Goal: Task Accomplishment & Management: Manage account settings

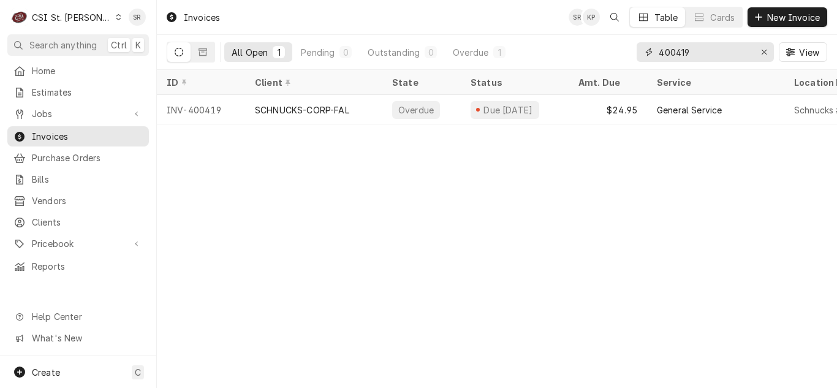
drag, startPoint x: 695, startPoint y: 52, endPoint x: 642, endPoint y: 48, distance: 53.5
click at [642, 48] on div "400419" at bounding box center [704, 52] width 137 height 20
type input "403449"
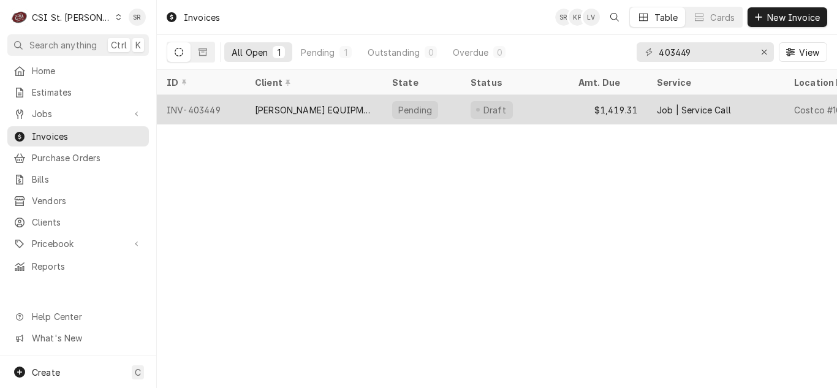
click at [355, 107] on div "HARDT EQUIPMENT MANUFACTURING" at bounding box center [314, 110] width 118 height 13
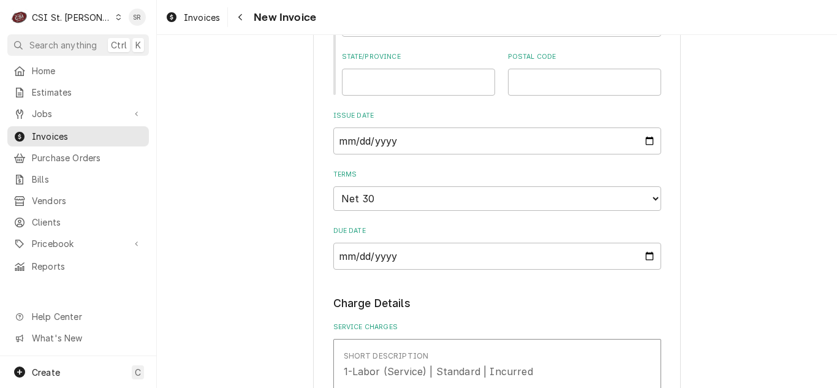
scroll to position [1225, 0]
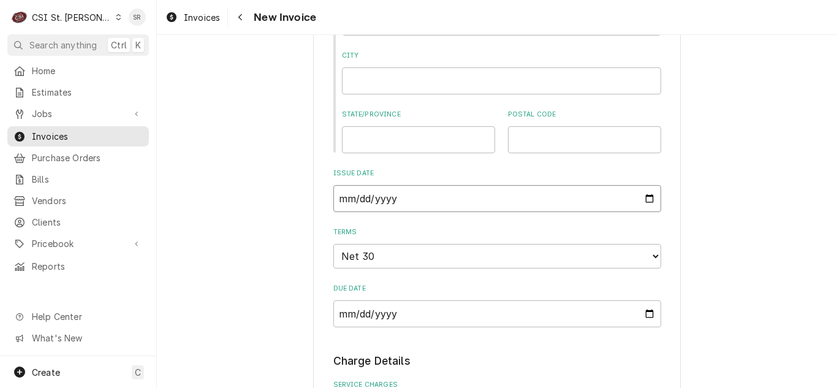
click at [645, 198] on input "2025-08-26" at bounding box center [497, 198] width 328 height 27
type textarea "x"
type input "2025-08-31"
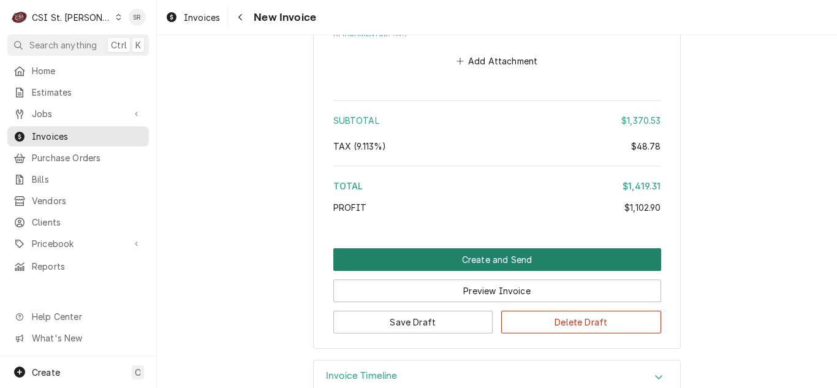
click at [473, 248] on button "Create and Send" at bounding box center [497, 259] width 328 height 23
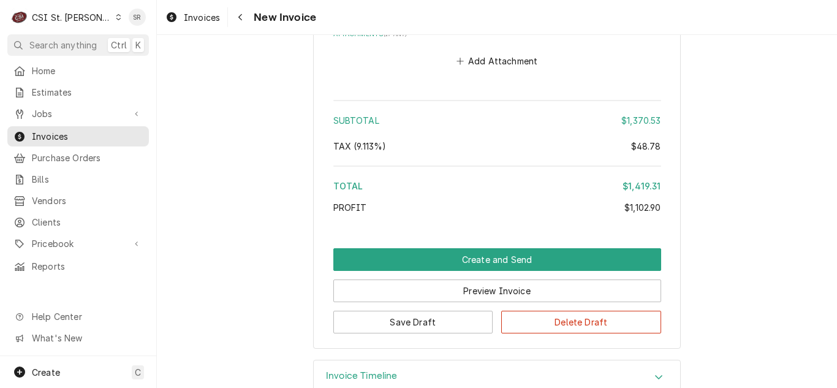
scroll to position [3609, 0]
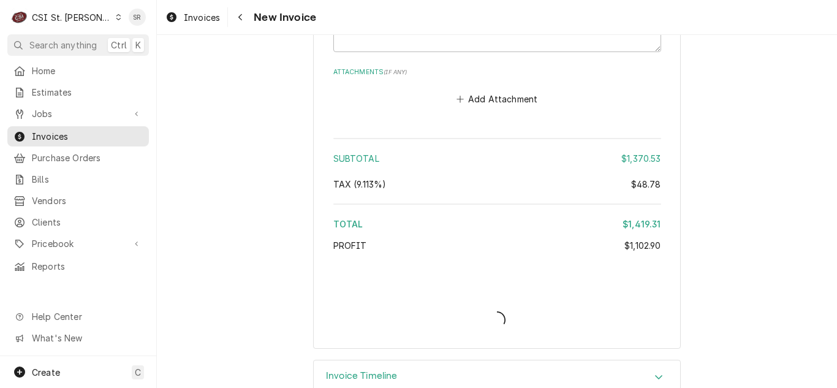
type textarea "x"
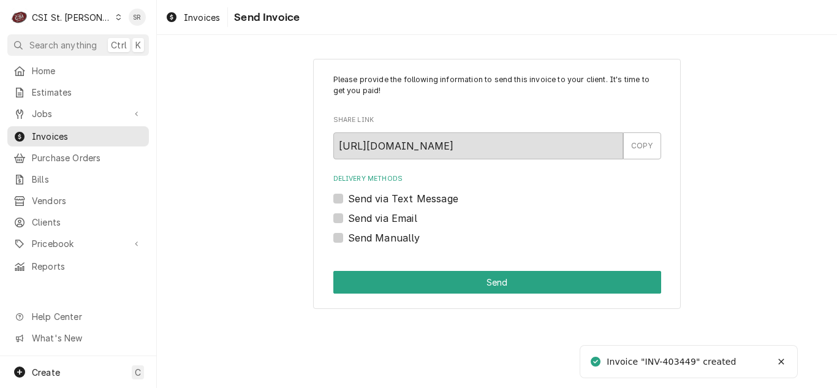
click at [377, 214] on label "Send via Email" at bounding box center [382, 218] width 69 height 15
click at [377, 214] on input "Send via Email" at bounding box center [512, 224] width 328 height 27
checkbox input "true"
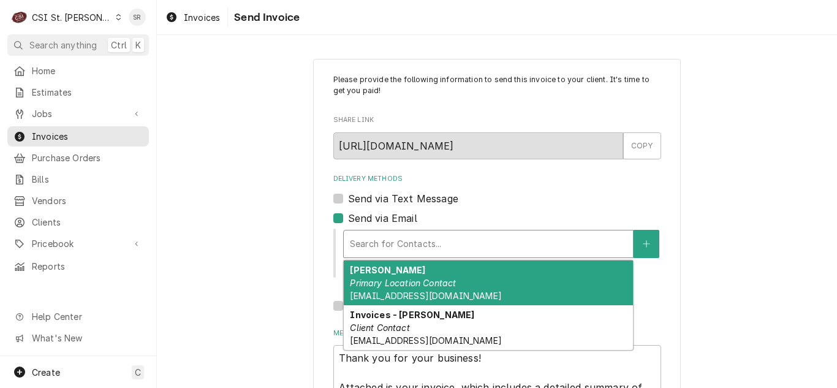
click at [396, 249] on div "Delivery Methods" at bounding box center [488, 244] width 277 height 22
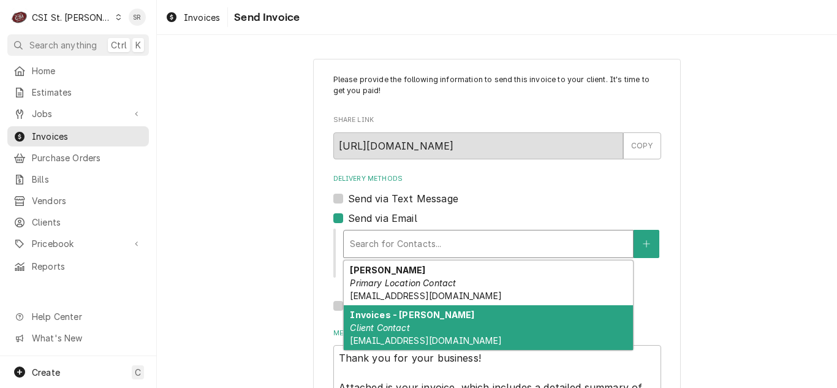
click at [394, 333] on div "Invoices - [PERSON_NAME] Client Contact [EMAIL_ADDRESS][DOMAIN_NAME]" at bounding box center [488, 327] width 289 height 45
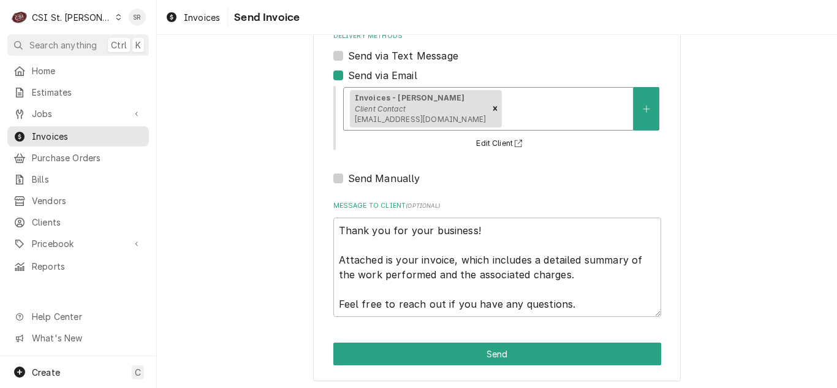
scroll to position [146, 0]
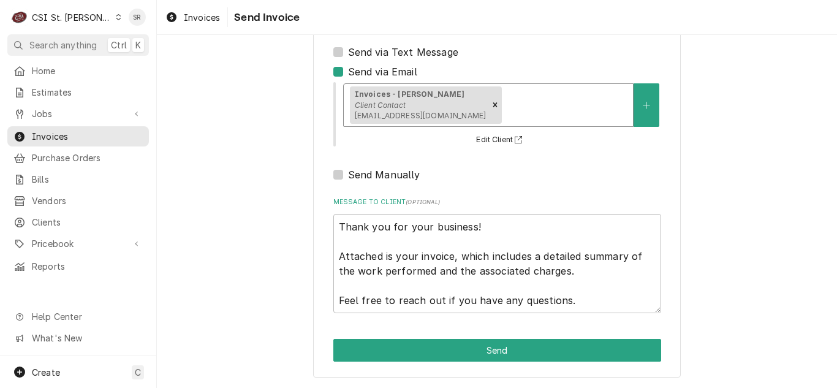
click at [511, 363] on div "Please provide the following information to send this invoice to your client. I…" at bounding box center [496, 144] width 367 height 465
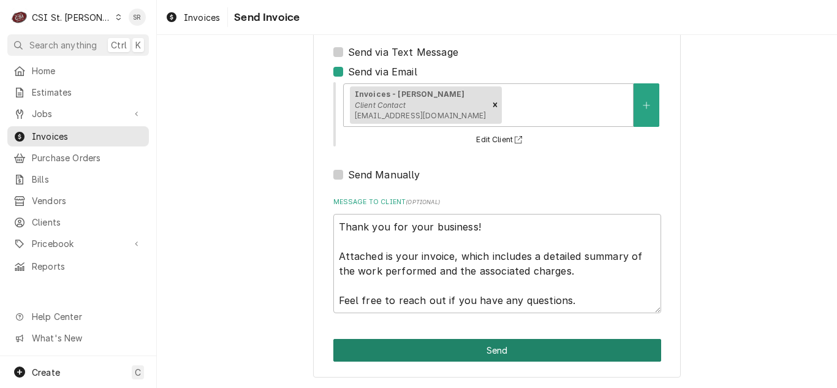
click at [511, 355] on button "Send" at bounding box center [497, 350] width 328 height 23
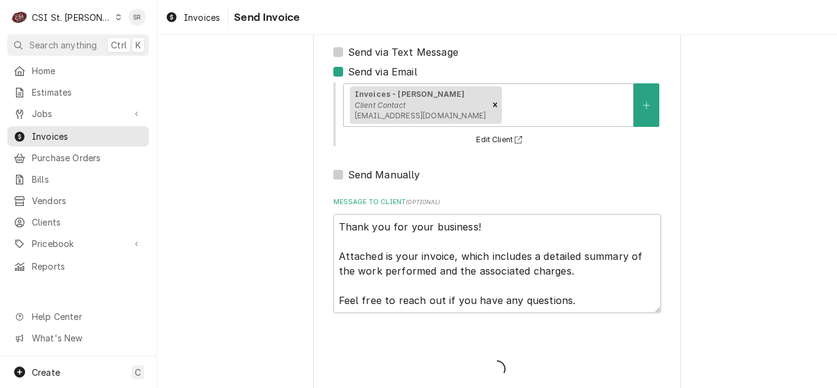
type textarea "x"
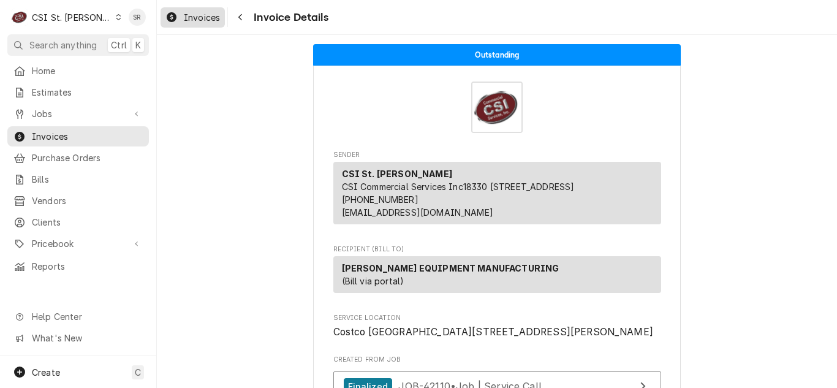
click at [194, 13] on span "Invoices" at bounding box center [202, 17] width 36 height 13
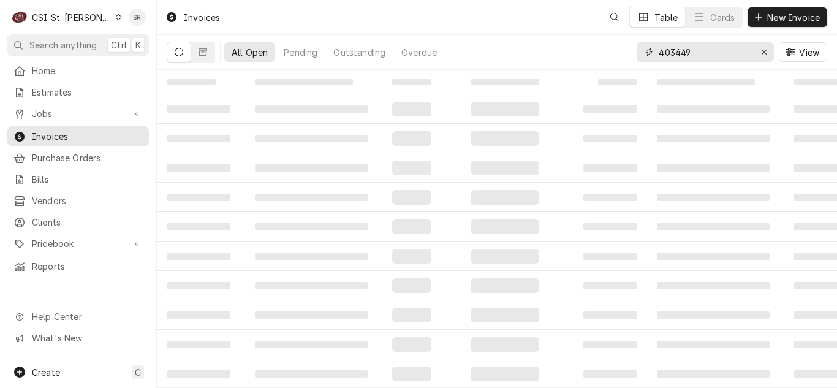
click at [641, 48] on div "403449" at bounding box center [704, 52] width 137 height 20
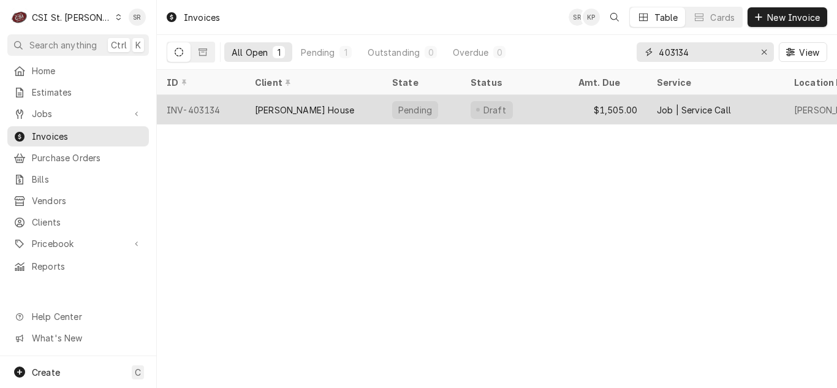
type input "403134"
click at [297, 107] on div "Ruth's Chris Steak House" at bounding box center [304, 110] width 99 height 13
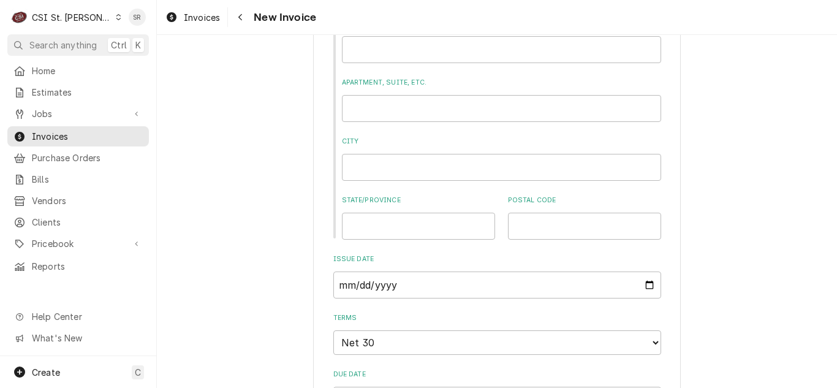
scroll to position [980, 0]
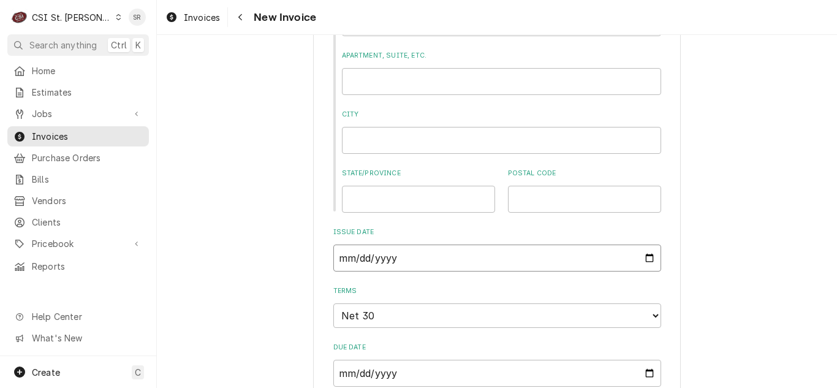
click at [641, 244] on input "2025-08-12" at bounding box center [497, 257] width 328 height 27
type textarea "x"
type input "2025-08-31"
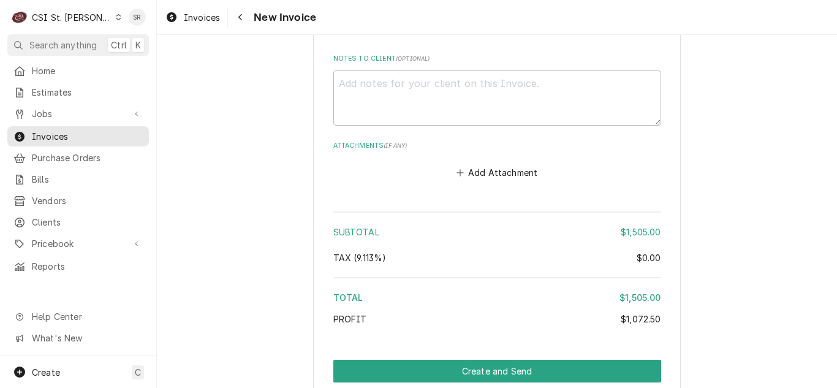
scroll to position [2798, 0]
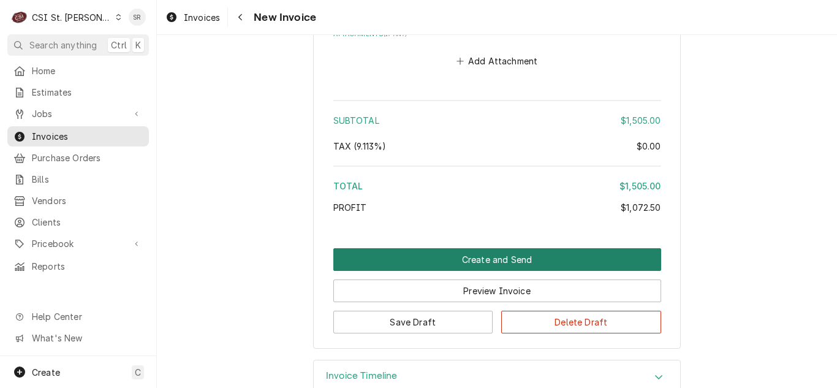
click at [522, 248] on button "Create and Send" at bounding box center [497, 259] width 328 height 23
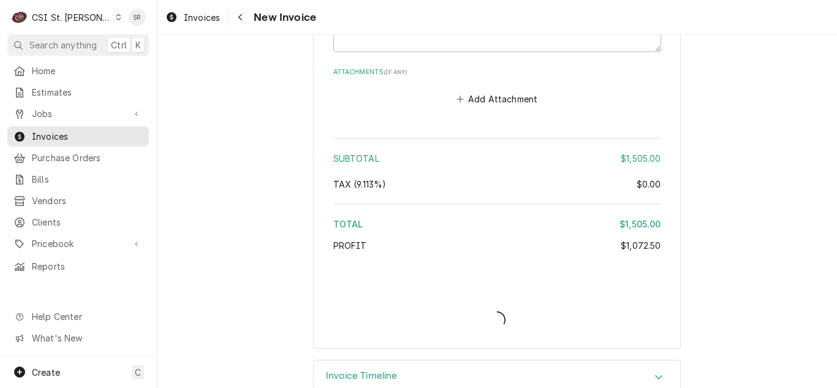
type textarea "x"
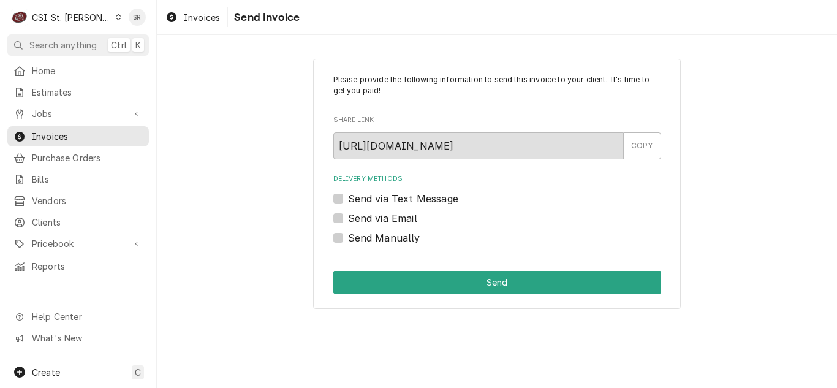
click at [376, 222] on label "Send via Email" at bounding box center [382, 218] width 69 height 15
click at [376, 222] on input "Send via Email" at bounding box center [512, 224] width 328 height 27
checkbox input "true"
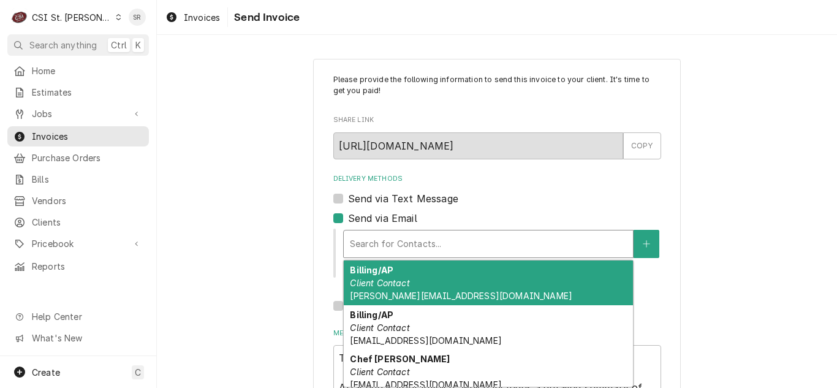
click at [426, 239] on div "Delivery Methods" at bounding box center [488, 244] width 277 height 22
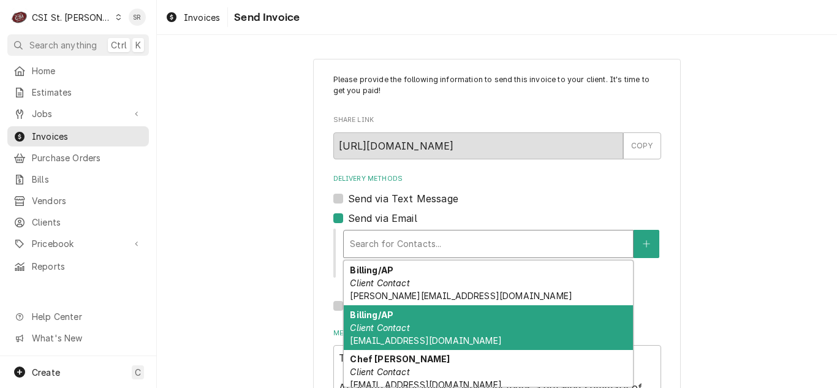
click at [415, 312] on div "Billing/AP Client Contact [EMAIL_ADDRESS][DOMAIN_NAME]" at bounding box center [488, 327] width 289 height 45
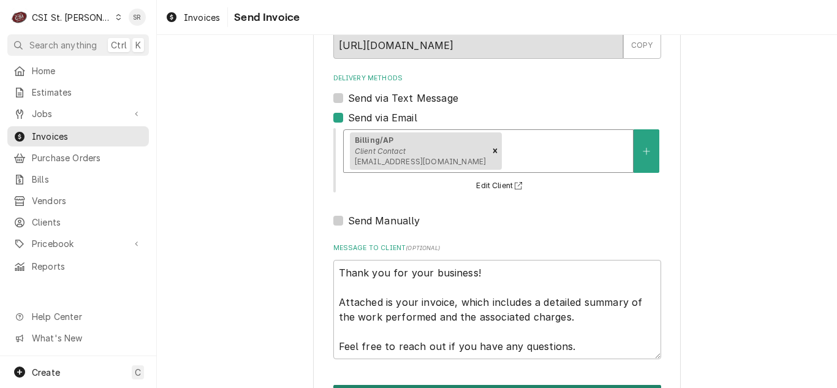
scroll to position [146, 0]
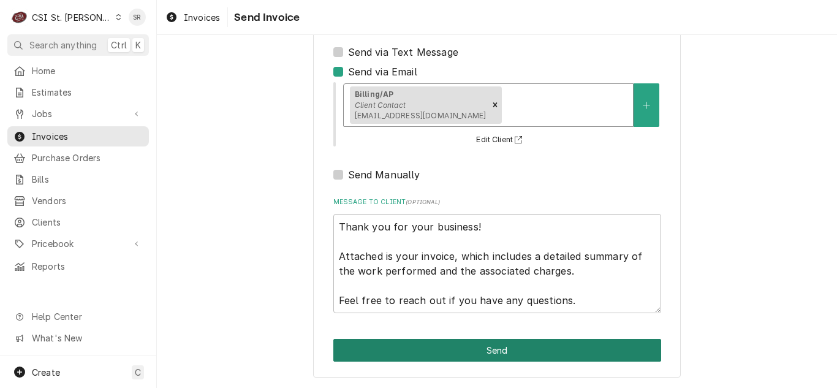
click at [521, 347] on button "Send" at bounding box center [497, 350] width 328 height 23
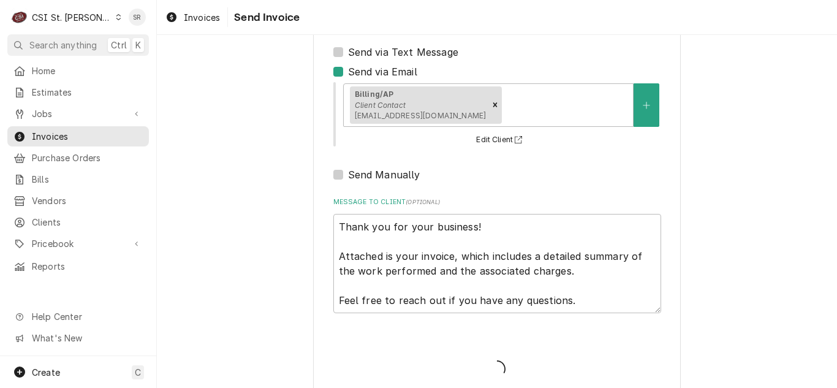
type textarea "x"
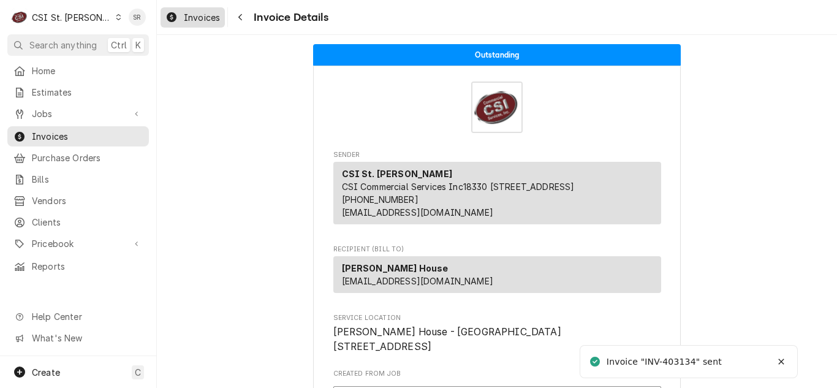
click at [202, 17] on span "Invoices" at bounding box center [202, 17] width 36 height 13
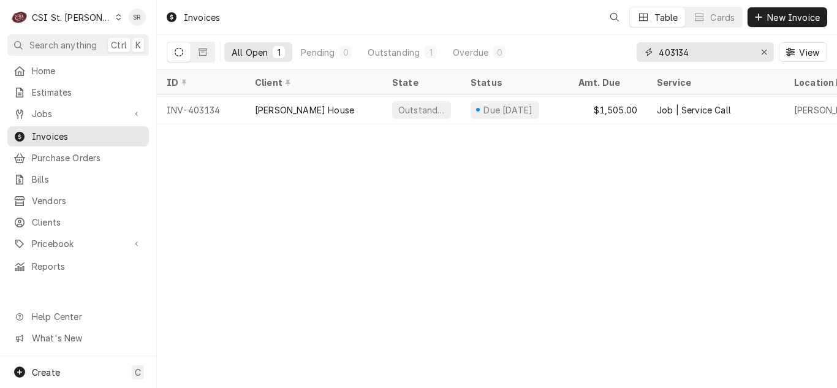
drag, startPoint x: 671, startPoint y: 48, endPoint x: 634, endPoint y: 42, distance: 37.4
click at [633, 43] on div "All Open 1 Pending 0 Outstanding 1 Overdue 0 403134 View" at bounding box center [497, 52] width 660 height 34
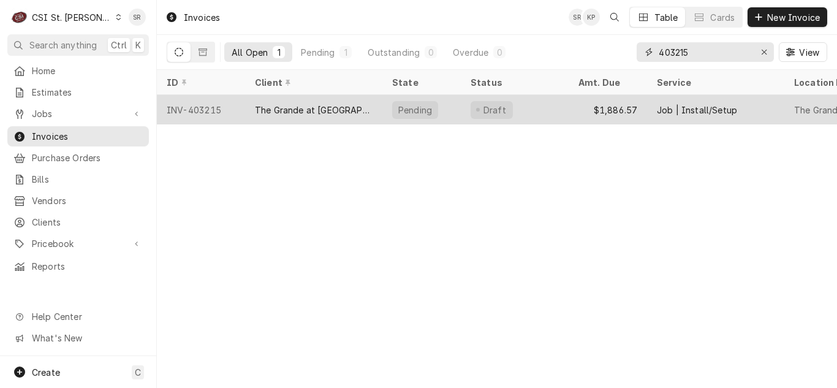
type input "403215"
click at [337, 100] on div "The Grande at [GEOGRAPHIC_DATA]" at bounding box center [313, 109] width 137 height 29
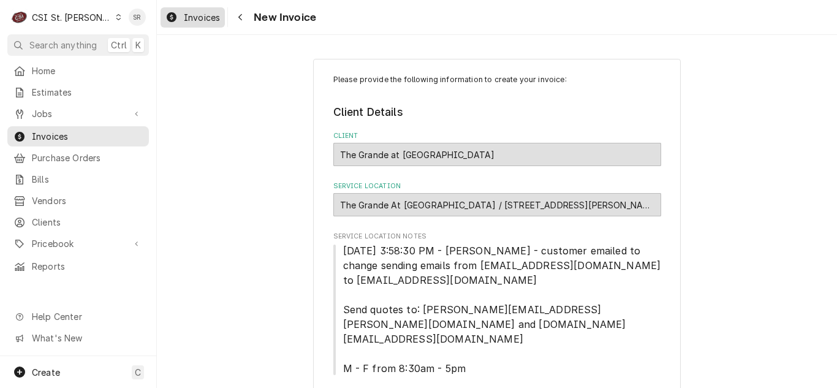
click at [185, 13] on span "Invoices" at bounding box center [202, 17] width 36 height 13
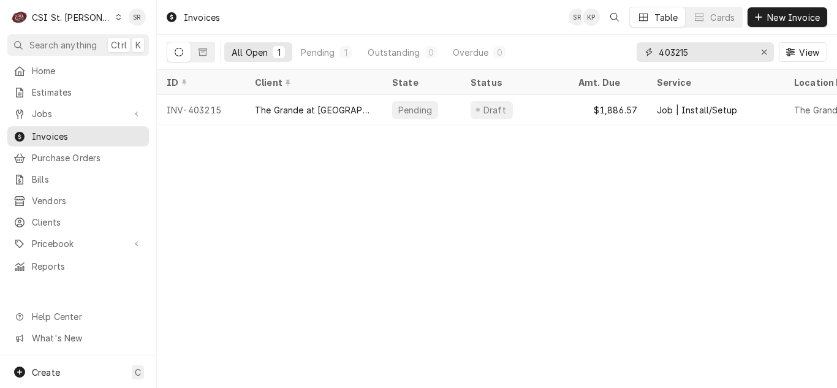
drag, startPoint x: 693, startPoint y: 48, endPoint x: 637, endPoint y: 48, distance: 56.3
click at [637, 48] on div "403215" at bounding box center [704, 52] width 137 height 20
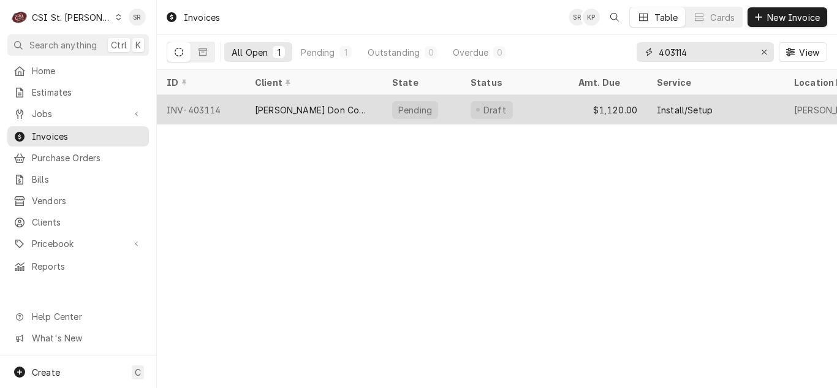
type input "403114"
click at [328, 118] on div "Edward Don Company" at bounding box center [313, 109] width 137 height 29
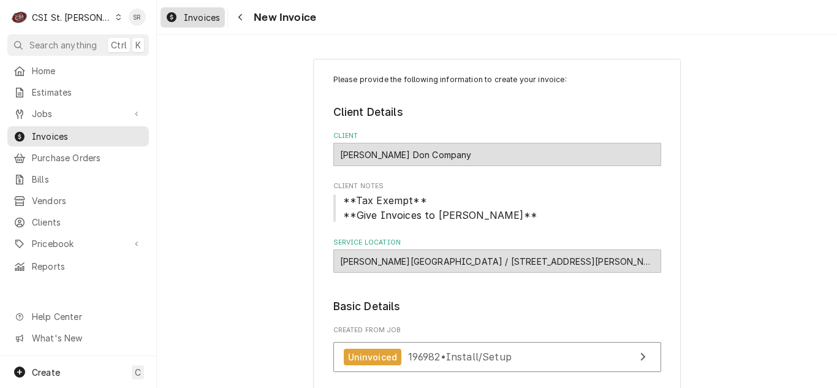
click at [186, 17] on span "Invoices" at bounding box center [202, 17] width 36 height 13
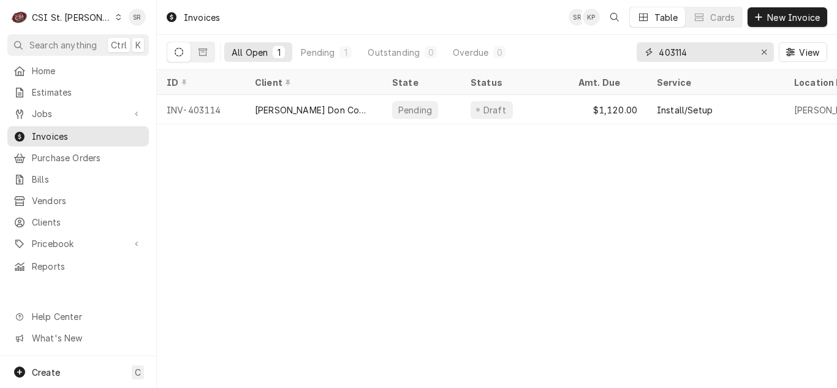
drag, startPoint x: 707, startPoint y: 56, endPoint x: 644, endPoint y: 50, distance: 62.8
click at [644, 50] on div "403114" at bounding box center [704, 52] width 137 height 20
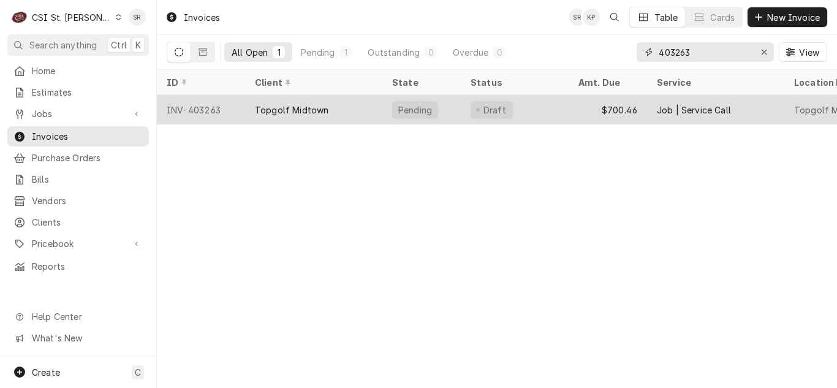
type input "403263"
click at [338, 107] on div "Topgolf Midtown" at bounding box center [313, 109] width 137 height 29
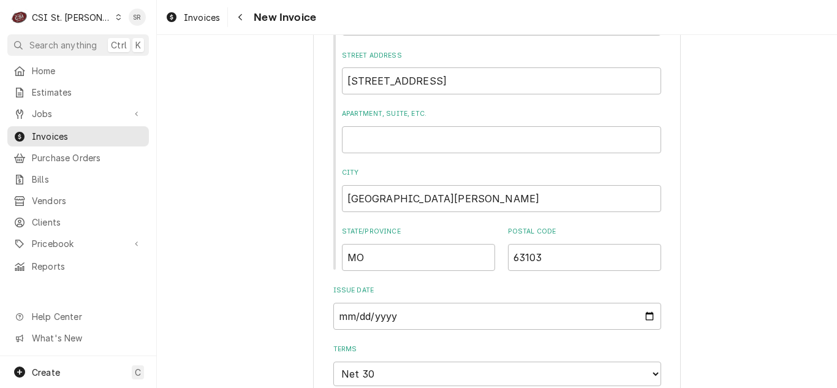
scroll to position [674, 0]
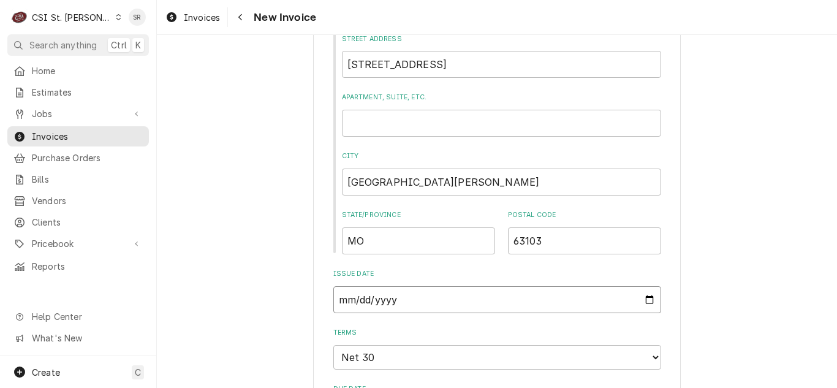
click at [646, 296] on input "2025-08-18" at bounding box center [497, 299] width 328 height 27
type textarea "x"
type input "2025-08-31"
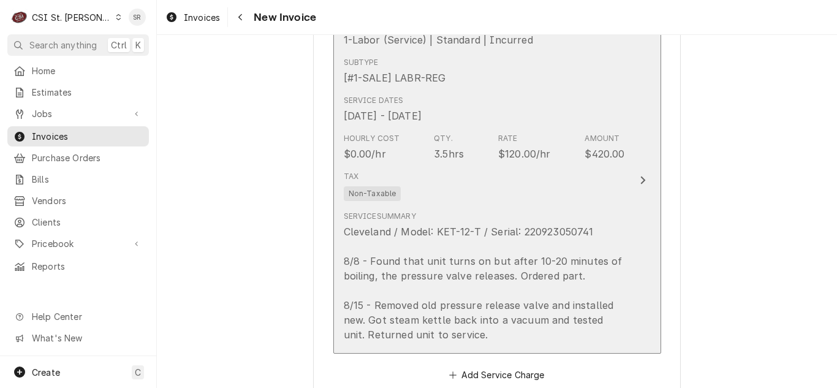
click at [494, 263] on div "Cleveland / Model: KET-12-T / Serial: 220923050741 8/8 - Found that unit turns …" at bounding box center [484, 283] width 281 height 118
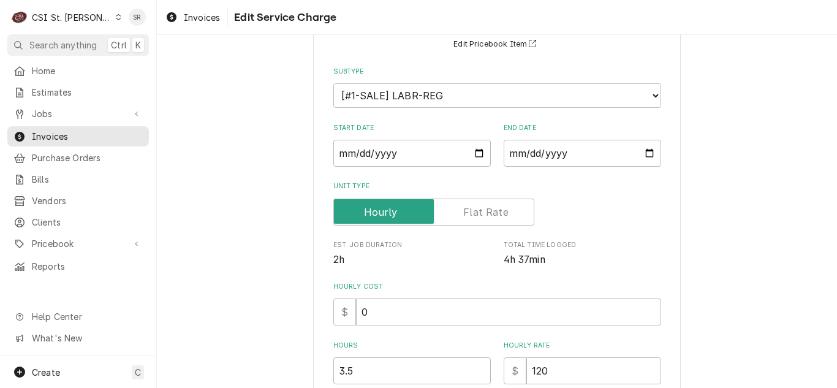
scroll to position [122, 0]
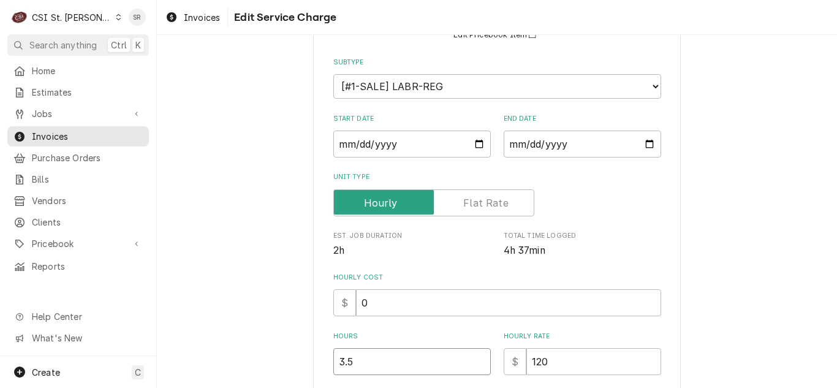
click at [323, 355] on div "Use the fields below to edit this service charge Short Description 1-Labor (Ser…" at bounding box center [496, 337] width 367 height 802
type textarea "x"
type input "4"
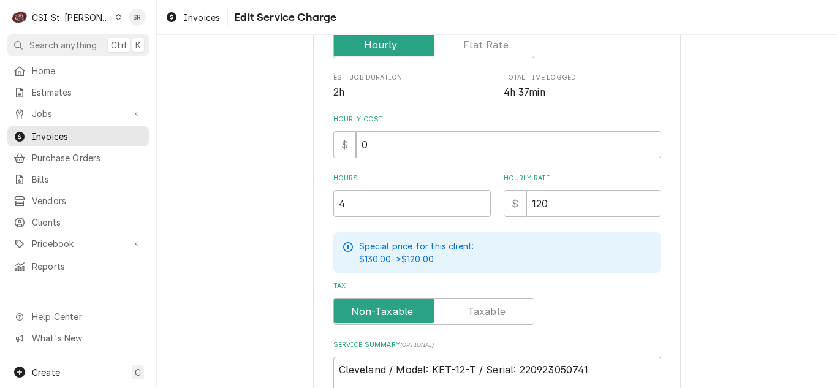
scroll to position [483, 0]
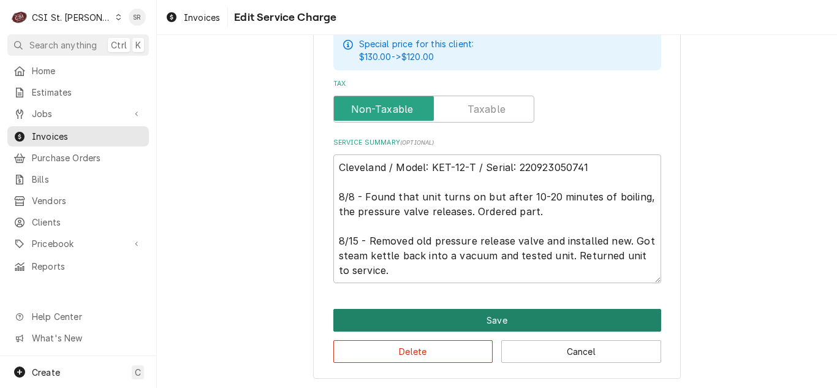
click at [416, 326] on button "Save" at bounding box center [497, 320] width 328 height 23
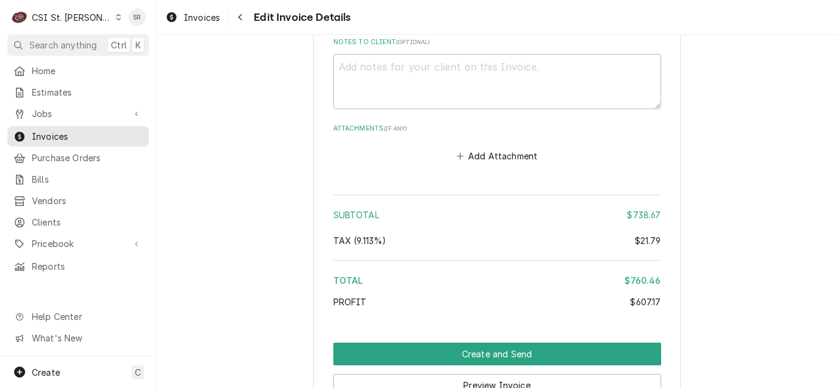
scroll to position [2251, 0]
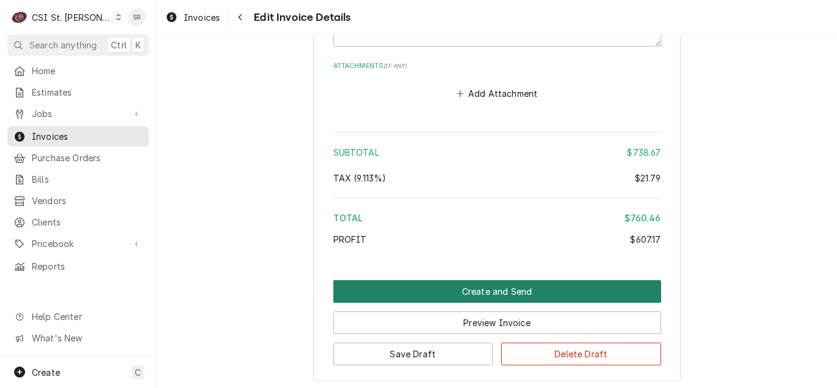
click at [514, 294] on button "Create and Send" at bounding box center [497, 291] width 328 height 23
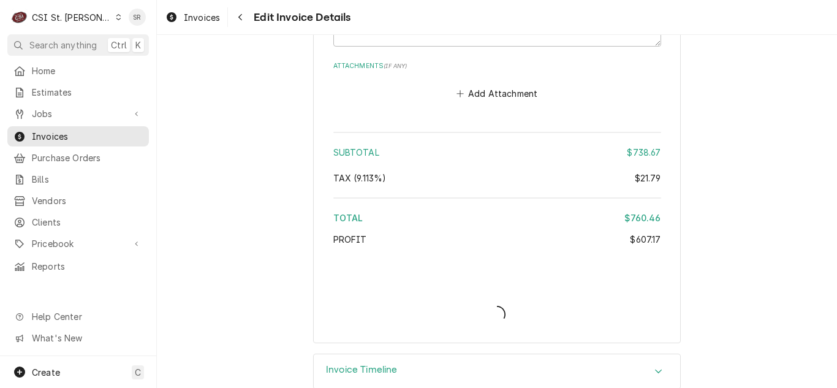
type textarea "x"
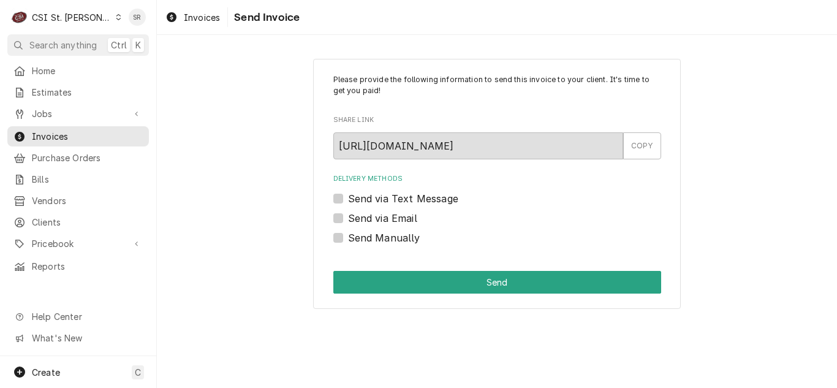
drag, startPoint x: 366, startPoint y: 219, endPoint x: 371, endPoint y: 224, distance: 6.9
click at [366, 219] on label "Send via Email" at bounding box center [382, 218] width 69 height 15
click at [366, 219] on input "Send via Email" at bounding box center [512, 224] width 328 height 27
checkbox input "true"
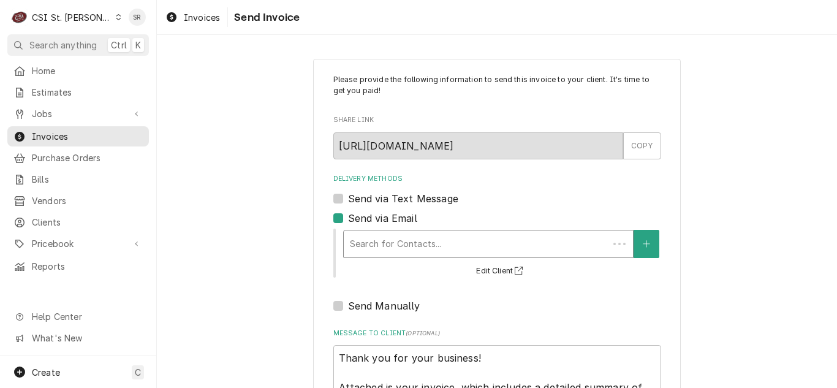
click at [395, 243] on div "Delivery Methods" at bounding box center [476, 244] width 252 height 22
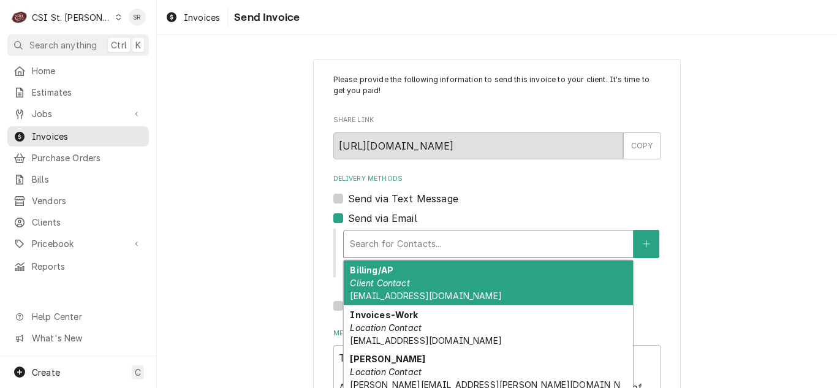
click at [402, 277] on em "Client Contact" at bounding box center [379, 282] width 59 height 10
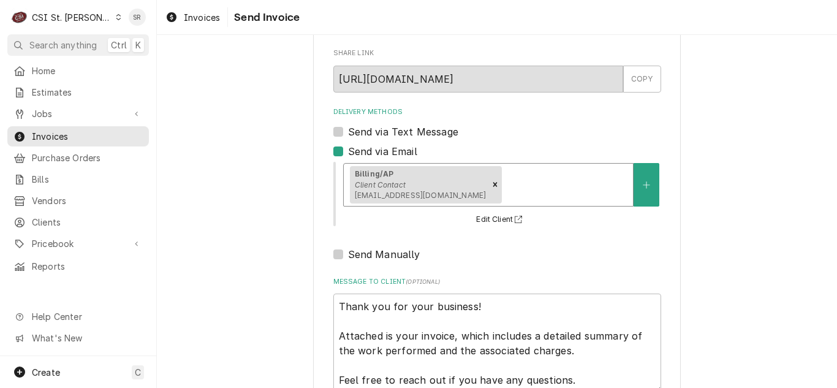
scroll to position [146, 0]
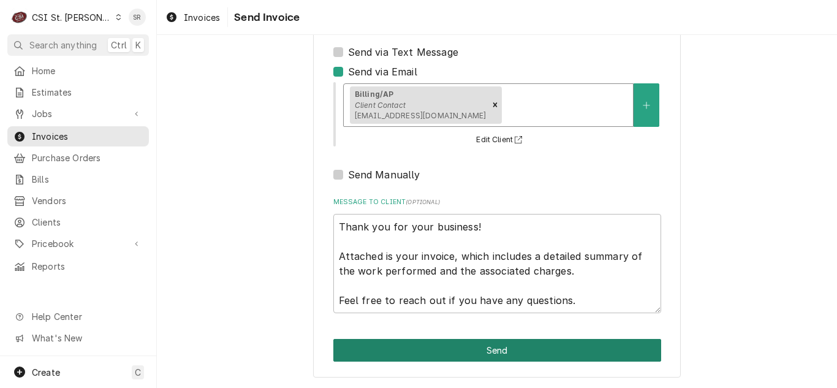
click at [514, 345] on button "Send" at bounding box center [497, 350] width 328 height 23
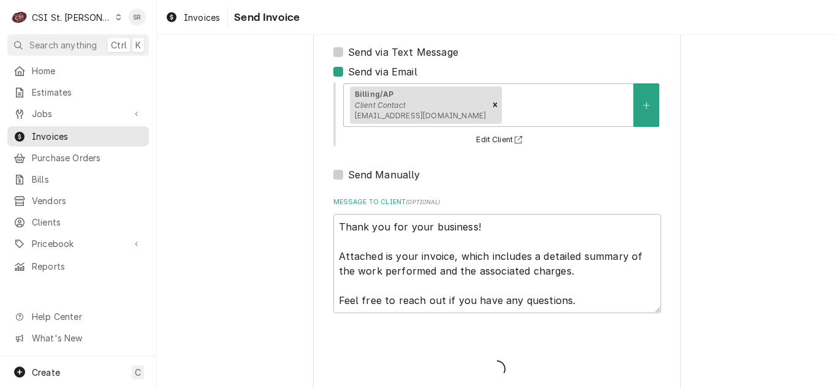
type textarea "x"
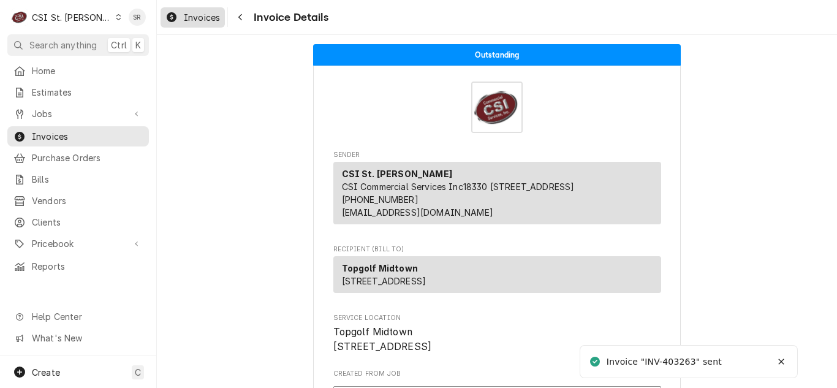
click at [213, 24] on div "Invoices" at bounding box center [192, 17] width 59 height 15
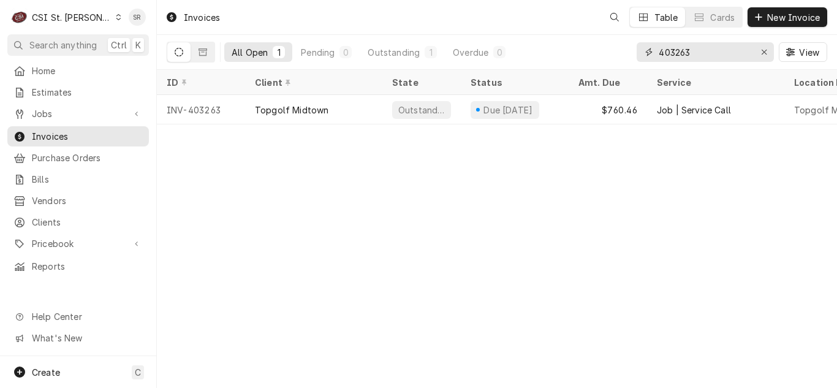
drag, startPoint x: 661, startPoint y: 55, endPoint x: 648, endPoint y: 55, distance: 12.9
click at [648, 55] on div "403263" at bounding box center [704, 52] width 137 height 20
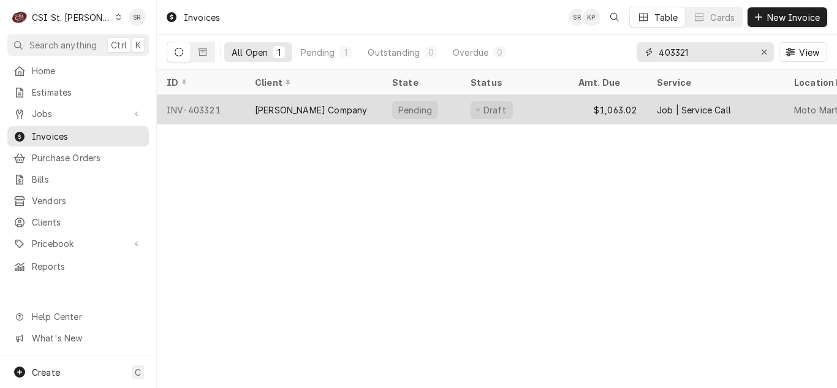
type input "403321"
click at [307, 115] on div "[PERSON_NAME] Company" at bounding box center [313, 109] width 137 height 29
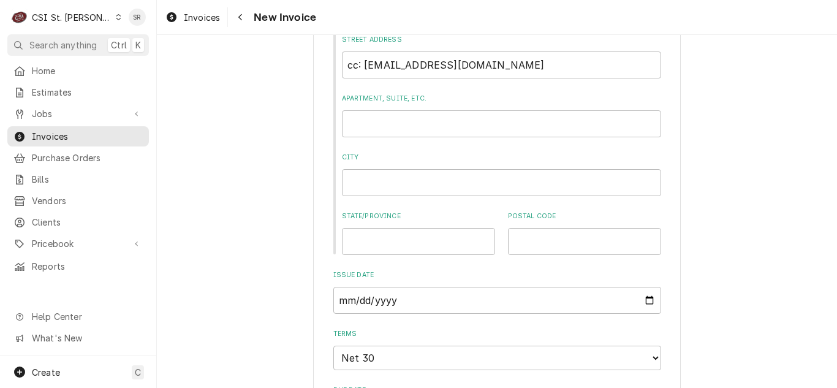
scroll to position [980, 0]
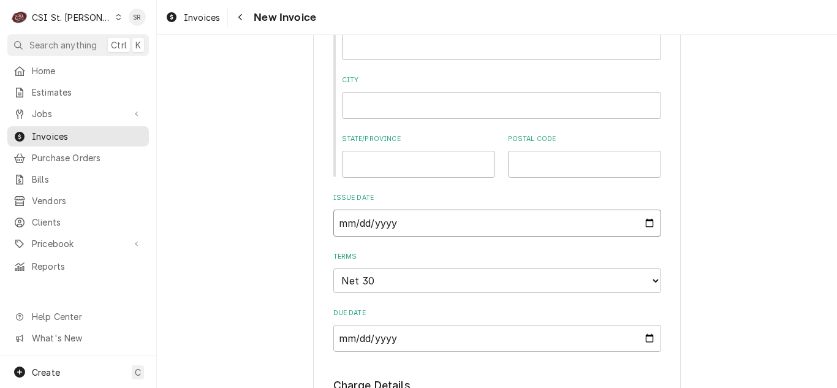
click at [647, 225] on input "2025-08-21" at bounding box center [497, 222] width 328 height 27
type input "2025-08-31"
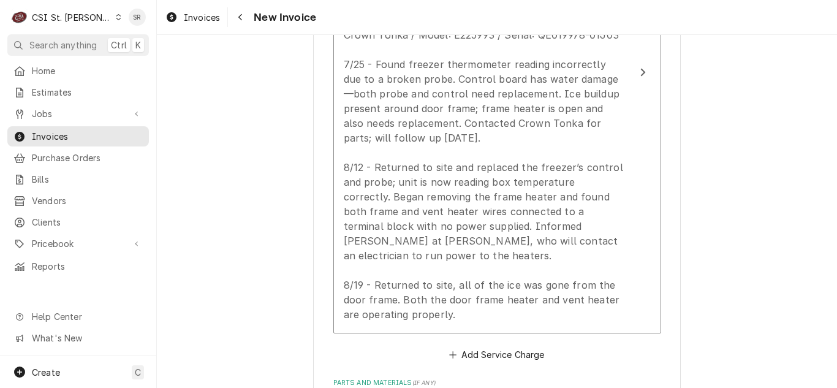
scroll to position [1592, 0]
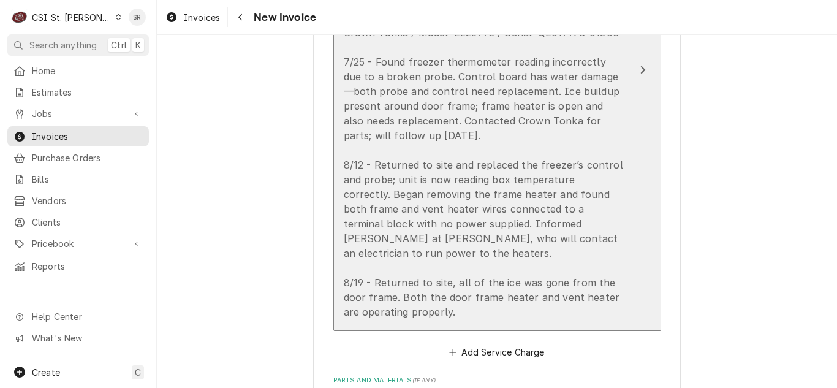
click at [483, 193] on div "Crown Tonka / Model: E225993 / Serial: QE019978-01J03 7/25 - Found freezer ther…" at bounding box center [484, 172] width 281 height 294
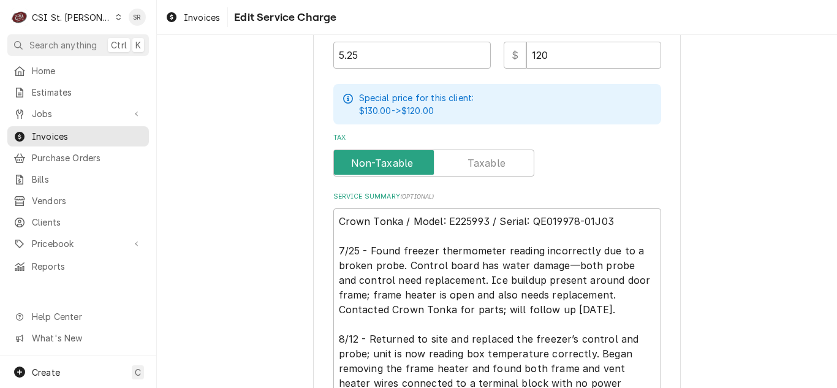
scroll to position [630, 0]
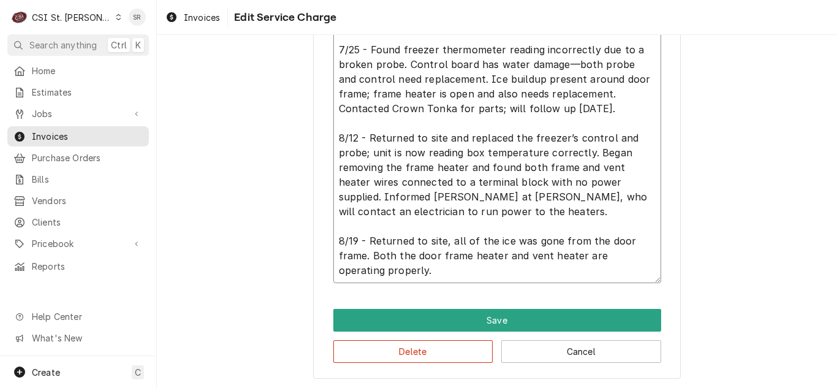
drag, startPoint x: 559, startPoint y: 110, endPoint x: 576, endPoint y: 99, distance: 20.1
click at [576, 99] on textarea "Crown Tonka / Model: E225993 / Serial: QE019978-01J03 7/25 - Found freezer ther…" at bounding box center [497, 145] width 328 height 276
type textarea "x"
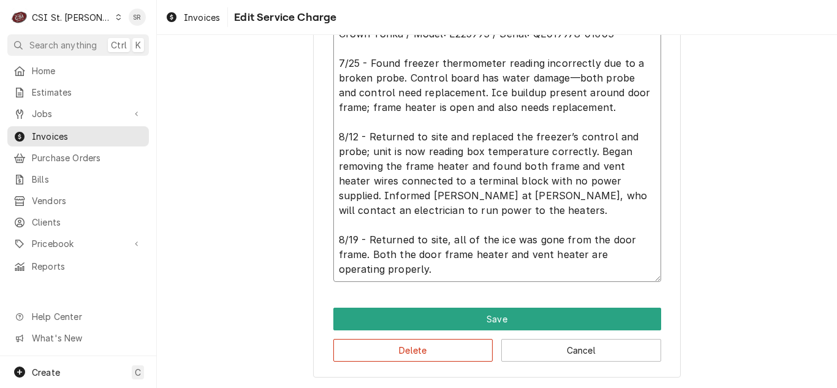
scroll to position [615, 0]
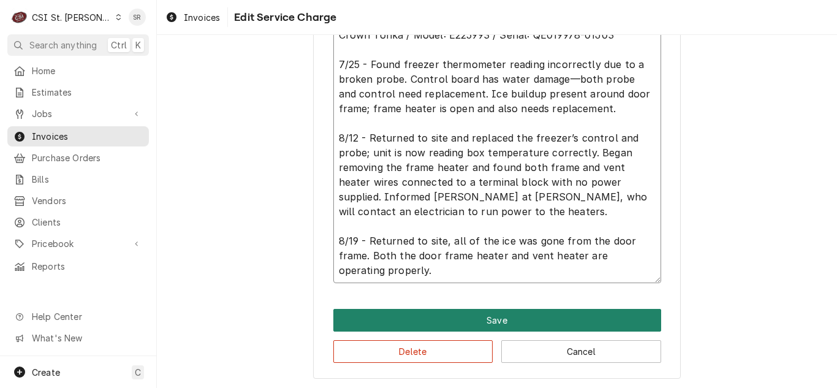
type textarea "Crown Tonka / Model: E225993 / Serial: QE019978-01J03 7/25 - Found freezer ther…"
click at [494, 314] on button "Save" at bounding box center [497, 320] width 328 height 23
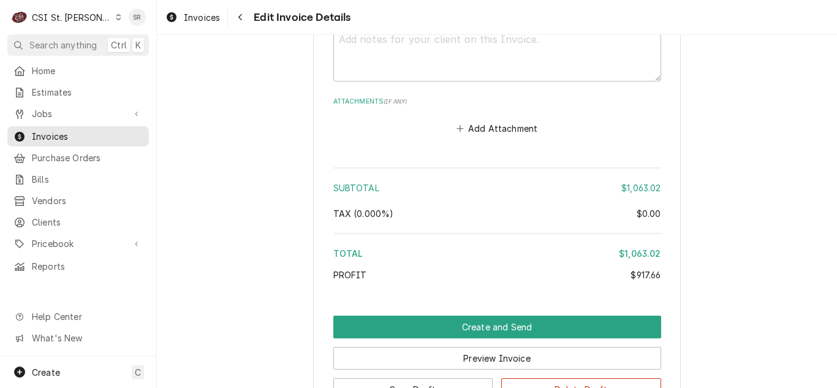
scroll to position [2841, 0]
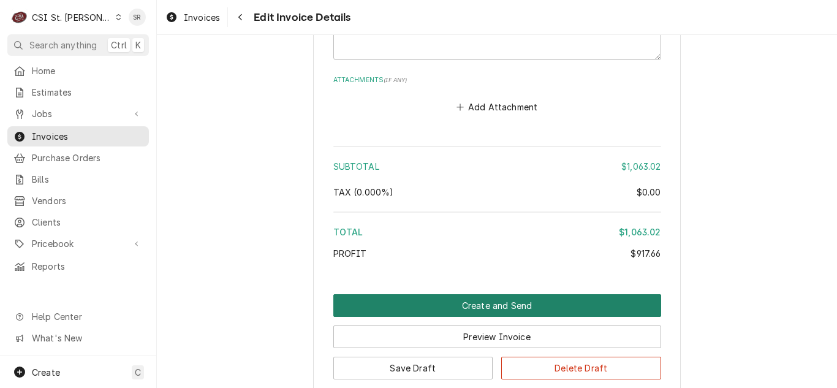
click at [505, 294] on button "Create and Send" at bounding box center [497, 305] width 328 height 23
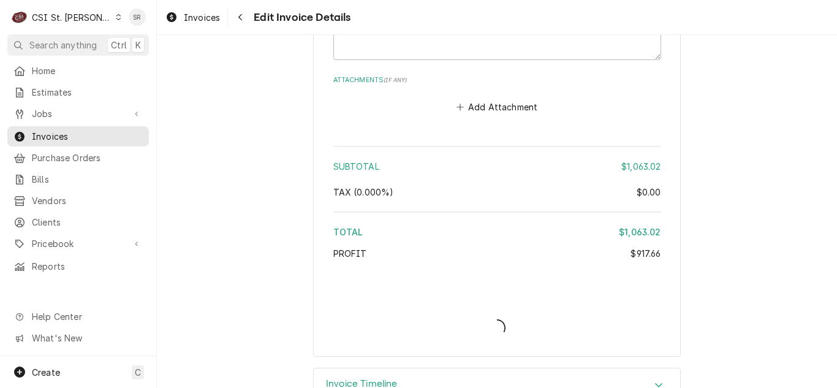
type textarea "x"
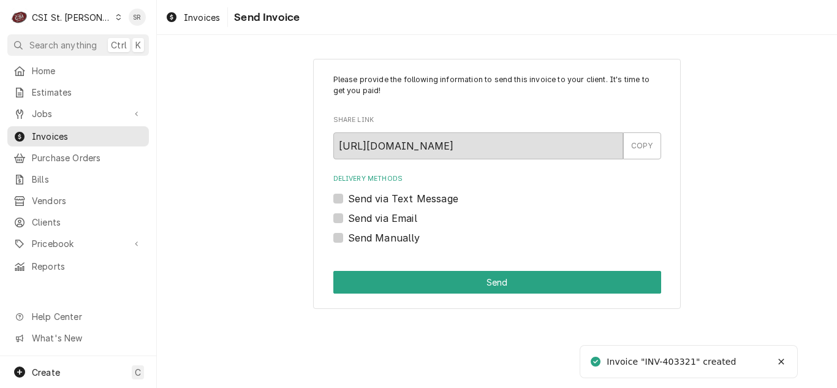
click at [404, 211] on label "Send via Email" at bounding box center [382, 218] width 69 height 15
click at [404, 211] on input "Send via Email" at bounding box center [512, 224] width 328 height 27
checkbox input "true"
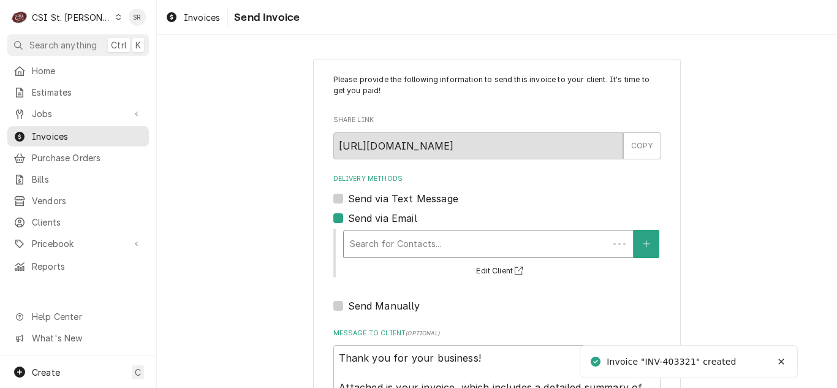
click at [434, 238] on div "Delivery Methods" at bounding box center [476, 244] width 252 height 22
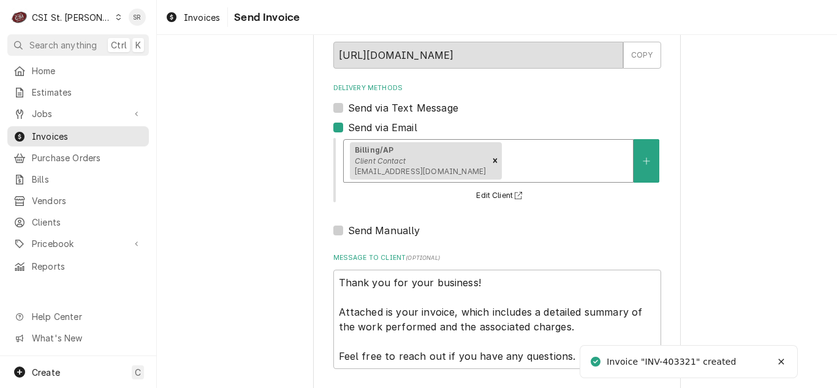
scroll to position [146, 0]
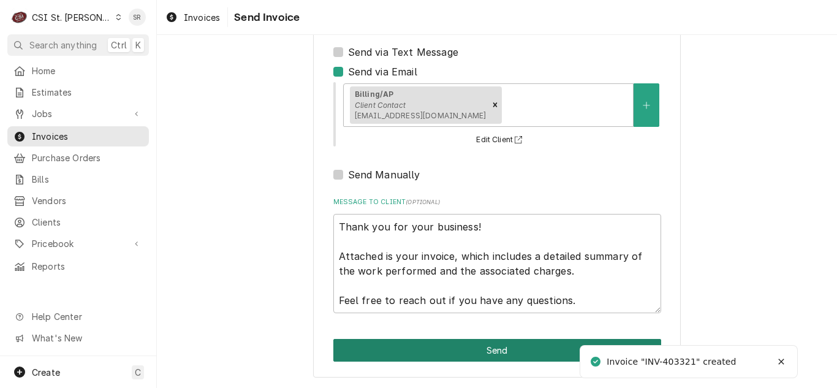
click at [494, 353] on button "Send" at bounding box center [497, 350] width 328 height 23
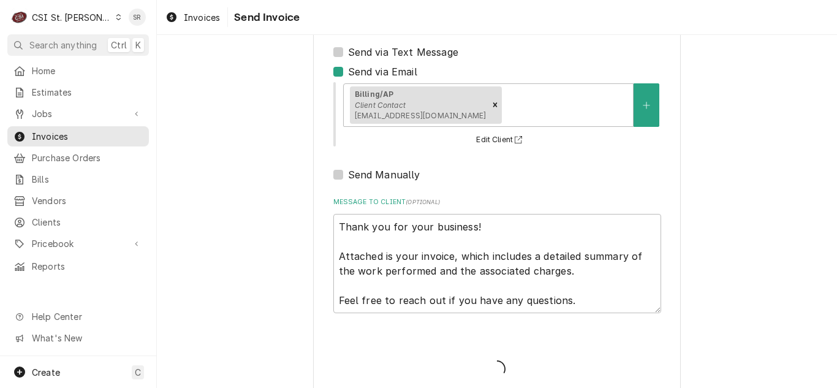
type textarea "x"
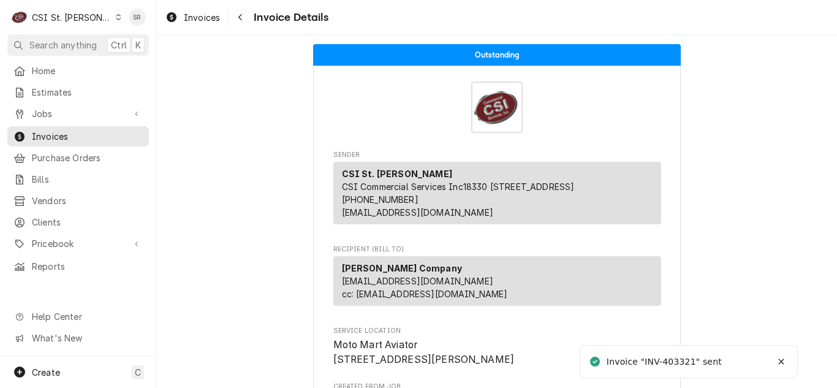
click at [197, 18] on span "Invoices" at bounding box center [202, 17] width 36 height 13
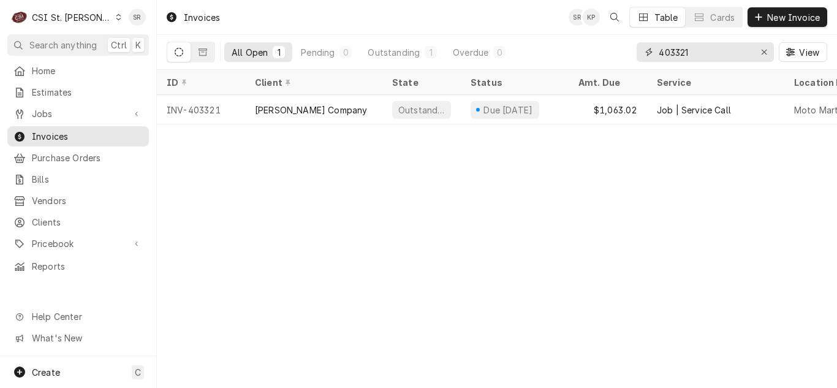
click at [704, 52] on input "403321" at bounding box center [704, 52] width 92 height 20
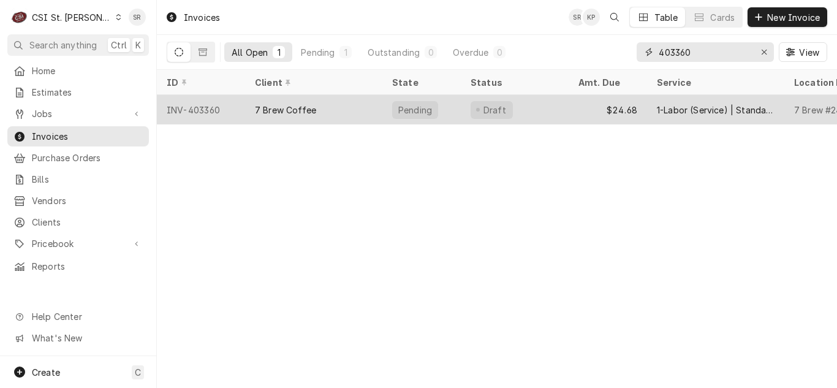
type input "403360"
click at [342, 108] on div "7 Brew Coffee" at bounding box center [313, 109] width 137 height 29
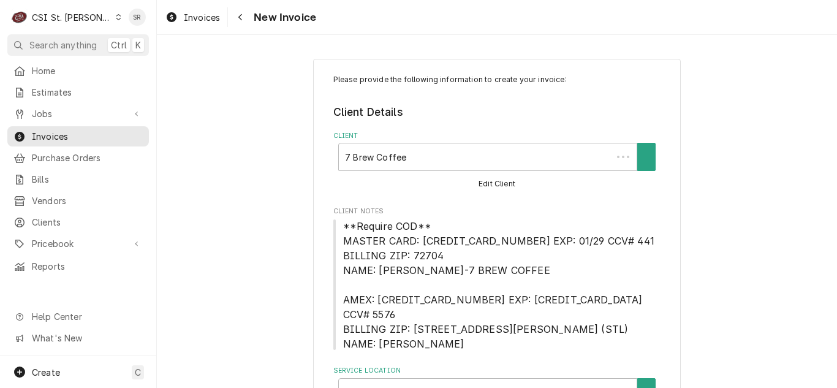
type textarea "x"
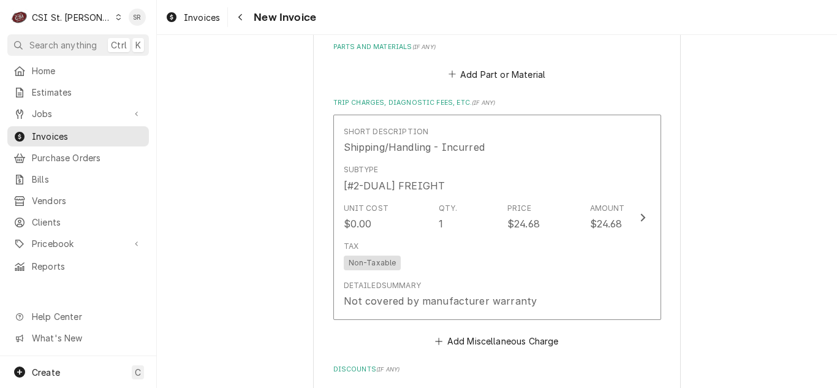
scroll to position [1225, 0]
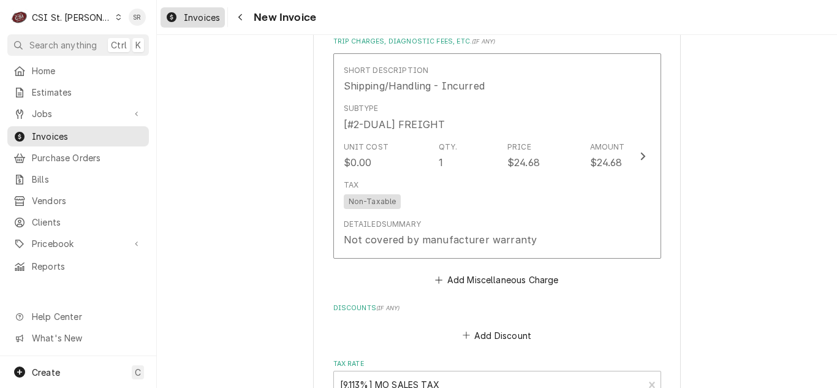
click at [193, 17] on span "Invoices" at bounding box center [202, 17] width 36 height 13
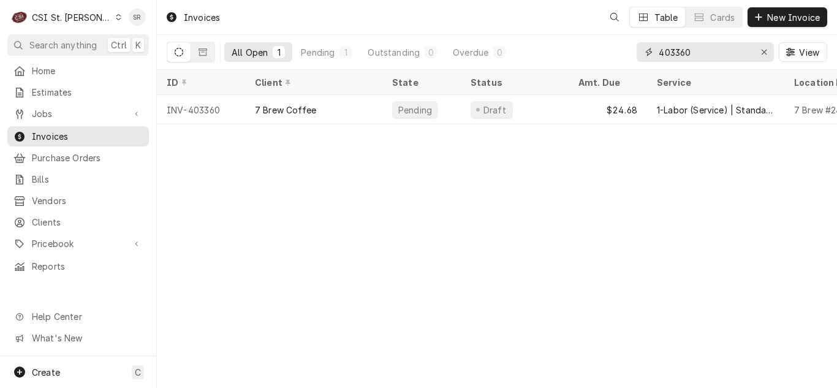
click at [698, 50] on input "403360" at bounding box center [704, 52] width 92 height 20
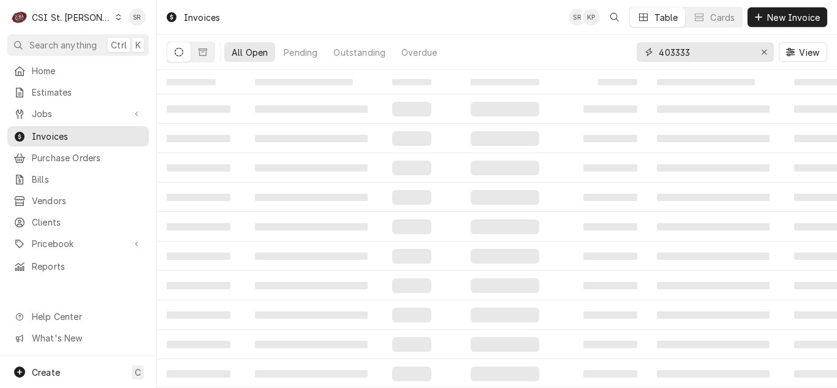
type input "403333"
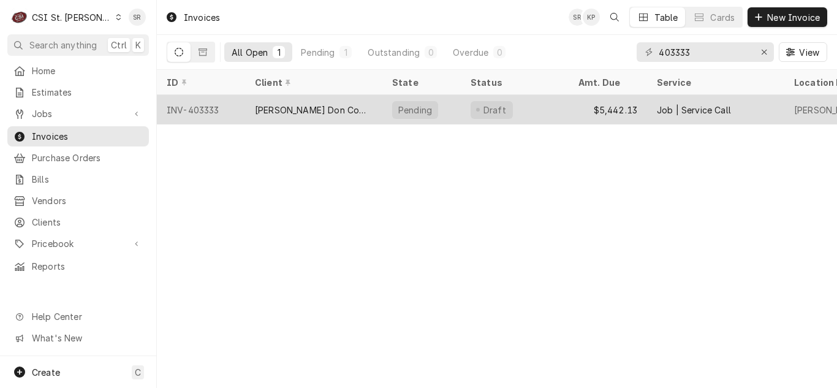
click at [519, 115] on div "Draft" at bounding box center [515, 109] width 108 height 29
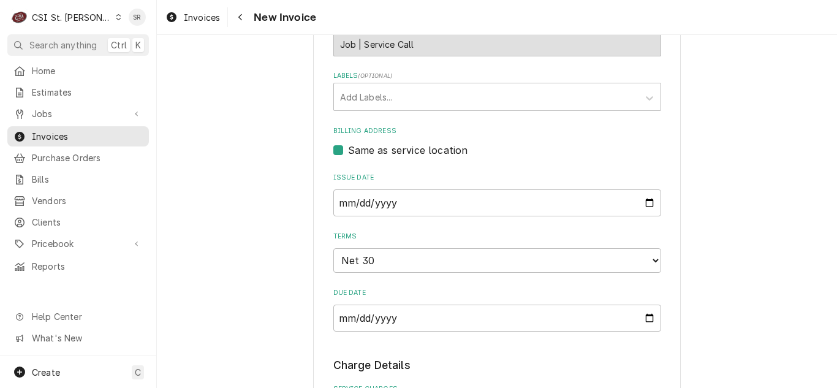
scroll to position [674, 0]
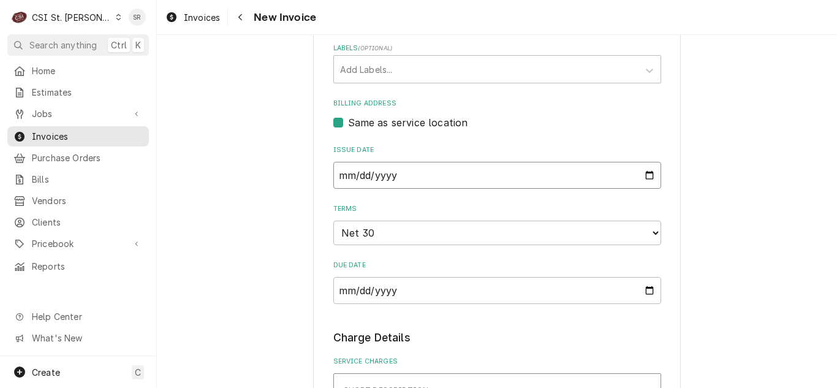
click at [640, 189] on input "2025-08-22" at bounding box center [497, 175] width 328 height 27
type textarea "x"
type input "2025-08-31"
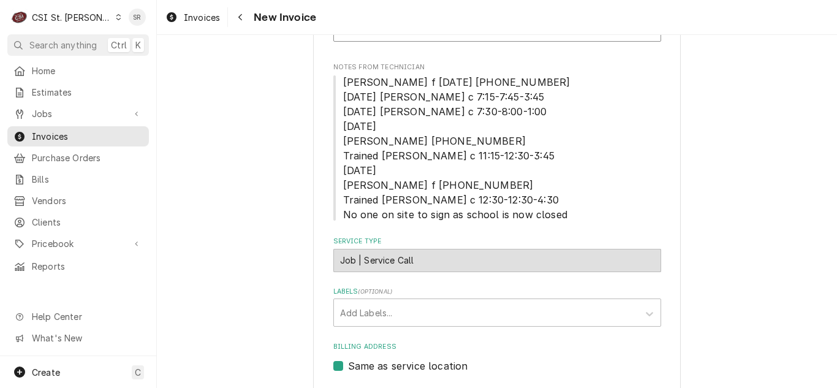
scroll to position [429, 0]
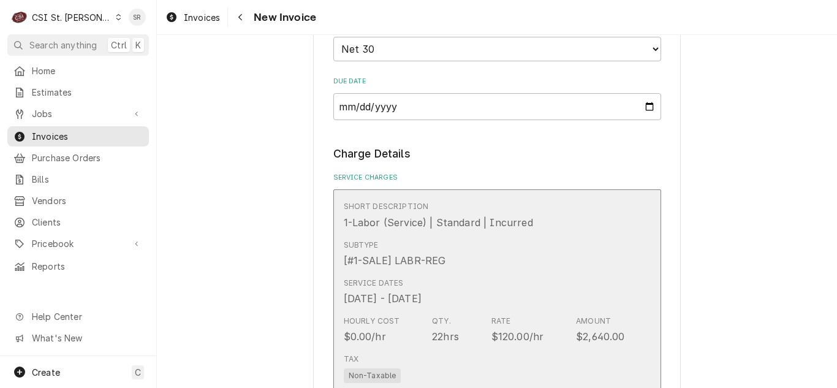
click at [478, 230] on div "1-Labor (Service) | Standard | Incurred" at bounding box center [438, 222] width 189 height 15
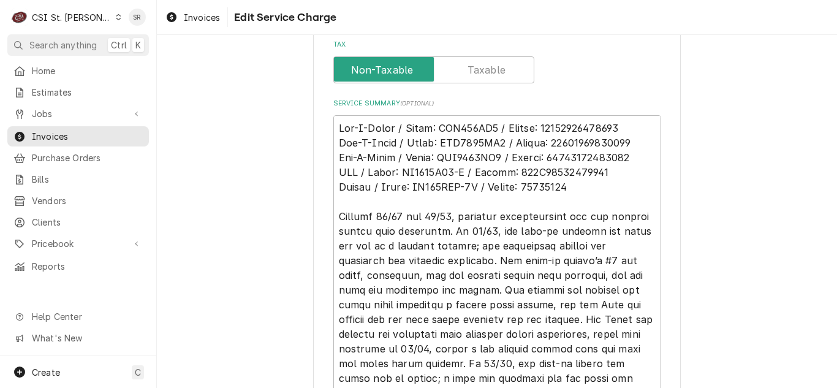
scroll to position [341, 0]
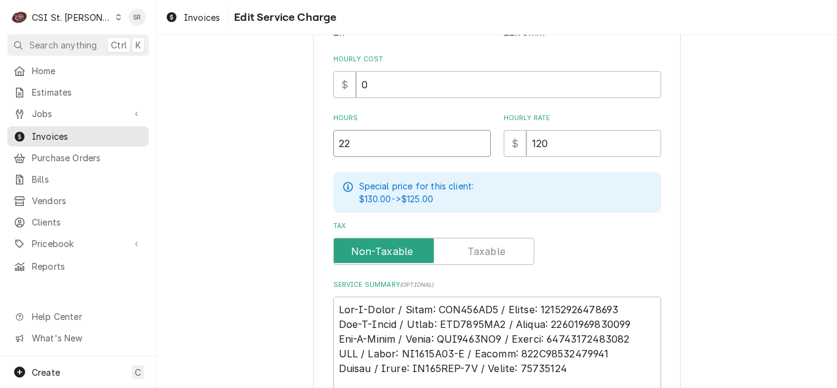
drag, startPoint x: 352, startPoint y: 147, endPoint x: 301, endPoint y: 130, distance: 54.2
click at [301, 130] on div "Use the fields below to edit this service charge Short Description 1-Labor (Ser…" at bounding box center [497, 222] width 680 height 1030
type textarea "x"
type input "1"
type textarea "x"
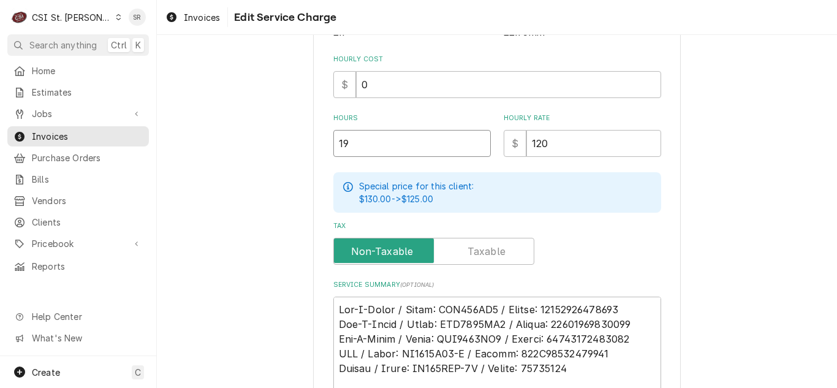
type input "19"
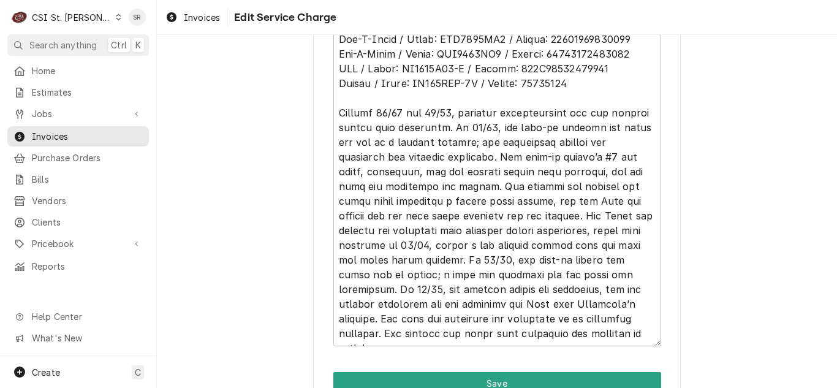
scroll to position [647, 0]
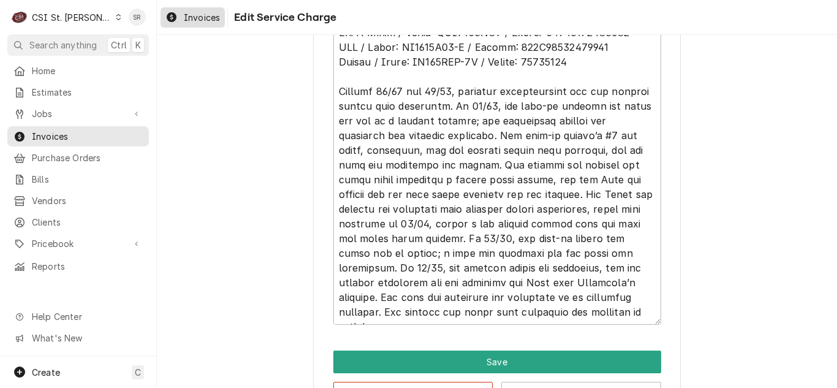
click at [188, 22] on span "Invoices" at bounding box center [202, 17] width 36 height 13
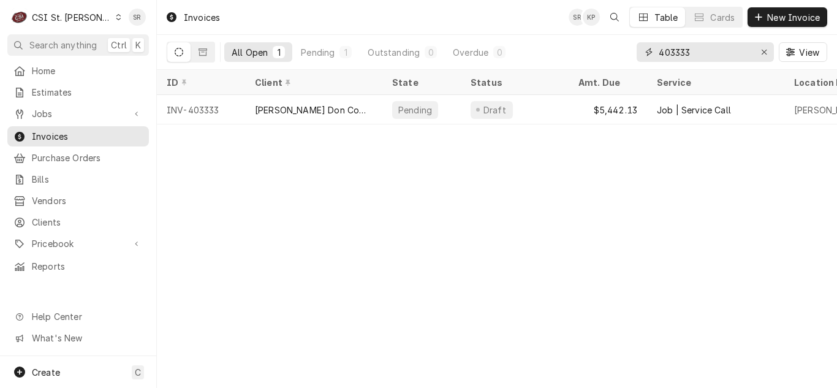
click at [739, 50] on input "403333" at bounding box center [704, 52] width 92 height 20
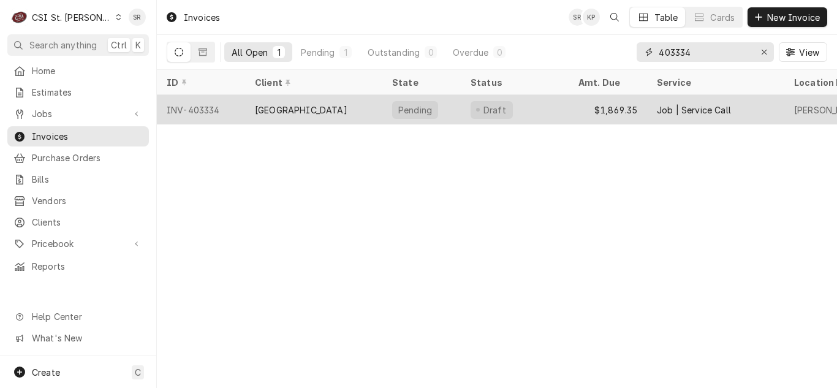
type input "403334"
click at [317, 104] on div "[GEOGRAPHIC_DATA]" at bounding box center [301, 110] width 92 height 13
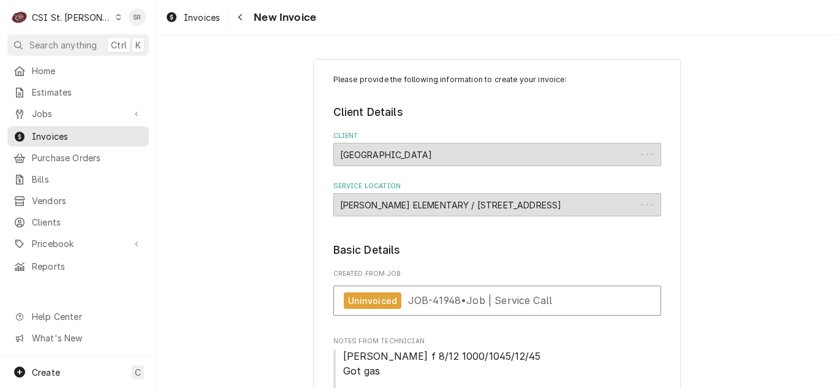
type textarea "x"
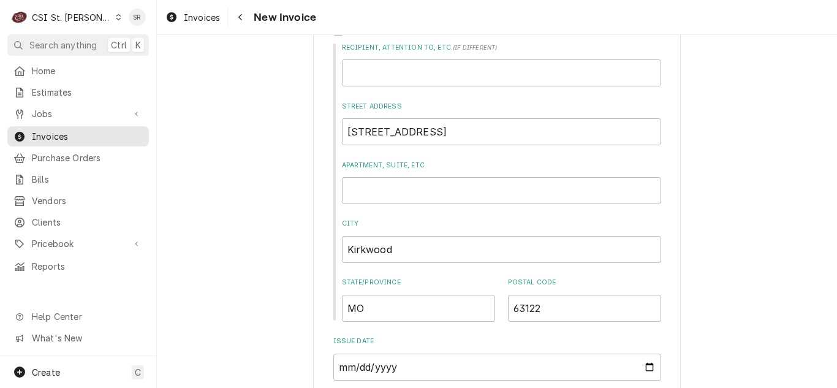
scroll to position [551, 0]
click at [640, 361] on input "[DATE]" at bounding box center [497, 365] width 328 height 27
type input "[DATE]"
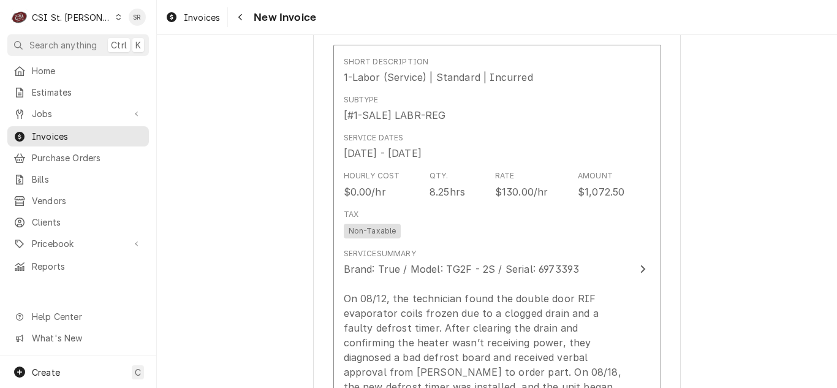
scroll to position [1102, 0]
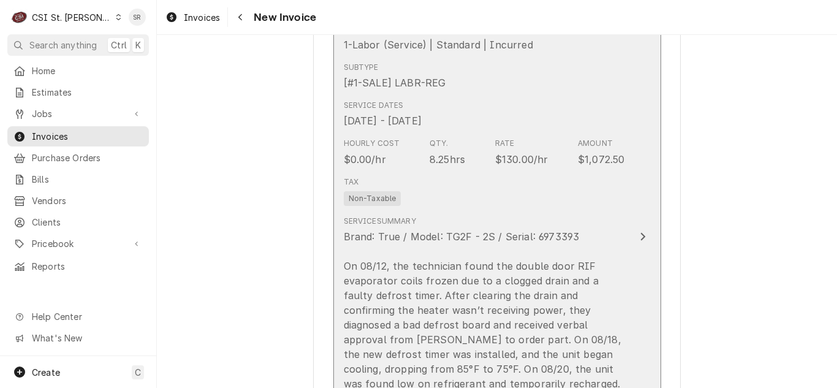
click at [493, 241] on div "Brand: True / Model: TG2F - 2S / Serial: 6973393 On 08/12, the technician found…" at bounding box center [484, 339] width 281 height 220
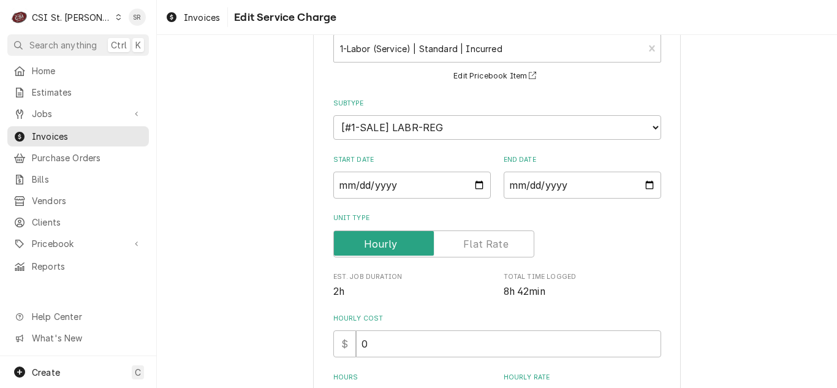
scroll to position [245, 0]
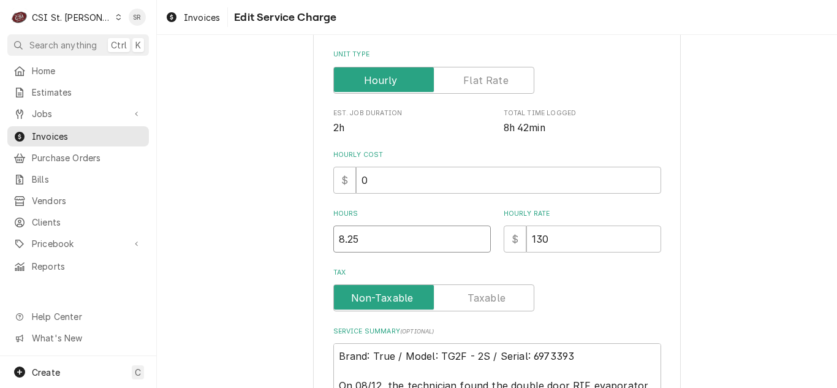
drag, startPoint x: 337, startPoint y: 239, endPoint x: 324, endPoint y: 239, distance: 13.5
click at [324, 239] on div "Use the fields below to edit this service charge Short Description 1-Labor (Ser…" at bounding box center [496, 227] width 367 height 827
type textarea "x"
type input ".25"
type textarea "x"
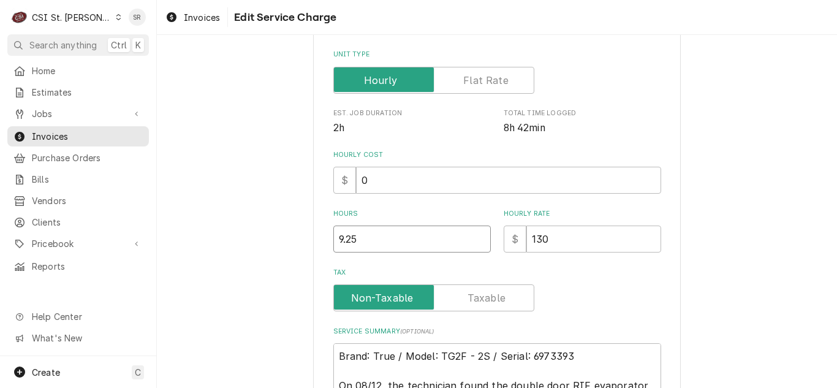
type input "9.25"
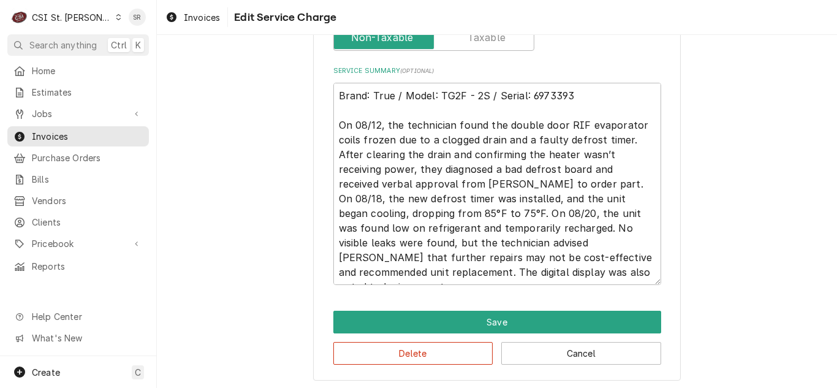
scroll to position [508, 0]
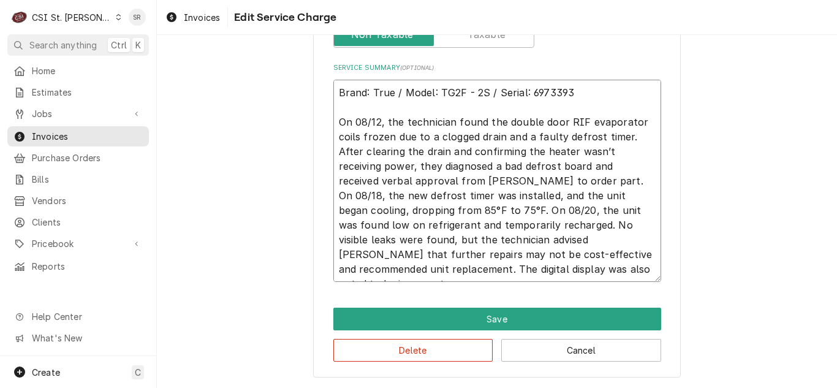
drag, startPoint x: 395, startPoint y: 209, endPoint x: 422, endPoint y: 195, distance: 30.1
click at [422, 195] on textarea "Brand: True / Model: TG2F - 2S / Serial: 6973393 On 08/12, the technician found…" at bounding box center [497, 181] width 328 height 202
type textarea "x"
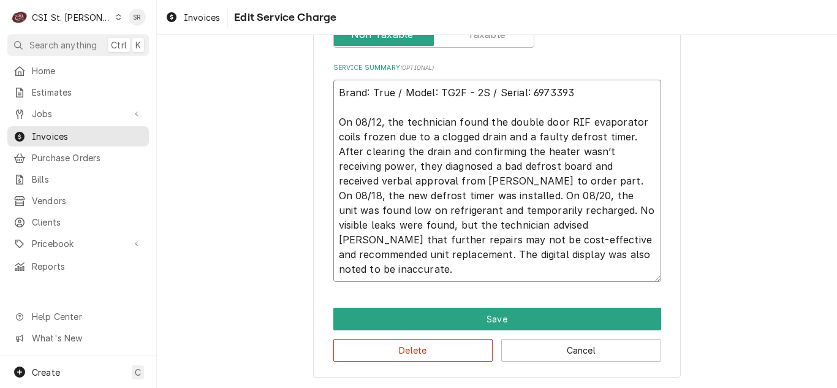
scroll to position [494, 0]
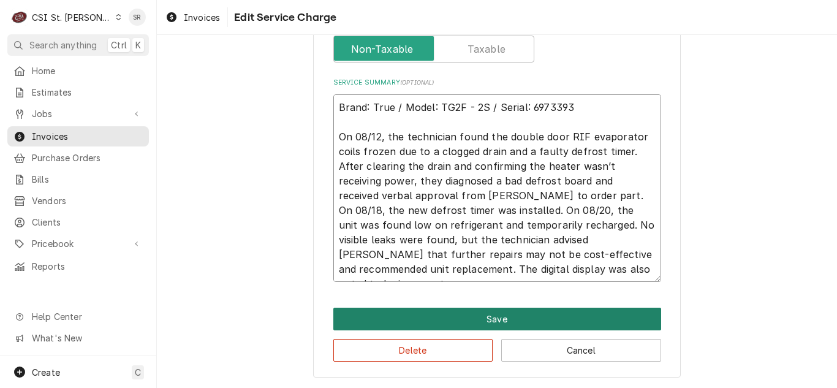
type textarea "Brand: True / Model: TG2F - 2S / Serial: 6973393 On 08/12, the technician found…"
click at [525, 311] on button "Save" at bounding box center [497, 318] width 328 height 23
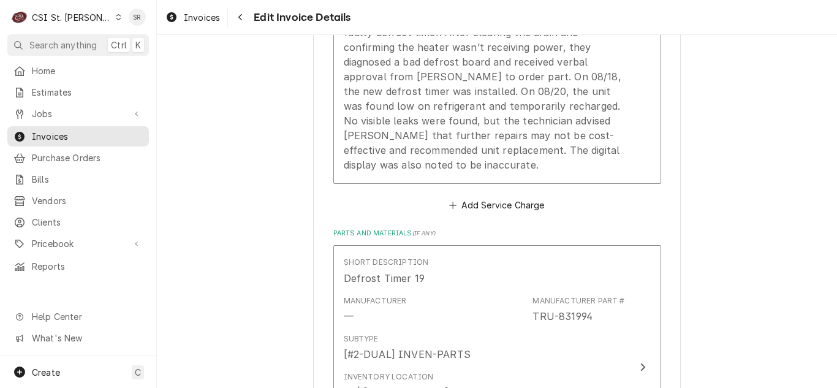
scroll to position [1271, 0]
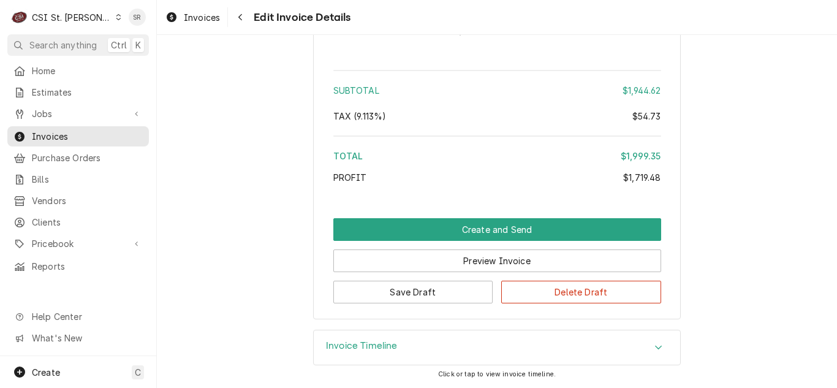
click at [366, 344] on h3 "Invoice Timeline" at bounding box center [362, 346] width 72 height 12
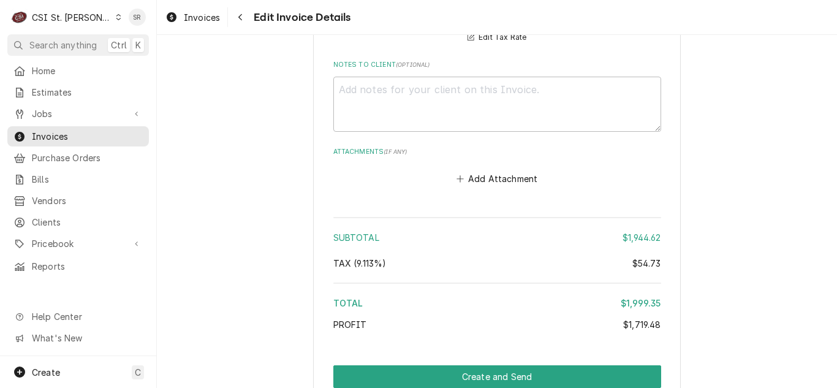
scroll to position [2608, 0]
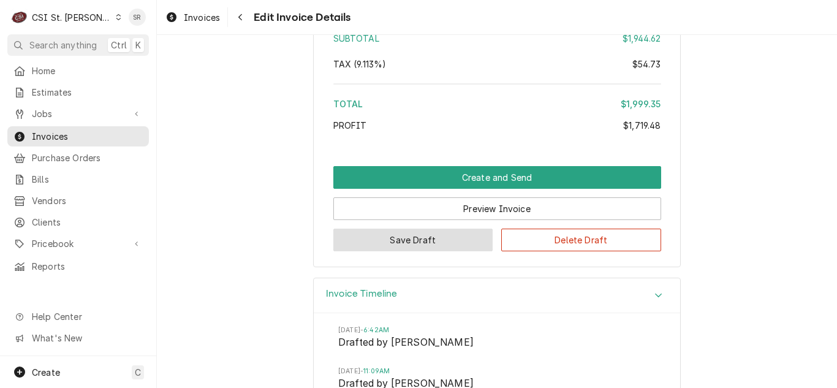
click at [402, 239] on button "Save Draft" at bounding box center [413, 239] width 160 height 23
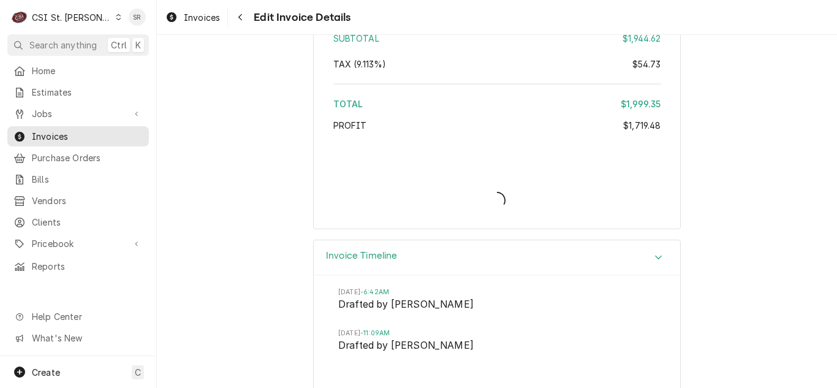
type textarea "x"
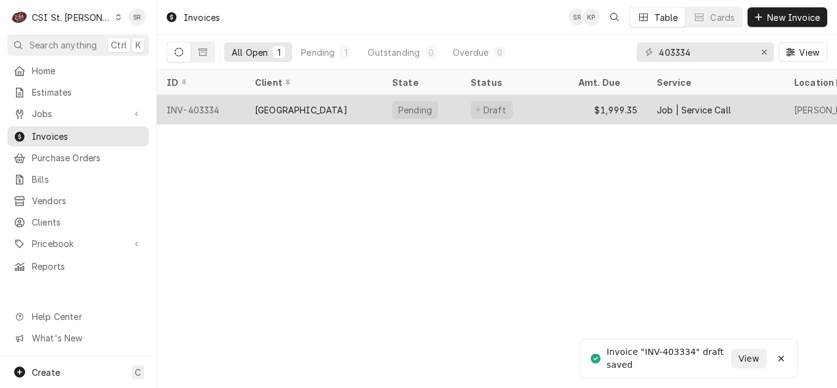
click at [273, 116] on div "Kirkwood School District" at bounding box center [313, 109] width 137 height 29
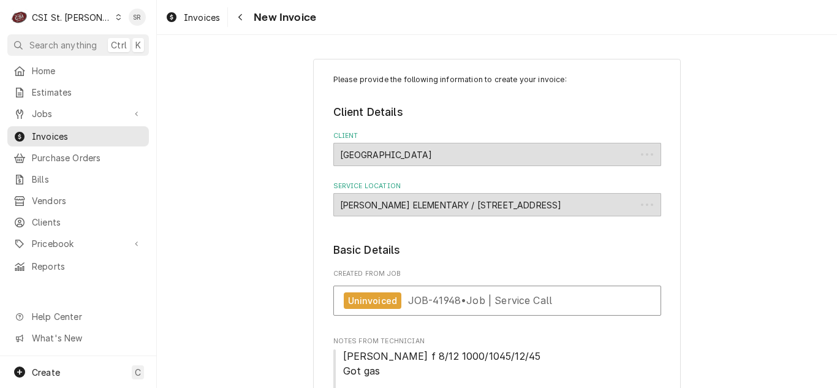
type textarea "x"
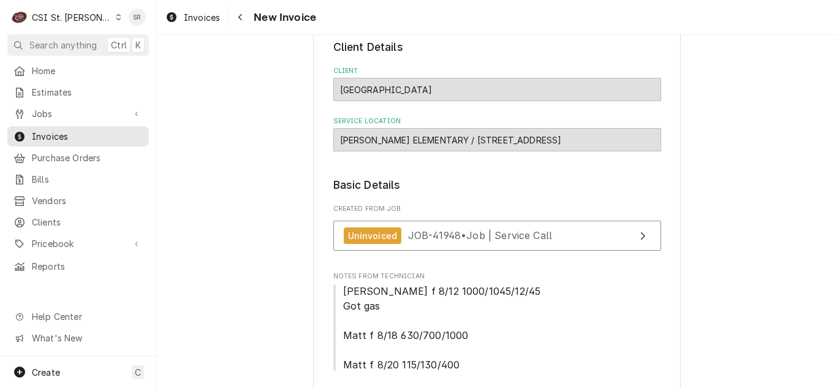
scroll to position [122, 0]
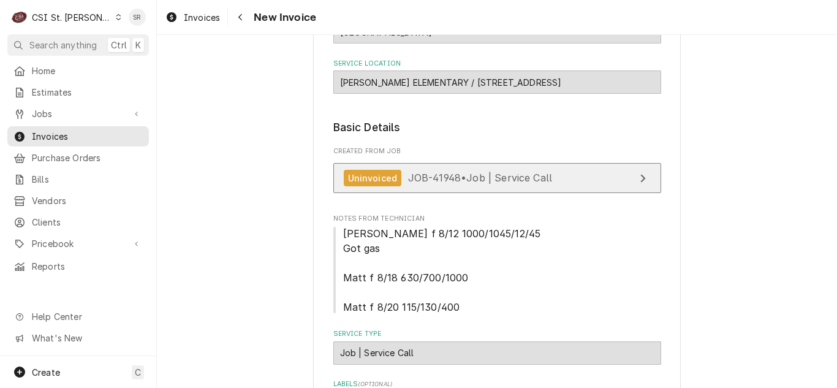
click at [429, 179] on span "JOB-41948 • Job | Service Call" at bounding box center [480, 177] width 145 height 12
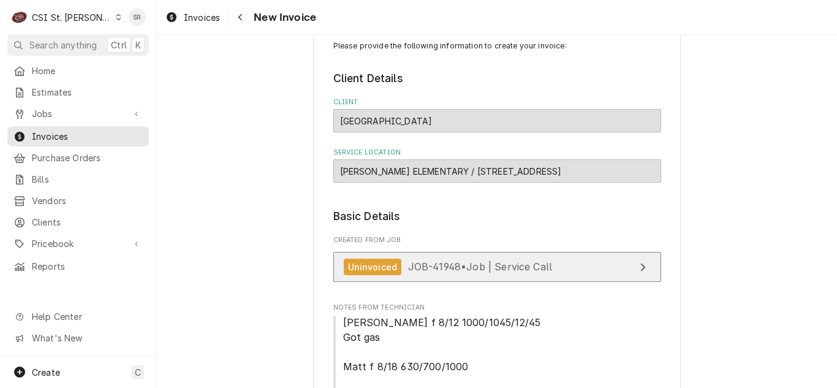
scroll to position [0, 0]
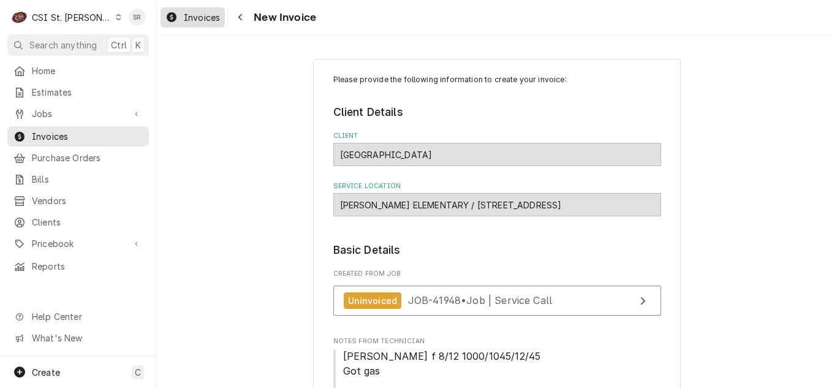
click at [186, 17] on span "Invoices" at bounding box center [202, 17] width 36 height 13
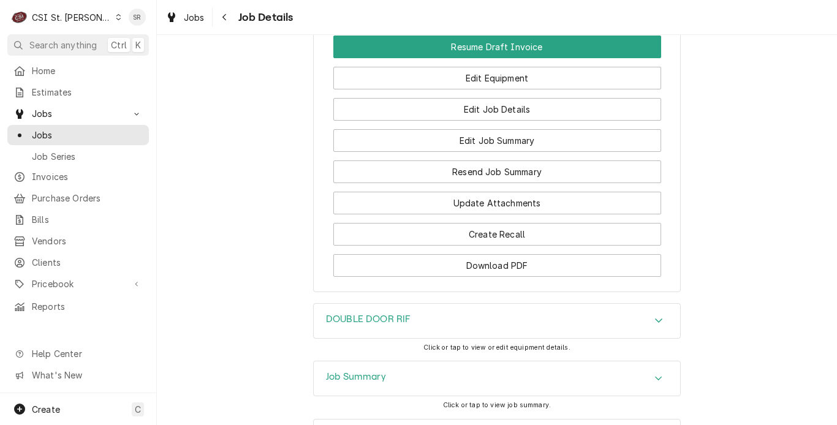
scroll to position [1651, 0]
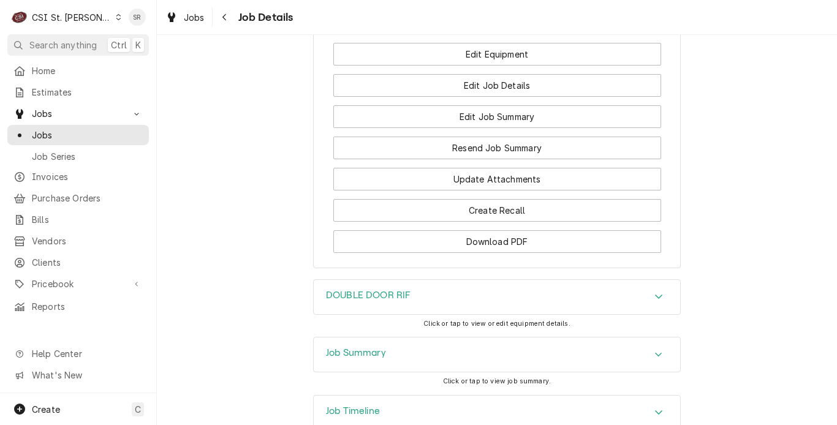
click at [366, 347] on div "Job Summary" at bounding box center [356, 354] width 60 height 15
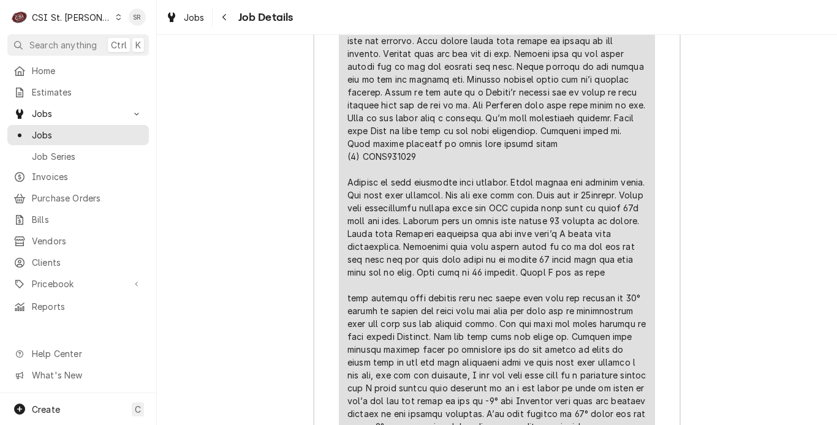
scroll to position [3182, 0]
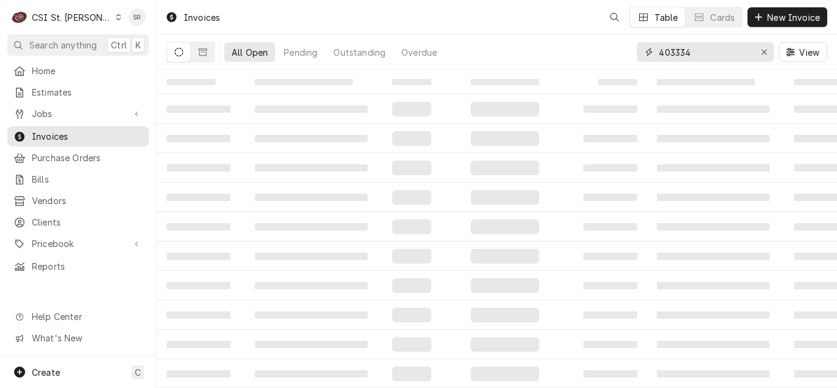
click at [730, 56] on input "403334" at bounding box center [704, 52] width 92 height 20
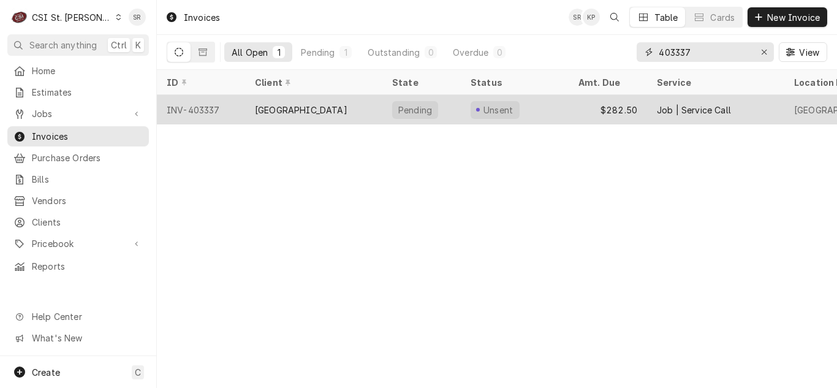
type input "403337"
click at [367, 108] on div "[GEOGRAPHIC_DATA]" at bounding box center [313, 109] width 137 height 29
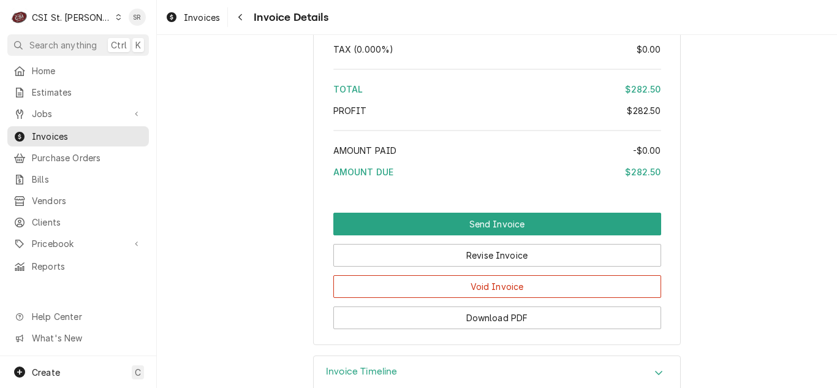
scroll to position [2100, 0]
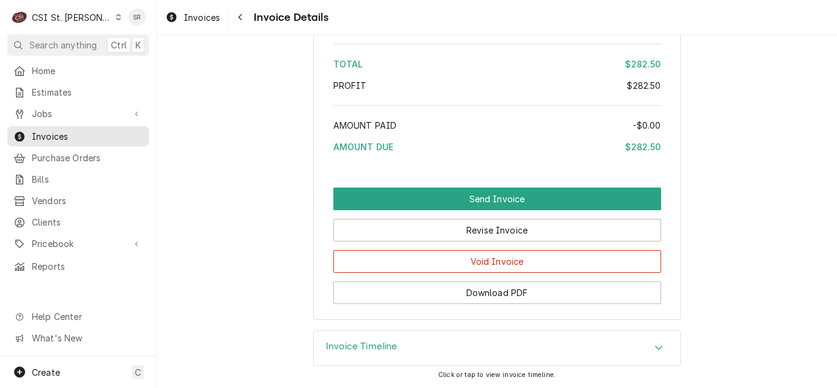
click at [352, 344] on h3 "Invoice Timeline" at bounding box center [362, 347] width 72 height 12
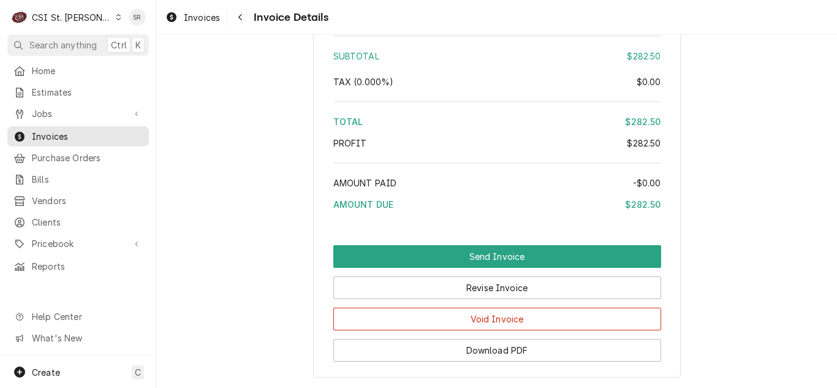
scroll to position [2030, 0]
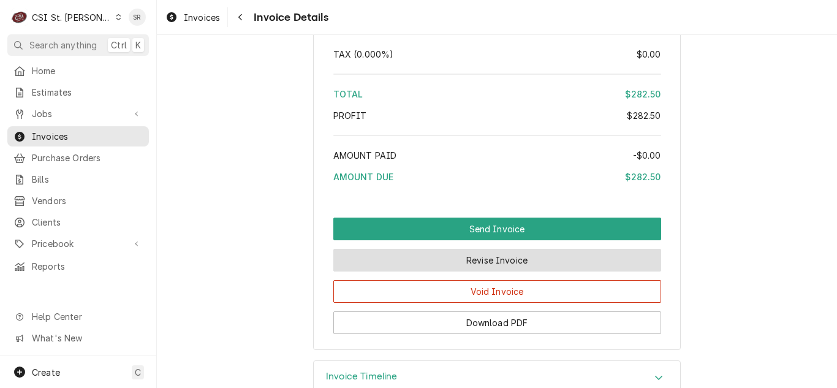
click at [470, 271] on button "Revise Invoice" at bounding box center [497, 260] width 328 height 23
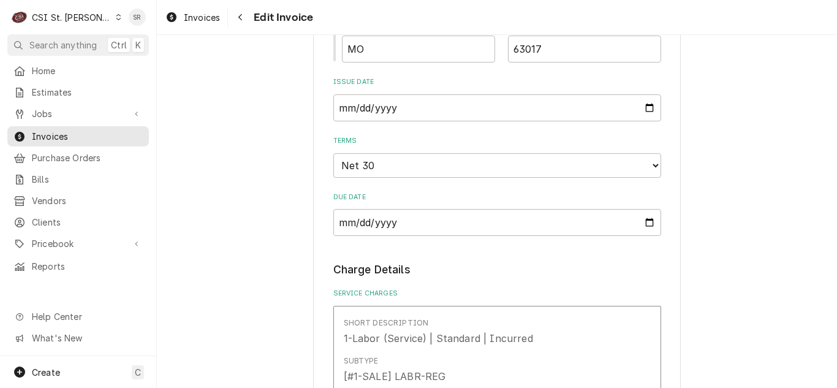
scroll to position [796, 0]
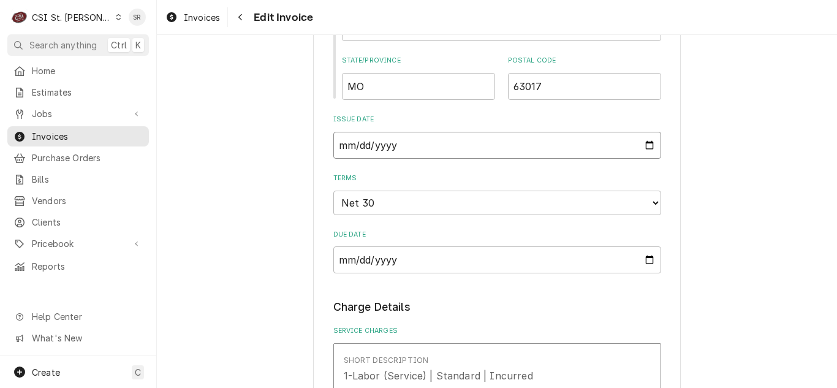
click at [638, 142] on input "[DATE]" at bounding box center [497, 145] width 328 height 27
type textarea "x"
type input "[DATE]"
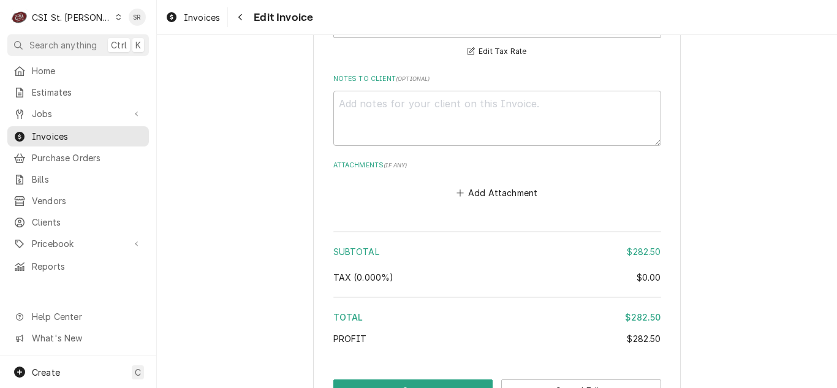
scroll to position [1960, 0]
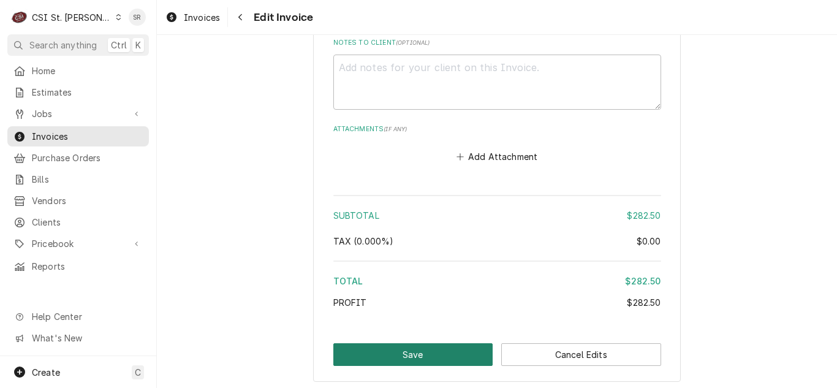
click at [413, 343] on button "Save" at bounding box center [413, 354] width 160 height 23
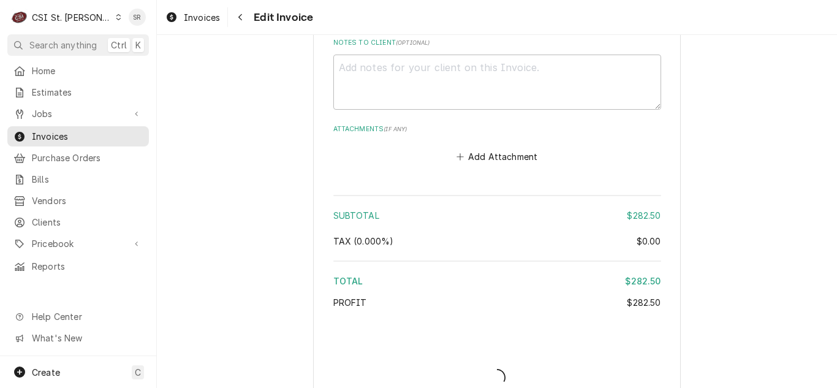
type textarea "x"
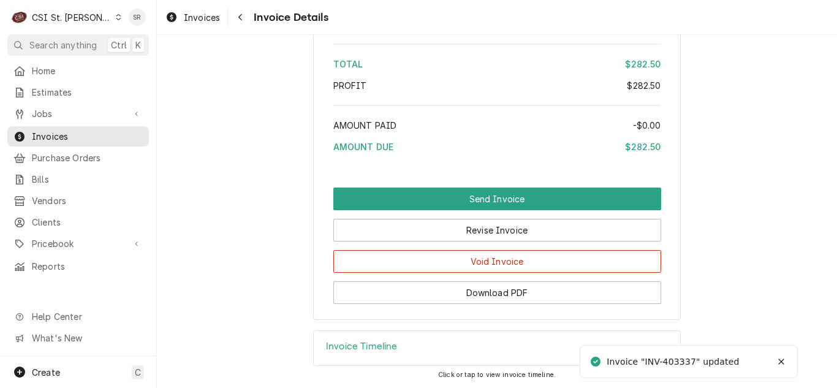
scroll to position [2082, 0]
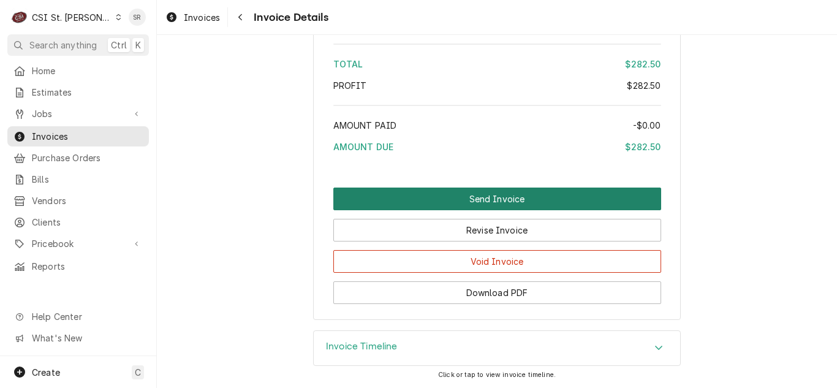
click at [480, 210] on button "Send Invoice" at bounding box center [497, 198] width 328 height 23
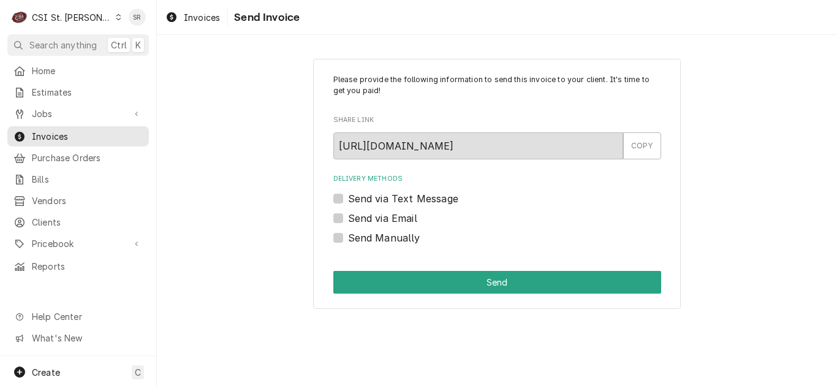
click at [402, 219] on label "Send via Email" at bounding box center [382, 218] width 69 height 15
click at [402, 219] on input "Send via Email" at bounding box center [512, 224] width 328 height 27
checkbox input "true"
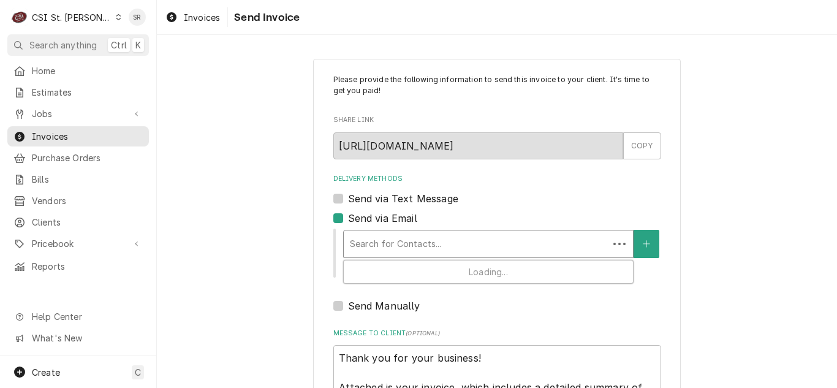
click at [435, 230] on div "Search for Contacts..." at bounding box center [476, 243] width 265 height 27
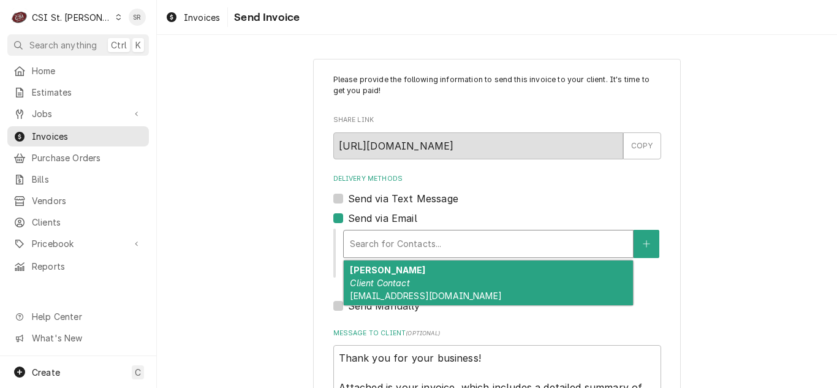
click at [433, 271] on div "Diana Anderson Client Contact DANDERSON2@PARKWAYSCHOOLS.NET" at bounding box center [488, 282] width 289 height 45
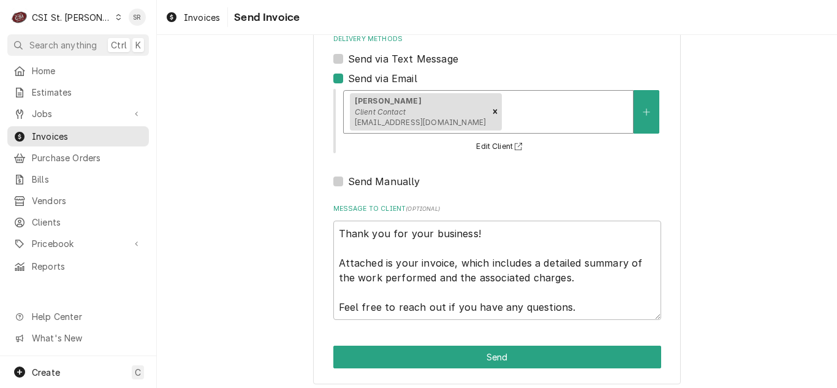
scroll to position [146, 0]
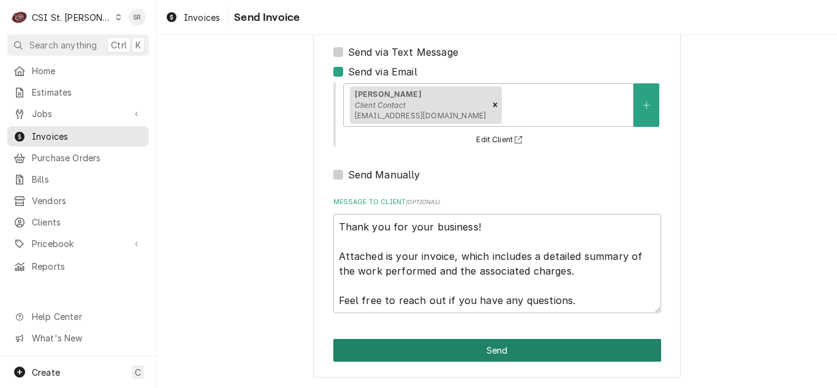
click at [502, 347] on button "Send" at bounding box center [497, 350] width 328 height 23
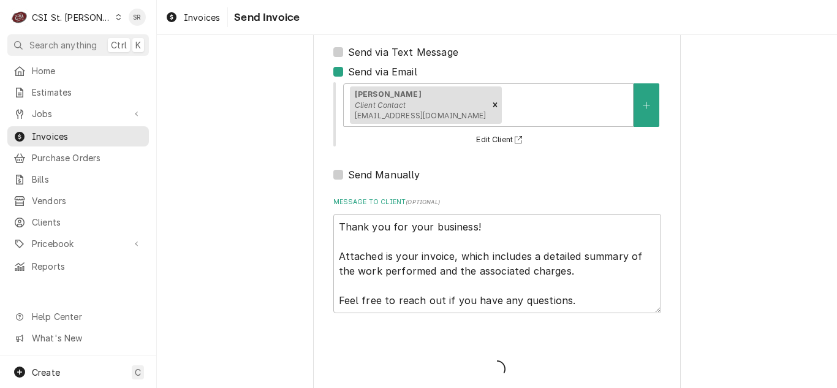
type textarea "x"
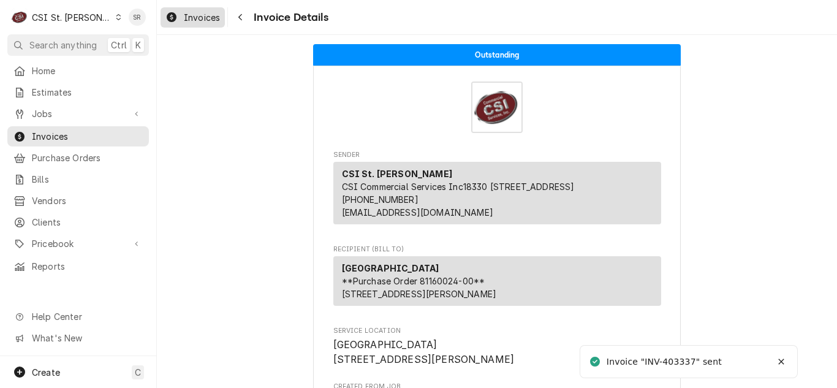
click at [200, 20] on span "Invoices" at bounding box center [202, 17] width 36 height 13
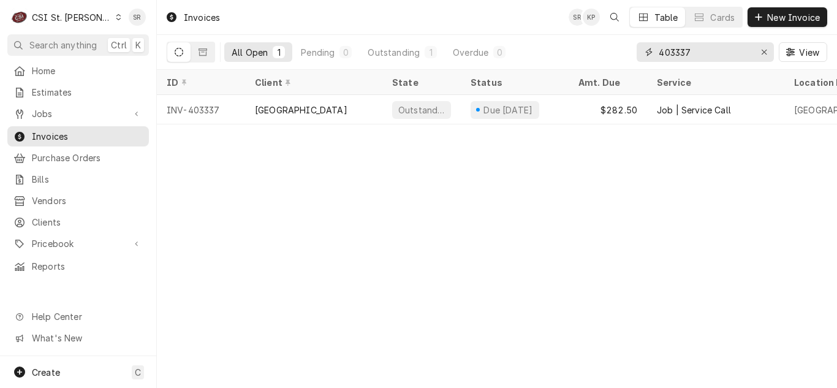
click at [709, 59] on input "403337" at bounding box center [704, 52] width 92 height 20
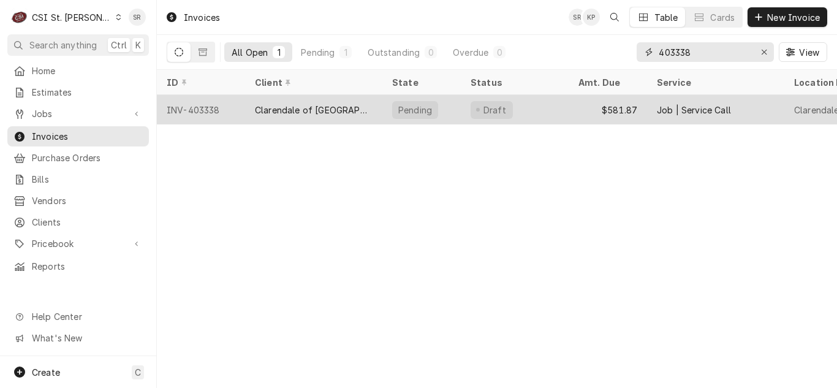
type input "403338"
click at [502, 111] on div "Draft" at bounding box center [494, 110] width 26 height 13
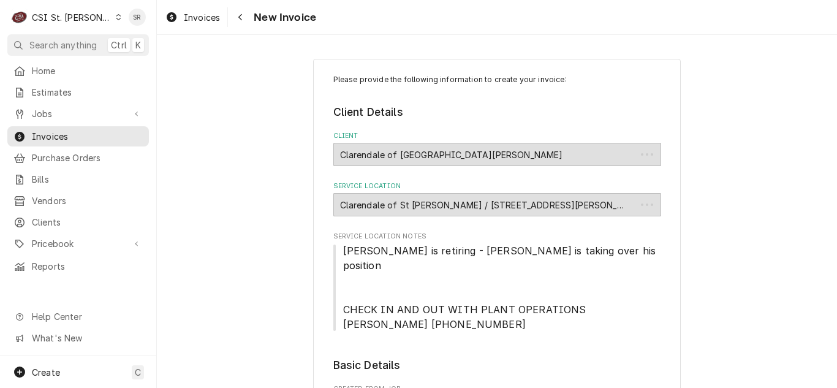
type textarea "x"
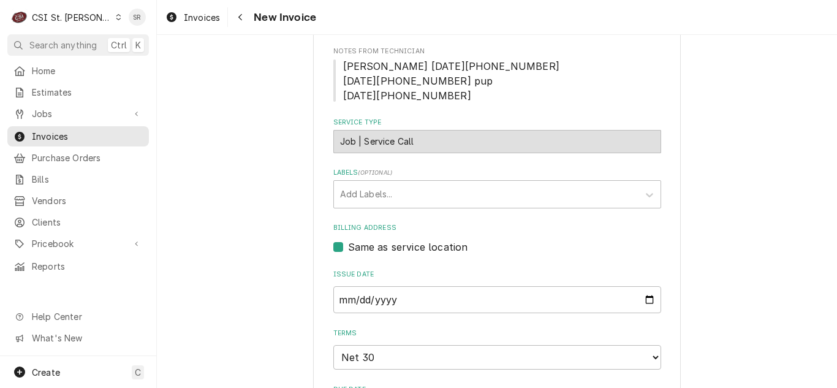
scroll to position [551, 0]
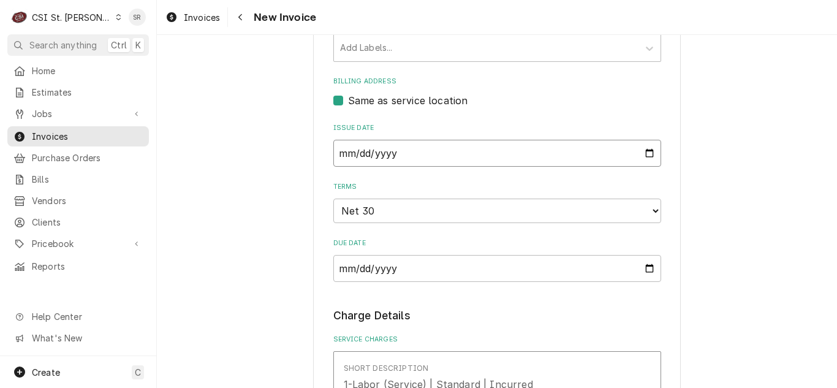
click at [644, 140] on input "[DATE]" at bounding box center [497, 153] width 328 height 27
type input "[DATE]"
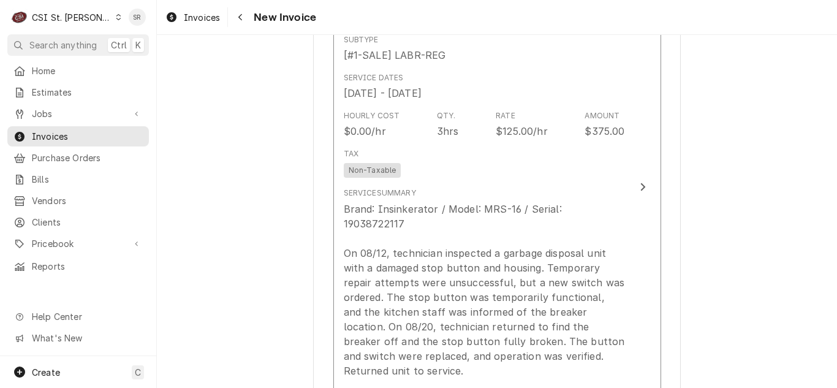
scroll to position [919, 0]
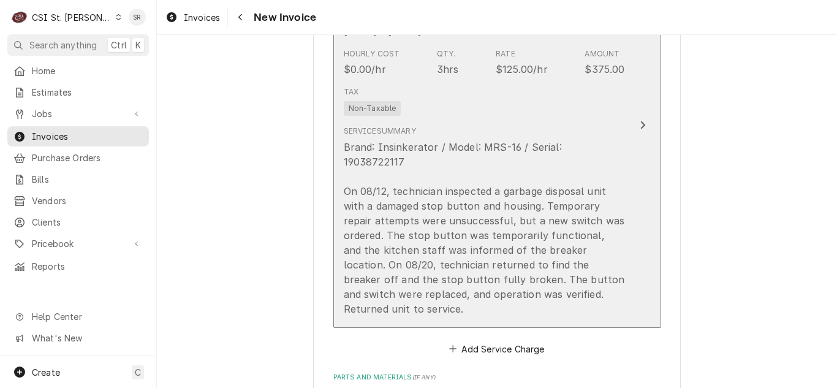
click at [499, 214] on div "Brand: Insinkerator / Model: MRS-16 / Serial: 19038722117 On 08/12, technician …" at bounding box center [484, 228] width 281 height 176
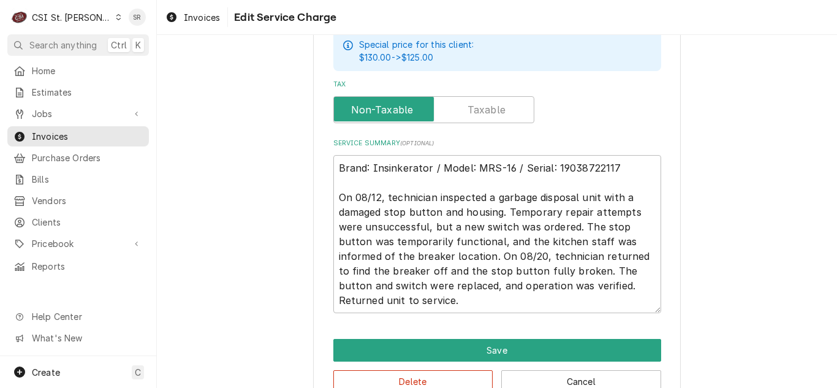
scroll to position [490, 0]
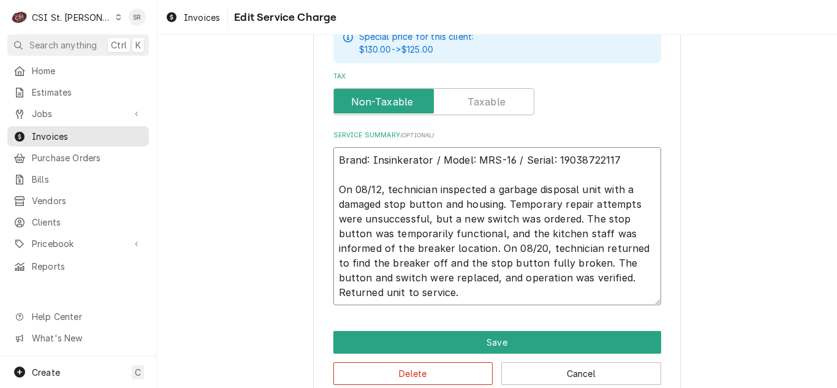
drag, startPoint x: 451, startPoint y: 217, endPoint x: 502, endPoint y: 203, distance: 52.7
click at [502, 203] on textarea "Brand: Insinkerator / Model: MRS-16 / Serial: 19038722117 On 08/12, technician …" at bounding box center [497, 226] width 328 height 158
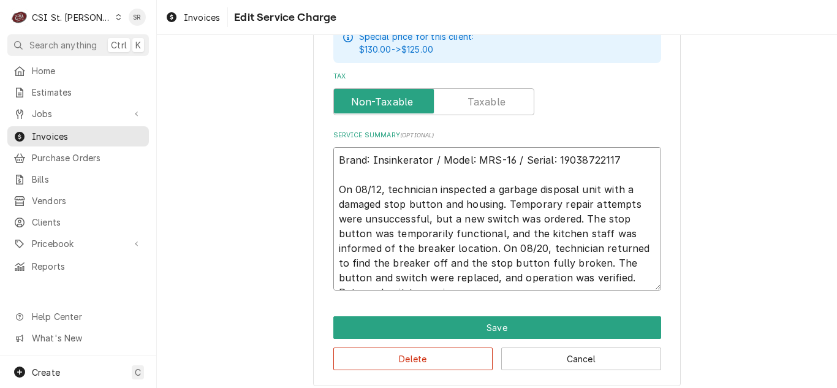
type textarea "x"
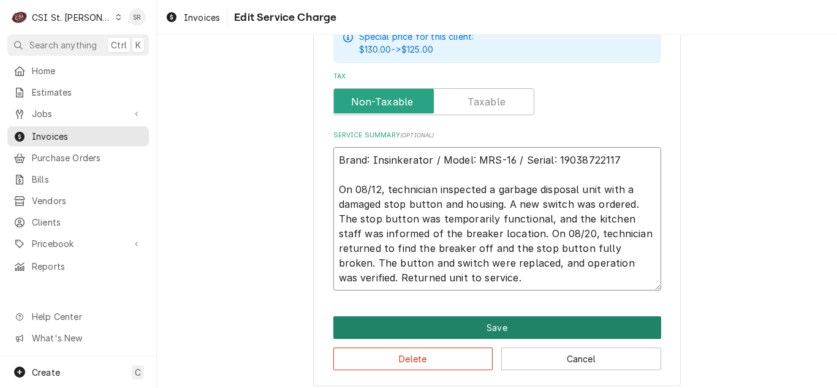
type textarea "Brand: Insinkerator / Model: MRS-16 / Serial: 19038722117 On 08/12, technician …"
click at [502, 316] on button "Save" at bounding box center [497, 327] width 328 height 23
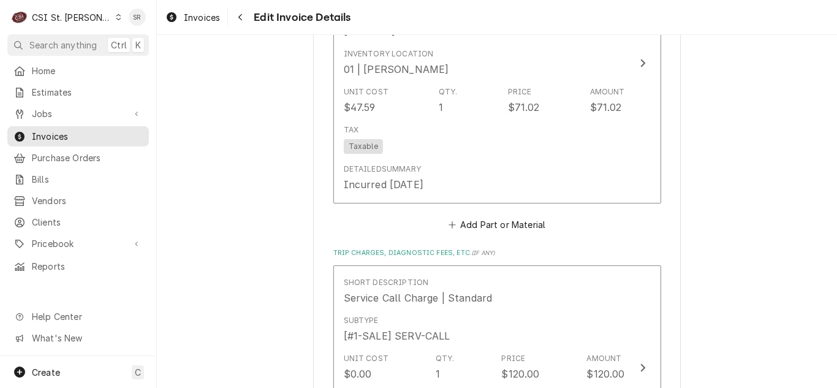
scroll to position [1738, 0]
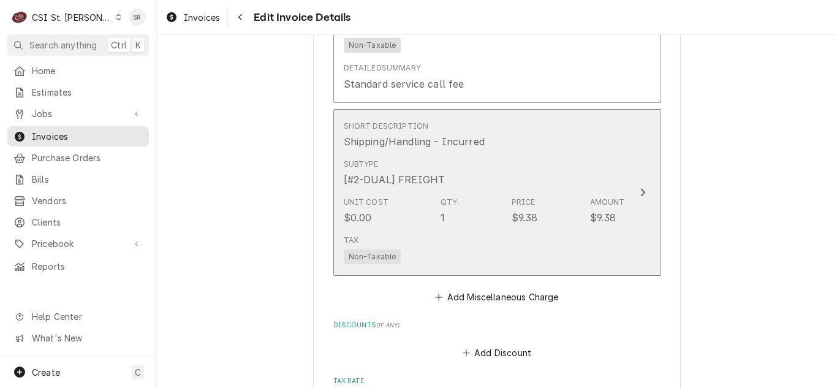
click at [529, 210] on div "$9.38" at bounding box center [524, 217] width 26 height 15
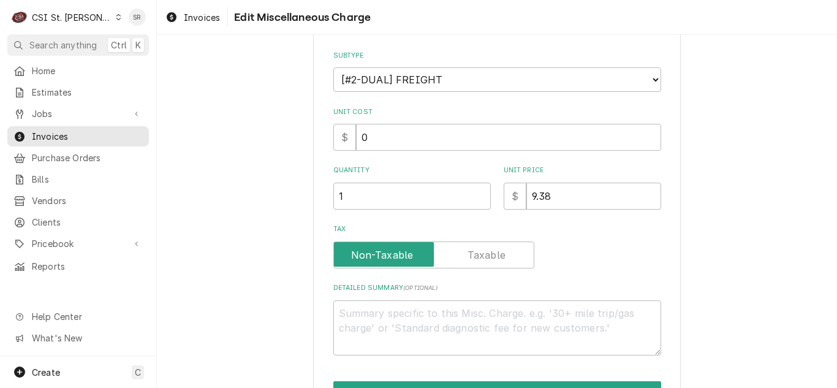
scroll to position [203, 0]
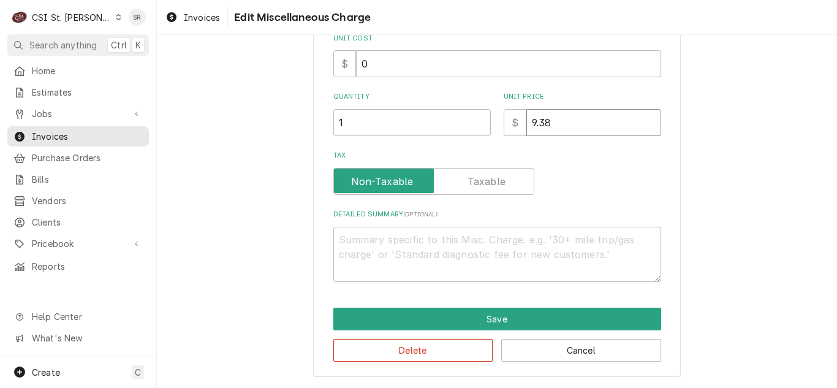
drag, startPoint x: 531, startPoint y: 125, endPoint x: 517, endPoint y: 124, distance: 14.1
click at [517, 124] on div "$ 9.38" at bounding box center [581, 122] width 157 height 27
type textarea "x"
type input "1.38"
type textarea "x"
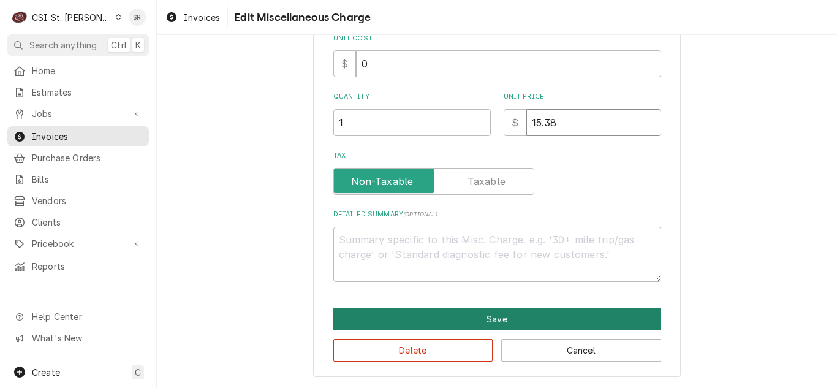
type input "15.38"
click at [501, 308] on button "Save" at bounding box center [497, 318] width 328 height 23
type textarea "x"
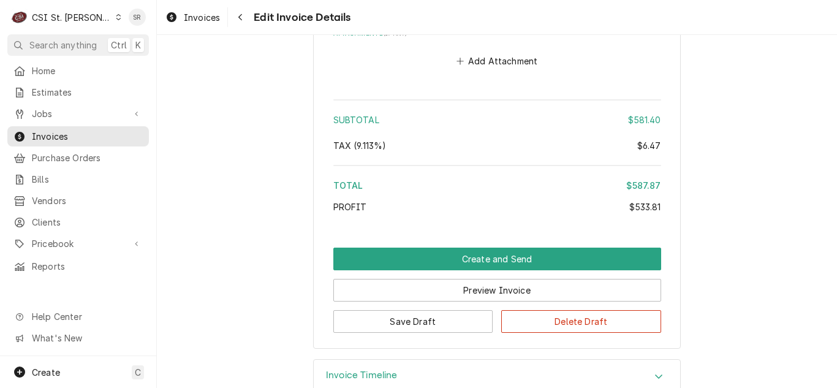
click at [394, 360] on div "Invoice Timeline" at bounding box center [497, 377] width 366 height 34
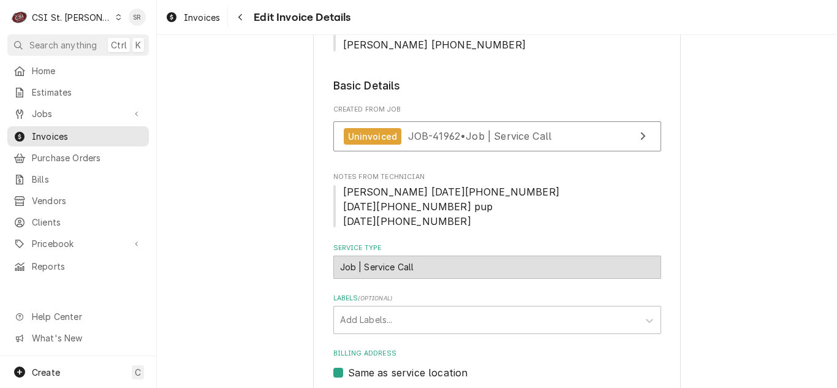
scroll to position [279, 0]
click at [477, 137] on div "Uninvoiced JOB-41962 • Job | Service Call" at bounding box center [497, 140] width 328 height 36
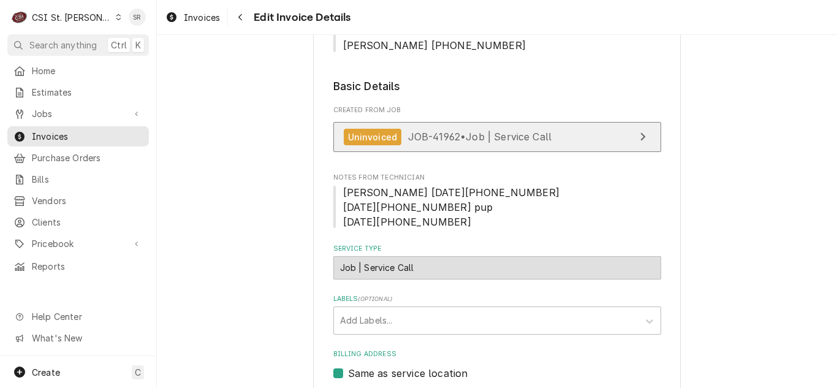
click at [480, 130] on span "JOB-41962 • Job | Service Call" at bounding box center [480, 136] width 144 height 12
click at [409, 132] on link "Uninvoiced JOB-41962 • Job | Service Call" at bounding box center [497, 137] width 328 height 30
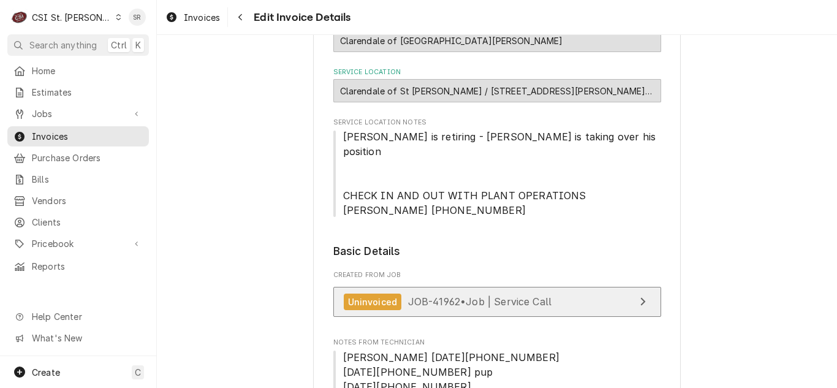
scroll to position [0, 0]
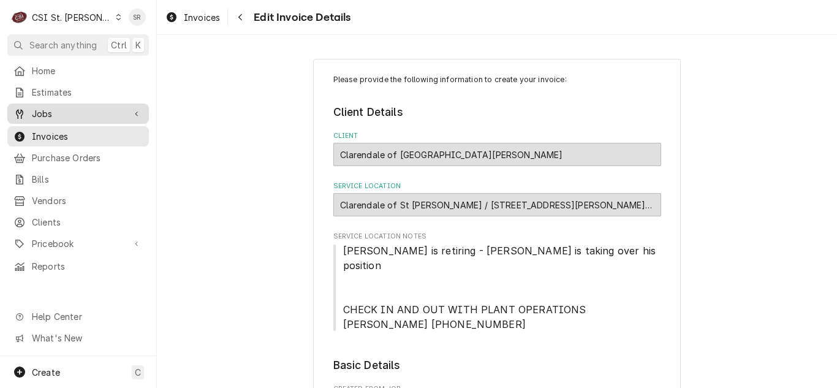
drag, startPoint x: 64, startPoint y: 107, endPoint x: 64, endPoint y: 115, distance: 7.4
click at [64, 107] on span "Jobs" at bounding box center [78, 113] width 92 height 13
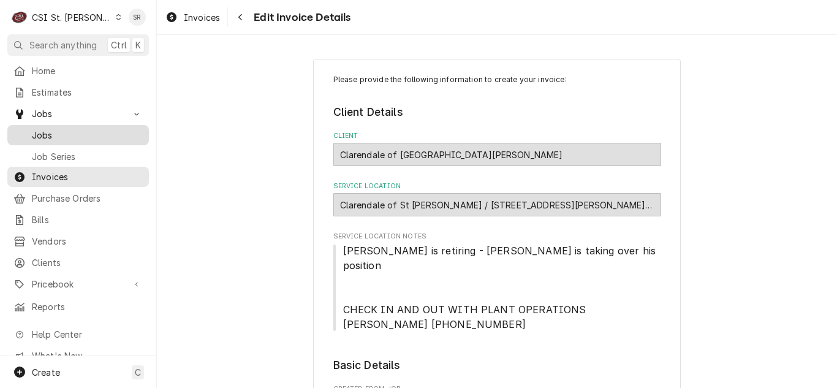
click at [63, 125] on link "Jobs" at bounding box center [77, 135] width 141 height 20
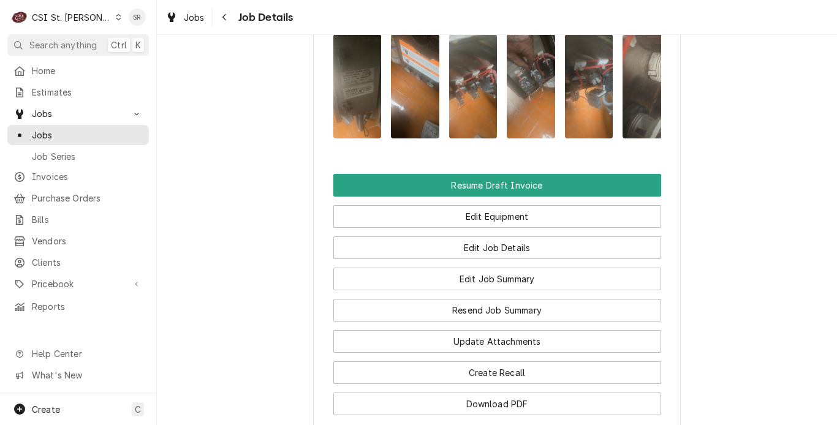
scroll to position [1286, 0]
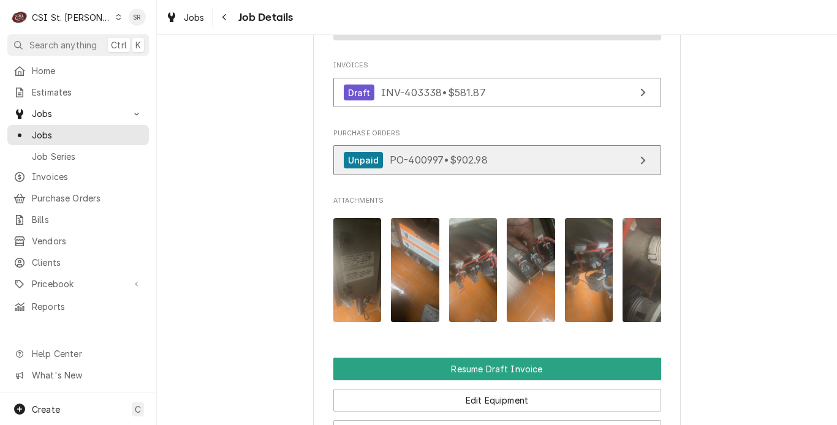
click at [491, 162] on link "Unpaid PO-400997 • $902.98" at bounding box center [497, 160] width 328 height 30
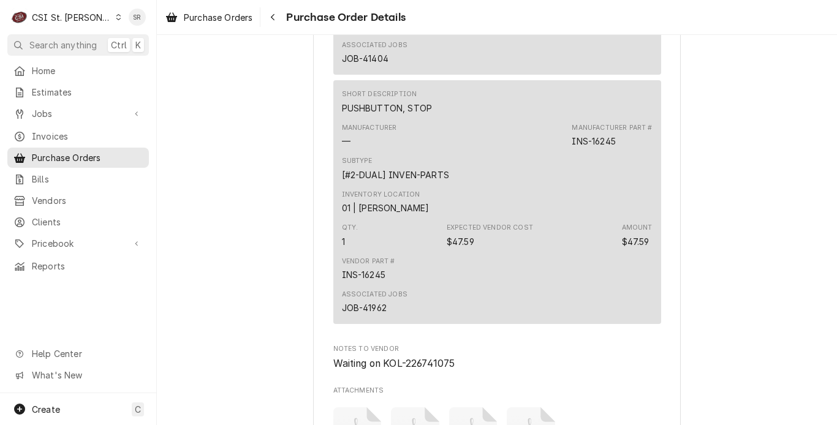
scroll to position [3062, 0]
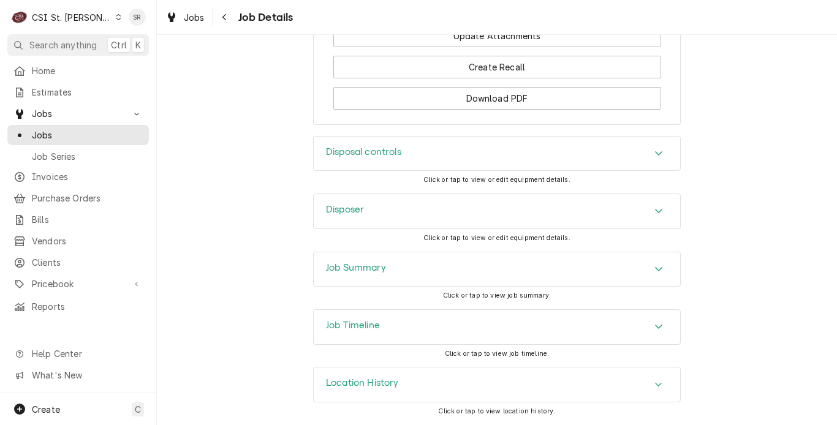
scroll to position [1785, 0]
click at [366, 270] on h3 "Job Summary" at bounding box center [356, 268] width 60 height 12
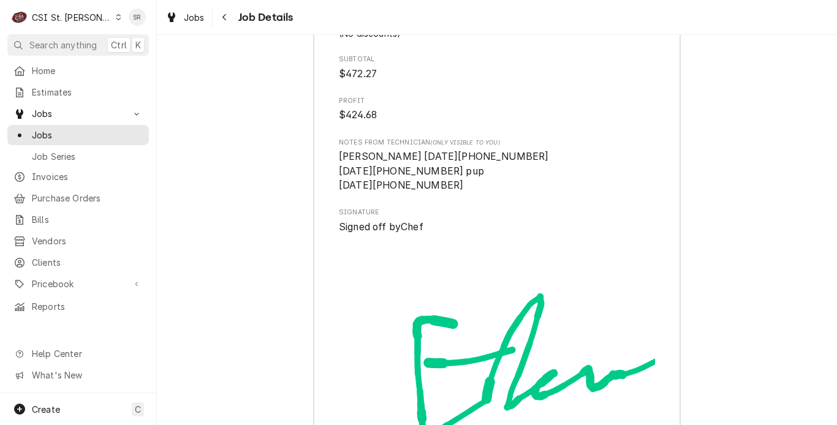
scroll to position [4234, 0]
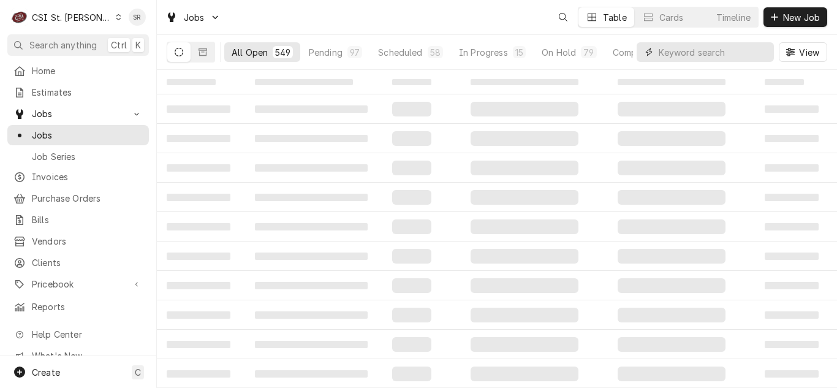
click at [704, 56] on input "Dynamic Content Wrapper" at bounding box center [712, 52] width 109 height 20
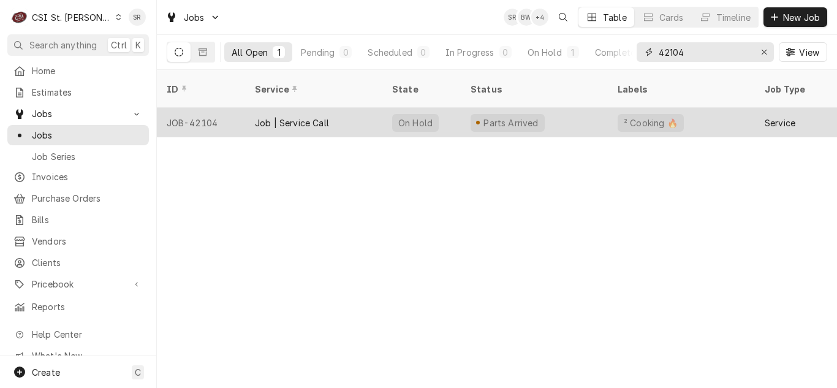
type input "42104"
click at [278, 116] on div "Job | Service Call" at bounding box center [292, 122] width 74 height 13
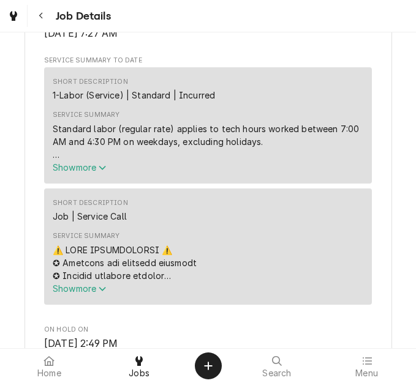
scroll to position [551, 0]
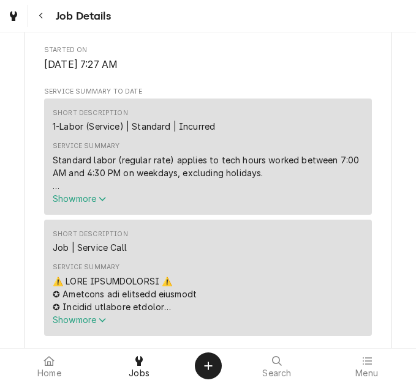
click at [89, 329] on div "Service Summary Show more" at bounding box center [208, 294] width 311 height 72
click at [93, 320] on span "Show more" at bounding box center [80, 320] width 54 height 10
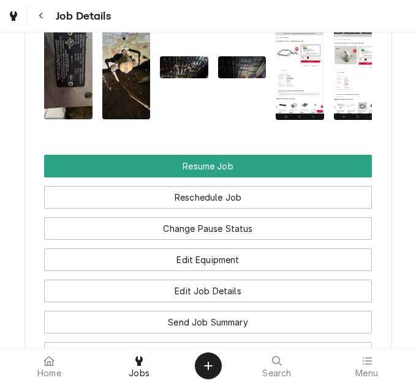
scroll to position [3059, 0]
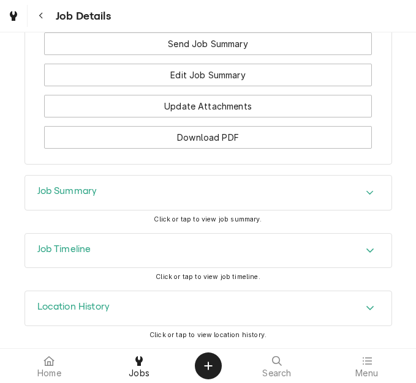
click at [106, 198] on div "Job Summary" at bounding box center [208, 193] width 366 height 34
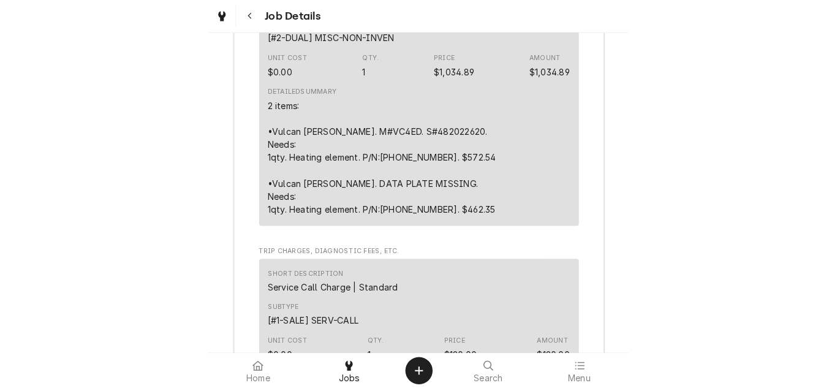
scroll to position [5401, 0]
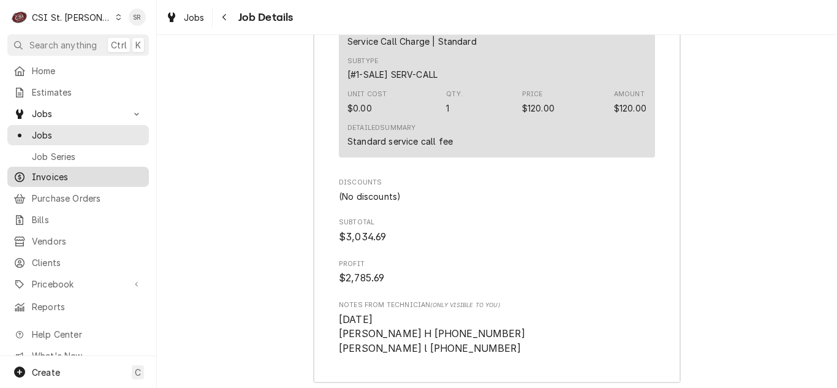
click at [43, 170] on span "Invoices" at bounding box center [87, 176] width 111 height 13
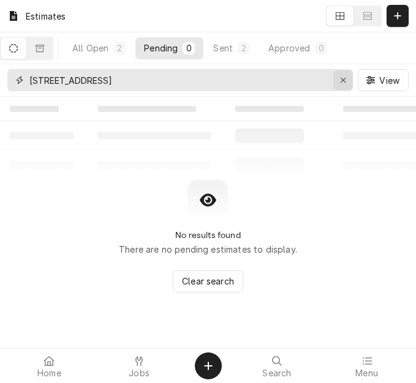
click at [341, 82] on icon "Erase input" at bounding box center [343, 80] width 7 height 9
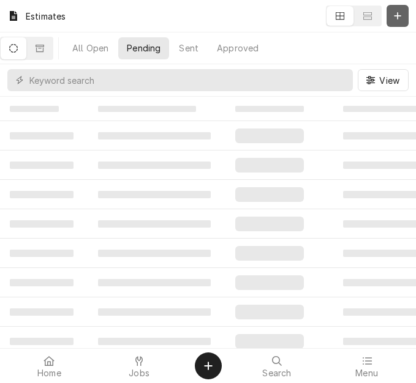
click at [394, 17] on icon "Dynamic Content Wrapper" at bounding box center [397, 16] width 7 height 9
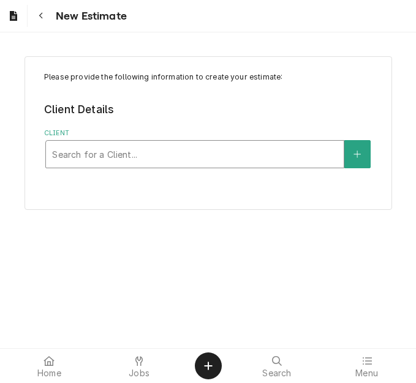
click at [116, 148] on div "Client" at bounding box center [194, 154] width 285 height 22
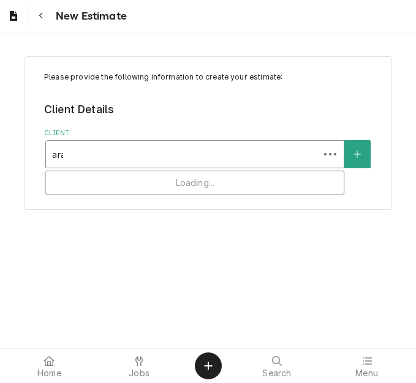
type input "[PERSON_NAME]"
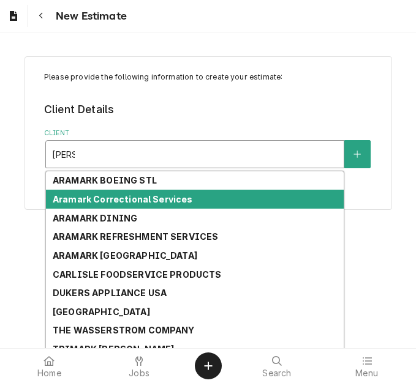
click at [115, 196] on strong "Aramark Correctional Services" at bounding box center [123, 199] width 140 height 10
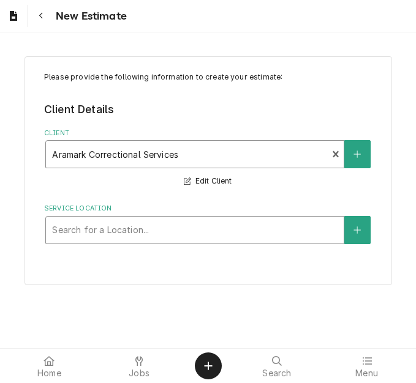
click at [107, 224] on div "Service Location" at bounding box center [194, 230] width 285 height 22
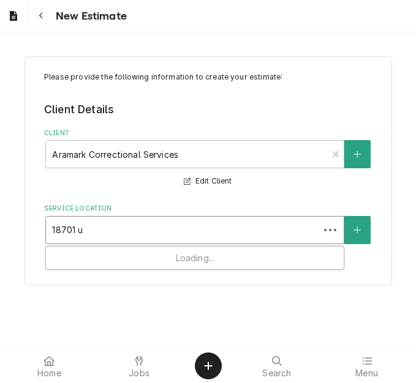
type input "18701 us"
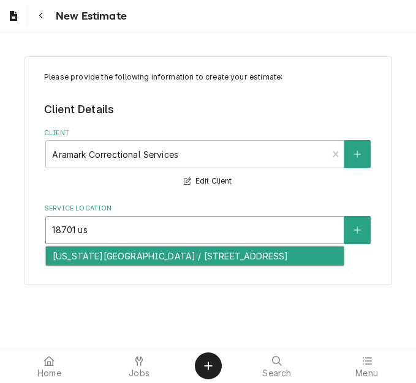
click at [105, 262] on div "[US_STATE][GEOGRAPHIC_DATA] / [STREET_ADDRESS]" at bounding box center [195, 256] width 298 height 19
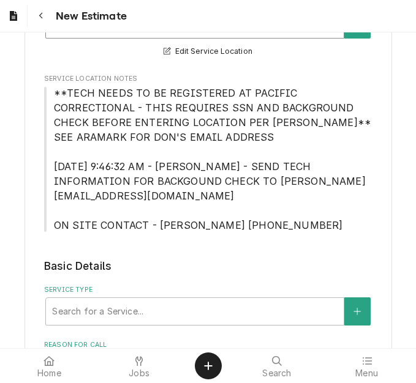
scroll to position [245, 0]
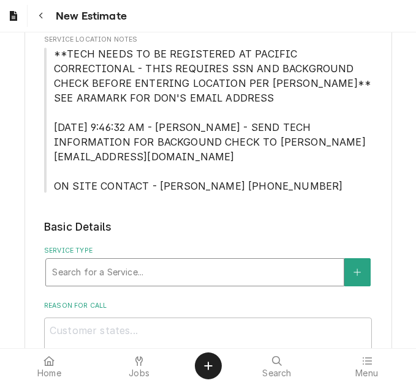
click at [122, 262] on div "Service Type" at bounding box center [194, 273] width 285 height 22
type textarea "x"
type input "s"
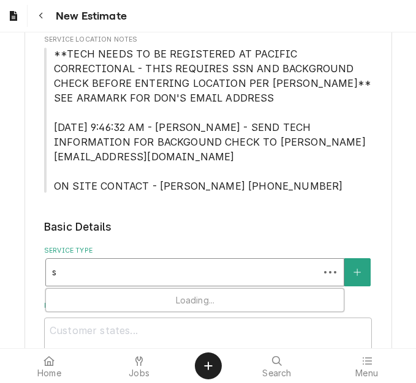
type textarea "x"
type input "se"
type textarea "x"
type input "ser"
type textarea "x"
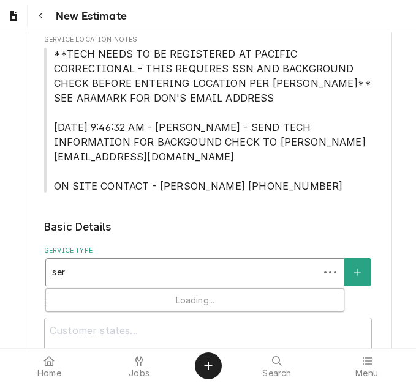
type input "serv"
type textarea "x"
type input "servic"
type textarea "x"
type input "service"
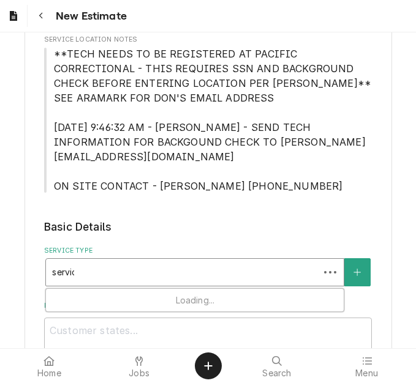
type textarea "x"
type input "service"
type textarea "x"
type input "service c"
type textarea "x"
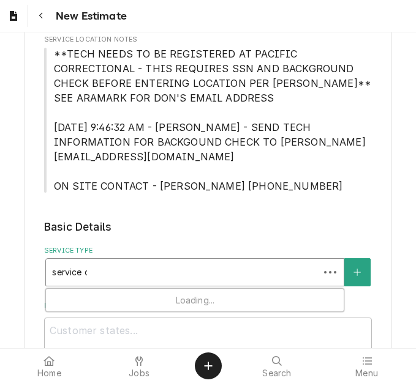
type input "service ca"
type textarea "x"
type input "service cal"
type textarea "x"
type input "service call"
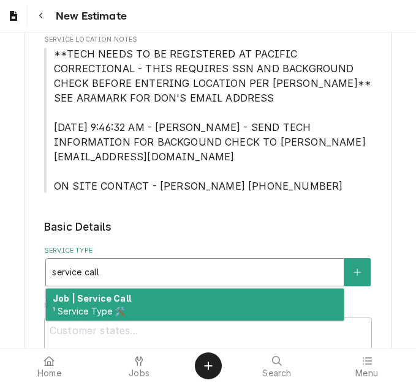
click at [122, 293] on strong "Job | Service Call" at bounding box center [92, 298] width 78 height 10
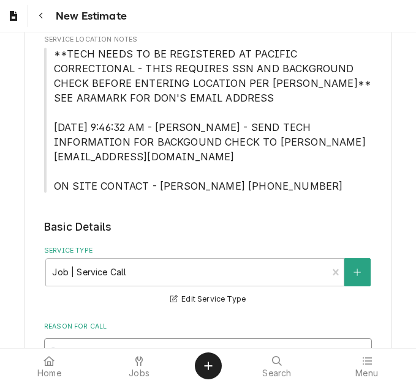
click at [95, 343] on textarea "Reason For Call" at bounding box center [208, 366] width 328 height 55
type textarea "x"
type textarea "Q"
type textarea "x"
type textarea "Qu"
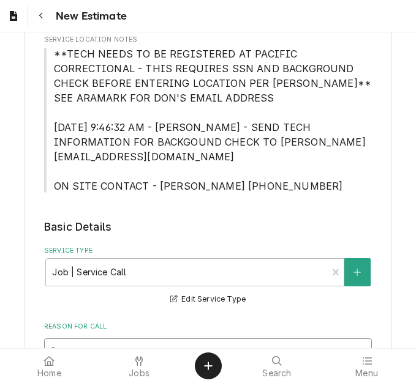
type textarea "x"
type textarea "Quo"
type textarea "x"
type textarea "Quot"
type textarea "x"
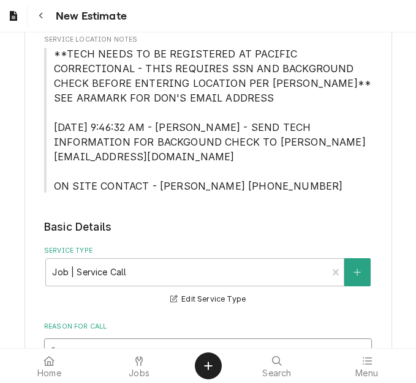
type textarea "Quote"
type textarea "x"
type textarea "Quote"
type textarea "x"
type textarea "Quote t"
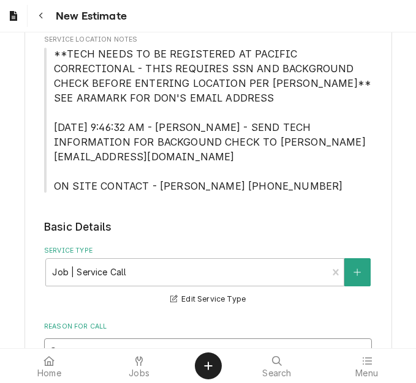
type textarea "x"
type textarea "Quote to"
type textarea "x"
type textarea "Quote to"
type textarea "x"
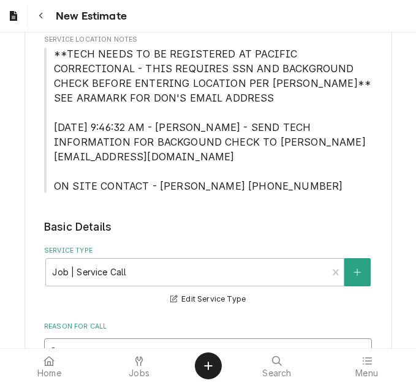
type textarea "Quote to r"
type textarea "x"
type textarea "Quote to re"
type textarea "x"
type textarea "Quote to rep"
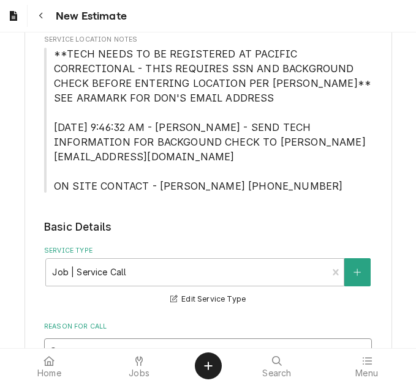
type textarea "x"
type textarea "Quote to repl"
type textarea "x"
type textarea "Quote to repla"
type textarea "x"
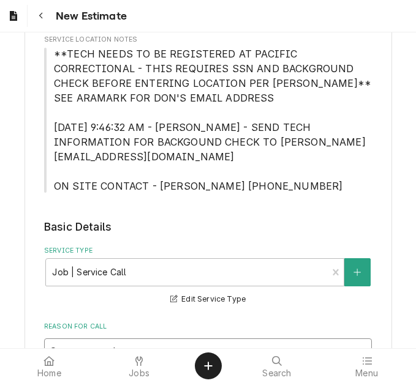
type textarea "Quote to replac"
type textarea "x"
type textarea "Quote to replace"
type textarea "x"
type textarea "Quote to replace"
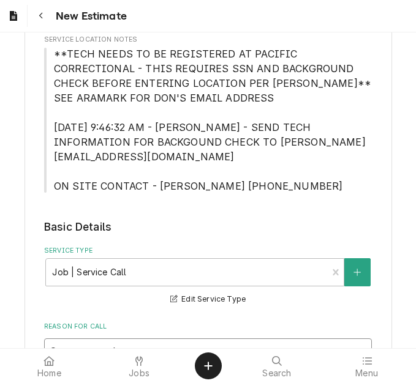
type textarea "x"
type textarea "Quote to replace h"
type textarea "x"
type textarea "Quote to replace he"
type textarea "x"
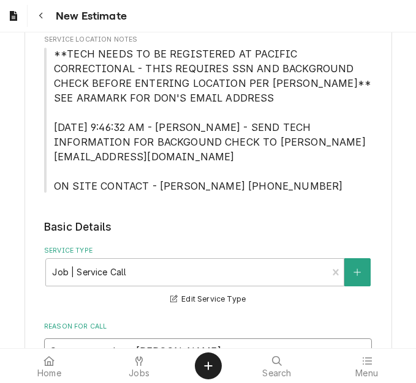
type textarea "Quote to replace hea"
type textarea "x"
type textarea "Quote to replace heat"
type textarea "x"
type textarea "Quote to replace heati"
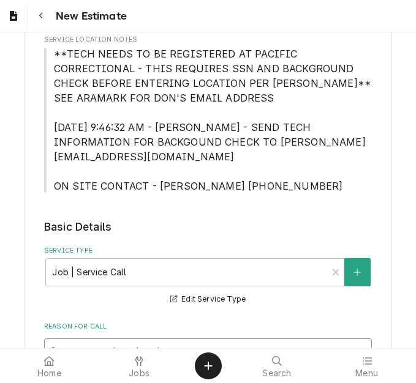
type textarea "x"
type textarea "Quote to replace heating"
type textarea "x"
type textarea "Quote to replace heating"
type textarea "x"
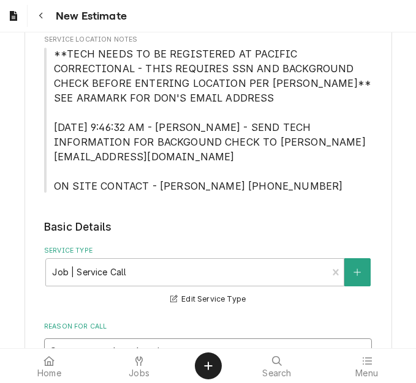
type textarea "Quote to replace heating e"
type textarea "x"
type textarea "Quote to replace heating el"
type textarea "x"
type textarea "Quote to replace heating ele"
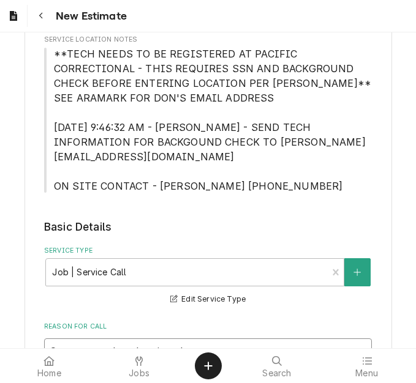
type textarea "x"
type textarea "Quote to replace heating elem"
type textarea "x"
type textarea "Quote to replace heating eleme"
type textarea "x"
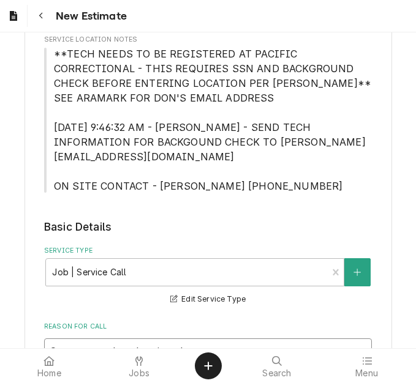
type textarea "Quote to replace heating elemen"
type textarea "x"
type textarea "Quote to replace heating element"
type textarea "x"
type textarea "Quote to replace heating element a"
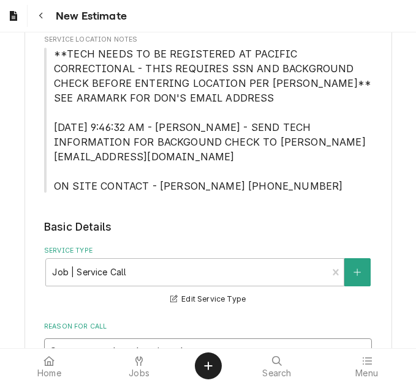
type textarea "x"
type textarea "Quote to replace heating element and"
type textarea "x"
type textarea "Quote to replace heating element and"
type textarea "x"
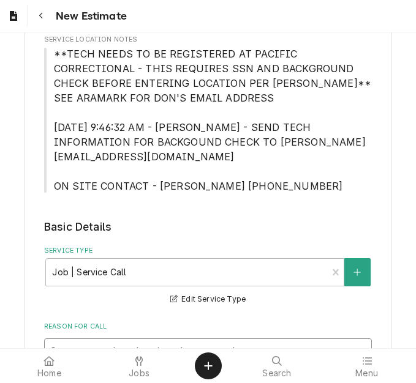
type textarea "Quote to replace heating element and h"
type textarea "x"
type textarea "Quote to replace heating element and hi"
type textarea "x"
type textarea "Quote to replace heating element and hi"
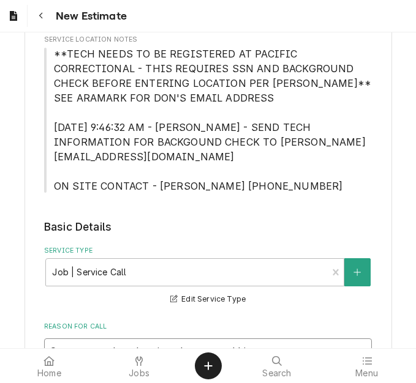
type textarea "x"
type textarea "Quote to replace heating element and hi l"
type textarea "x"
type textarea "Quote to replace heating element and hi"
type textarea "x"
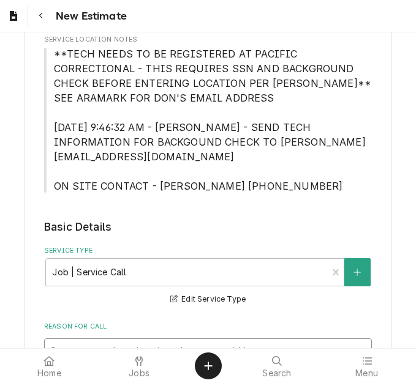
type textarea "Quote to replace heating element and hi"
type textarea "x"
type textarea "Quote to replace heating element and hi"
type textarea "x"
type textarea "Quote to replace heating element and hi"
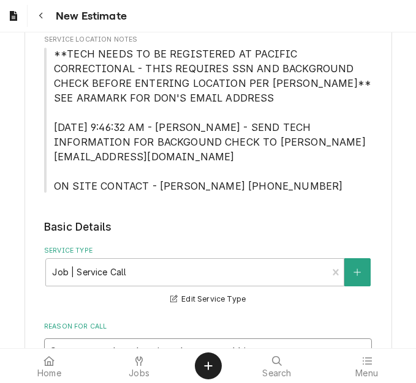
type textarea "x"
type textarea "Quote to replace heating element and hi-"
type textarea "x"
type textarea "Quote to replace heating element and hi-0"
type textarea "x"
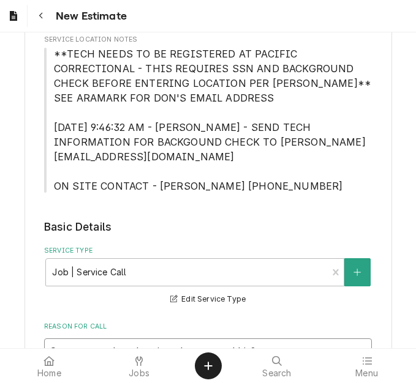
type textarea "Quote to replace heating element and hi-0l"
type textarea "x"
type textarea "Quote to replace heating element and hi-0"
type textarea "x"
type textarea "Quote to replace heating element and hi-"
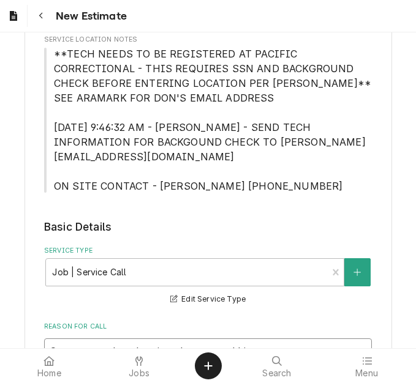
type textarea "x"
type textarea "Quote to replace heating element and hi-"
type textarea "x"
type textarea "Quote to replace heating element and hi-"
type textarea "x"
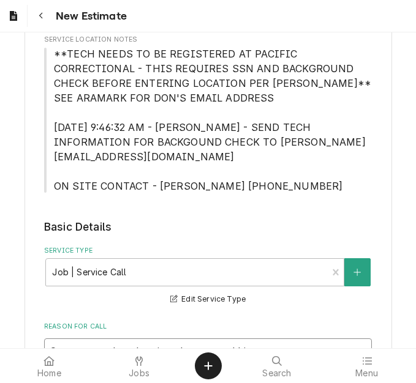
type textarea "Quote to replace heating element and hi-l"
type textarea "x"
type textarea "Quote to replace heating element and hi-li"
type textarea "x"
type textarea "Quote to replace heating element and hi-lim"
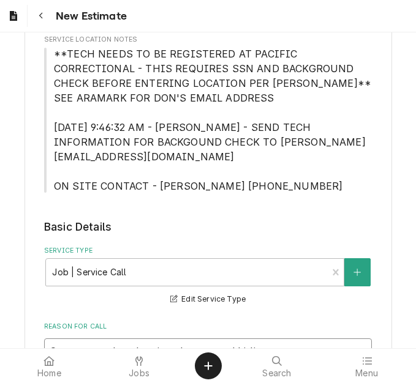
type textarea "x"
type textarea "Quote to replace heating element and hi-limi"
type textarea "x"
type textarea "Quote to replace heating element and hi-limit"
type textarea "x"
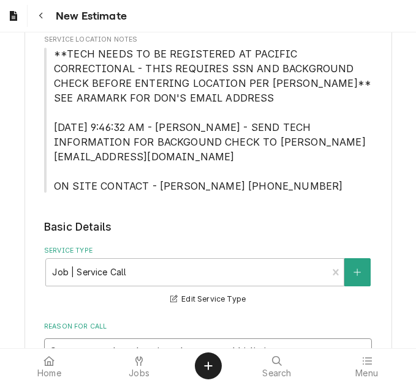
type textarea "Quote to replace heating element and hi-limit"
type textarea "x"
type textarea "Quote to replace heating element and hi-limit s"
type textarea "x"
type textarea "Quote to replace heating element and hi-limit swi"
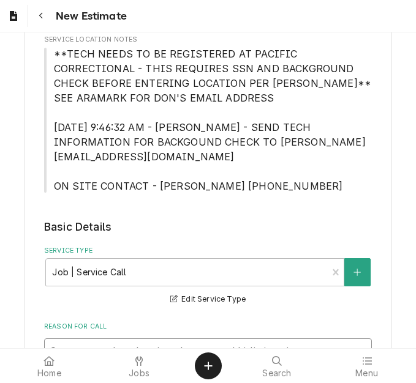
type textarea "x"
type textarea "Quote to replace heating element and hi-limit swit"
type textarea "x"
type textarea "Quote to replace heating element and hi-limit switc"
type textarea "x"
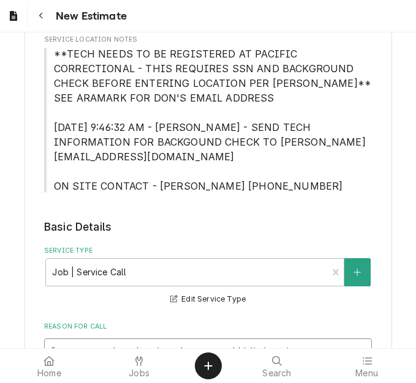
type textarea "Quote to replace heating element and hi-limit switch"
type textarea "x"
type textarea "Quote to replace heating element and hi-limit switch"
type textarea "x"
type textarea "Quote to replace heating element and hi-limit switch o"
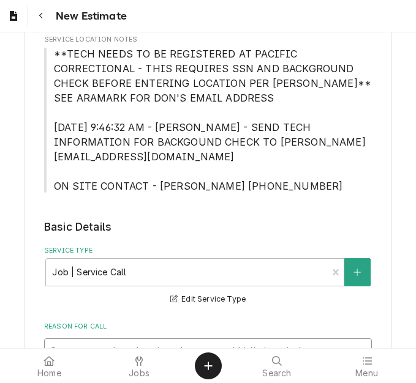
type textarea "x"
type textarea "Quote to replace heating element and hi-limit switch on"
type textarea "x"
type textarea "Quote to replace heating element and hi-limit switch on"
type textarea "x"
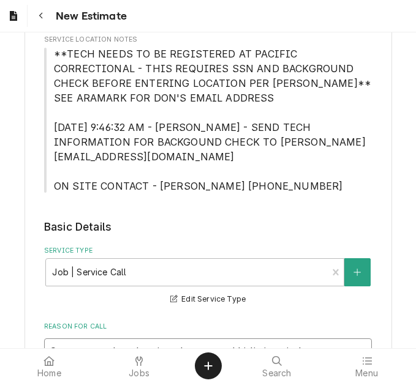
type textarea "Quote to replace heating element and hi-limit switch on V"
type textarea "x"
type textarea "Quote to replace heating element and hi-limit switch on Vu"
type textarea "x"
type textarea "Quote to replace heating element and hi-limit switch on Vul"
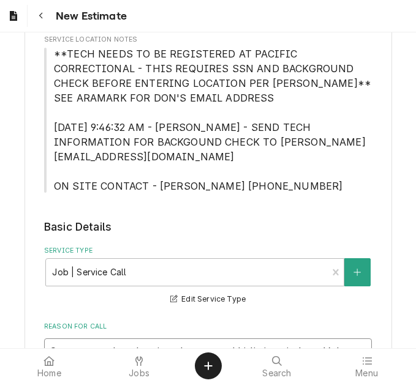
type textarea "x"
type textarea "Quote to replace heating element and hi-limit switch on Vulc"
type textarea "x"
type textarea "Quote to replace heating element and hi-limit switch on Vulcan"
type textarea "x"
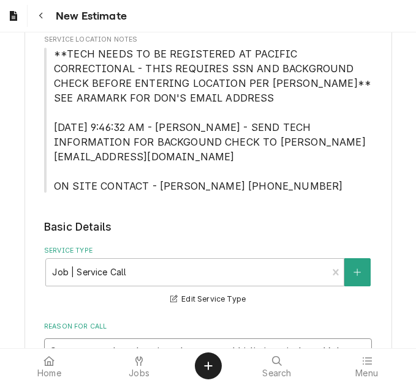
type textarea "Quote to replace heating element and hi-limit switch on Vulcan"
type textarea "x"
type textarea "Quote to replace heating element and hi-limit switch on Vulcan a"
type textarea "x"
type textarea "Quote to replace heating element and hi-limit switch on Vulcan ar"
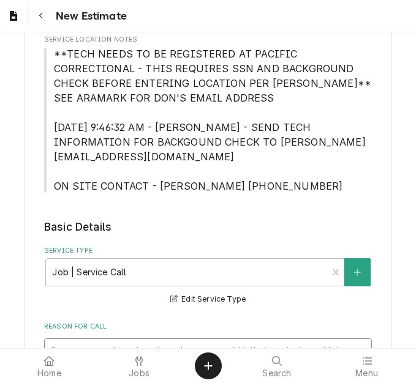
type textarea "x"
type textarea "Quote to replace heating element and hi-limit switch on Vulcan a"
type textarea "x"
type textarea "Quote to replace heating element and hi-limit switch on Vulcan"
type textarea "x"
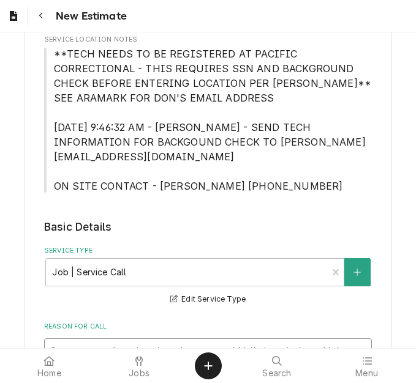
type textarea "Quote to replace heating element and hi-limit switch on Vulcan"
type textarea "x"
type textarea "Quote to replace heating element and hi-limit switch on Vulca"
type textarea "x"
type textarea "Quote to replace heating element and hi-limit switch on Vulc"
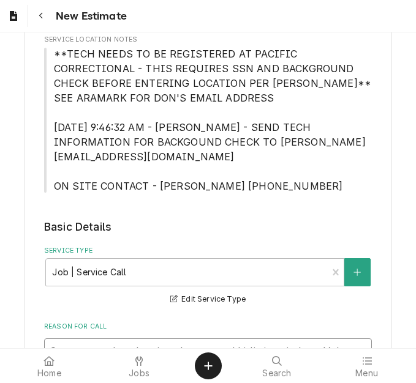
type textarea "x"
type textarea "Quote to replace heating element and hi-limit switch on Vul"
type textarea "x"
type textarea "Quote to replace heating element and hi-limit switch on Vu"
type textarea "x"
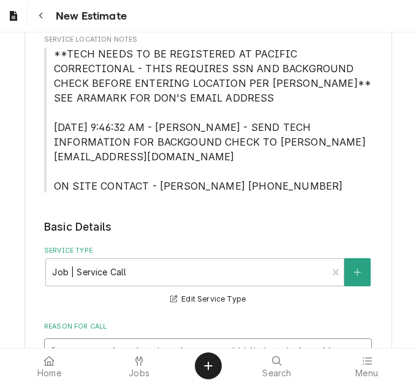
type textarea "Quote to replace heating element and hi-limit switch on V"
type textarea "x"
type textarea "Quote to replace heating element and hi-limit switch on"
type textarea "x"
type textarea "Quote to replace heating element and hi-limit switch on"
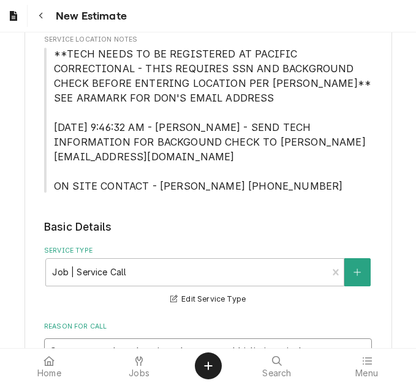
type textarea "x"
type textarea "Quote to replace heating element and hi-limit switch on"
type textarea "x"
type textarea "Quote to replace heating element and hi-limit switch on"
type textarea "x"
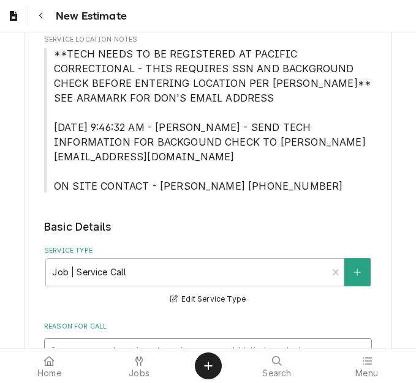
type textarea "Quote to replace heating element and hi-limit switch on o"
type textarea "x"
type textarea "Quote to replace heating element and hi-limit switch on ov"
type textarea "x"
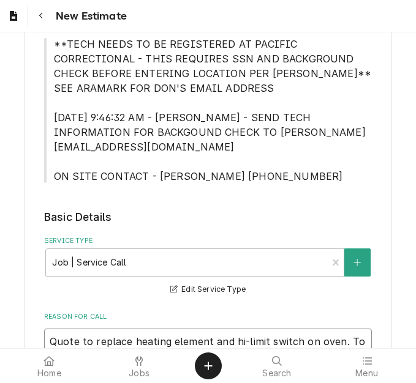
drag, startPoint x: 334, startPoint y: 327, endPoint x: 312, endPoint y: 328, distance: 22.1
click at [312, 329] on textarea "Quote to replace heating element and hi-limit switch on oven. To replace heatin…" at bounding box center [208, 356] width 328 height 55
click at [277, 341] on textarea "Quote to replace heating element and hi-limit switch on tilt skillet. To replac…" at bounding box center [208, 356] width 328 height 55
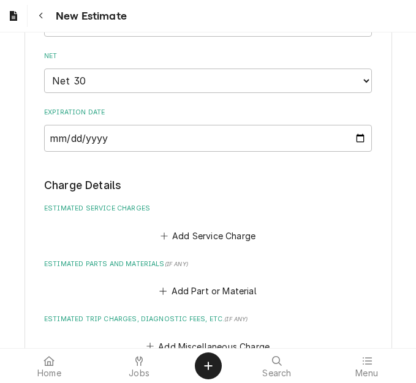
scroll to position [1264, 0]
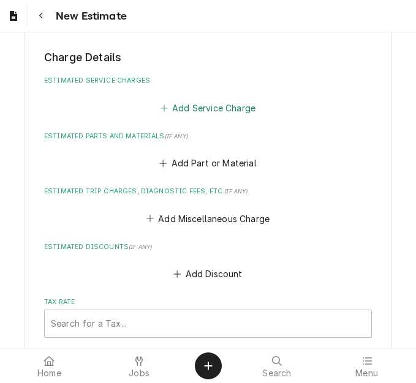
click at [197, 99] on button "Add Service Charge" at bounding box center [207, 107] width 99 height 17
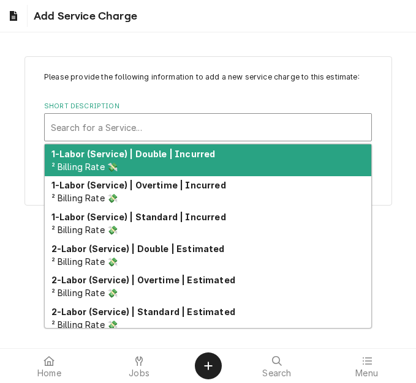
click at [157, 132] on div "Short Description" at bounding box center [208, 127] width 314 height 22
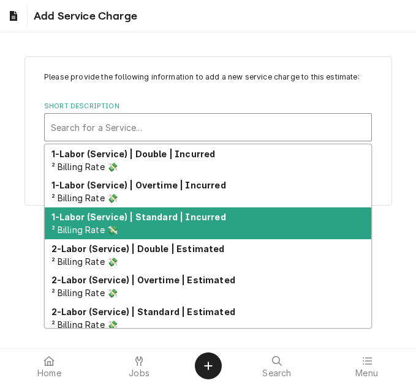
click at [170, 218] on strong "1-Labor (Service) | Standard | Incurred" at bounding box center [138, 217] width 175 height 10
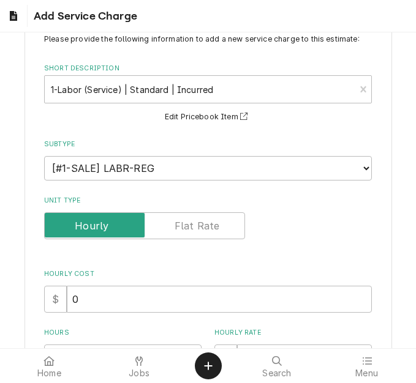
scroll to position [122, 0]
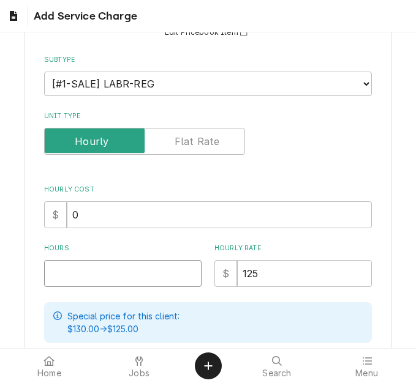
click at [59, 272] on input "Hours" at bounding box center [122, 273] width 157 height 27
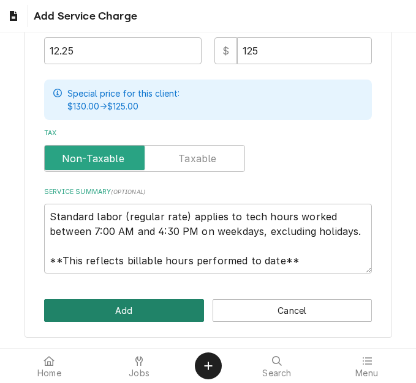
click at [132, 323] on div "Please provide the following information to add a new service charge to this es…" at bounding box center [207, 24] width 367 height 627
click at [135, 314] on button "Add" at bounding box center [124, 310] width 160 height 23
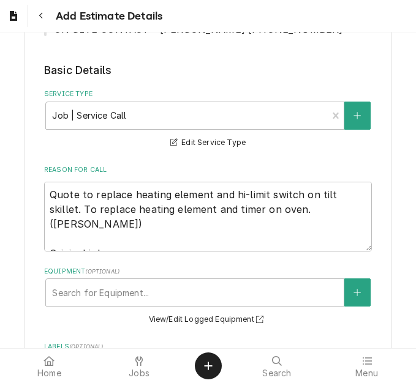
scroll to position [392, 0]
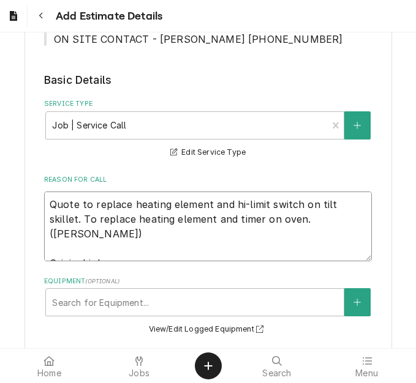
click at [304, 201] on textarea "Quote to replace heating element and hi-limit switch on tilt skillet. To replac…" at bounding box center [208, 227] width 328 height 70
drag, startPoint x: 268, startPoint y: 206, endPoint x: 0, endPoint y: 179, distance: 269.6
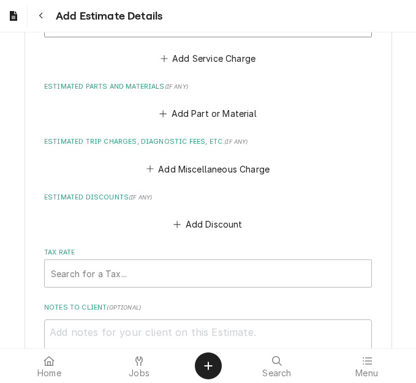
scroll to position [1556, 0]
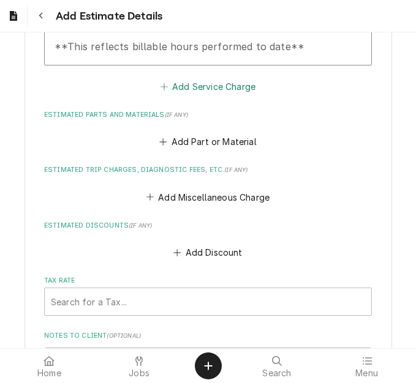
click at [194, 78] on button "Add Service Charge" at bounding box center [207, 86] width 99 height 17
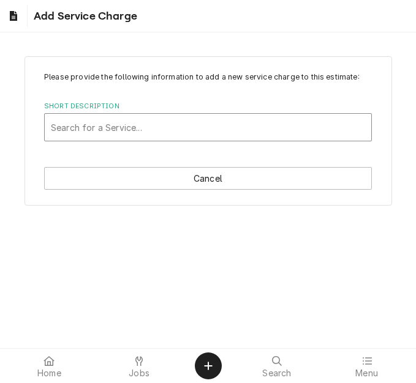
click at [121, 125] on div "Short Description" at bounding box center [208, 127] width 314 height 22
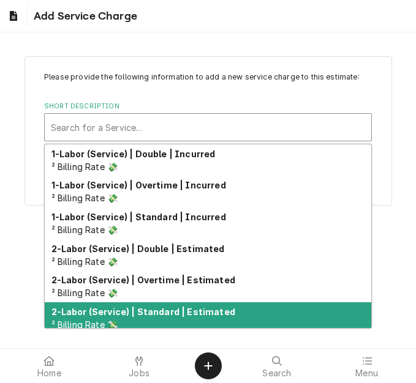
click at [126, 313] on strong "2-Labor (Service) | Standard | Estimated" at bounding box center [143, 312] width 184 height 10
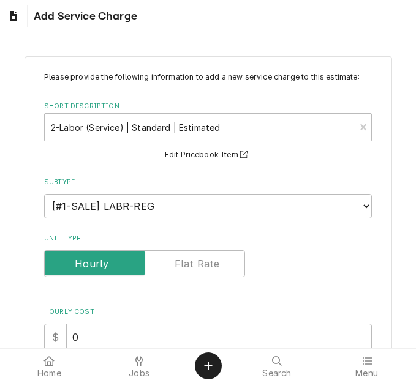
scroll to position [245, 0]
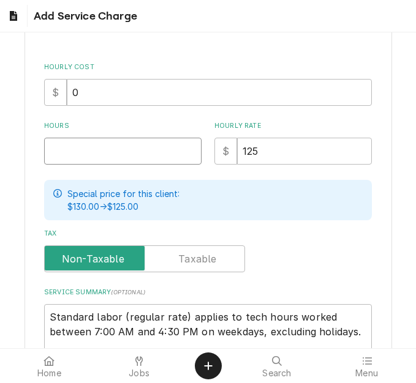
click at [97, 151] on input "Hours" at bounding box center [122, 151] width 157 height 27
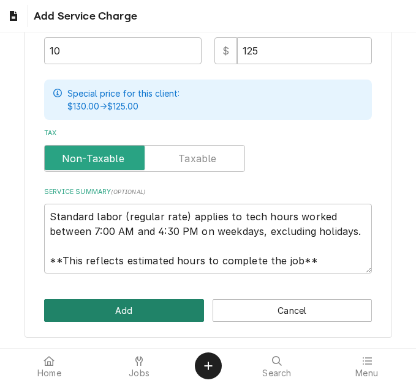
click at [113, 307] on button "Add" at bounding box center [124, 310] width 160 height 23
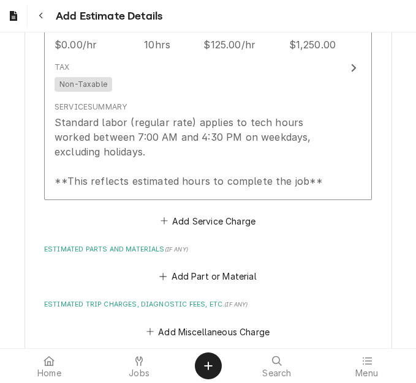
scroll to position [1763, 0]
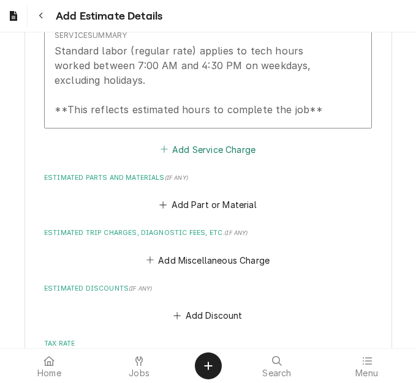
click at [186, 141] on button "Add Service Charge" at bounding box center [207, 149] width 99 height 17
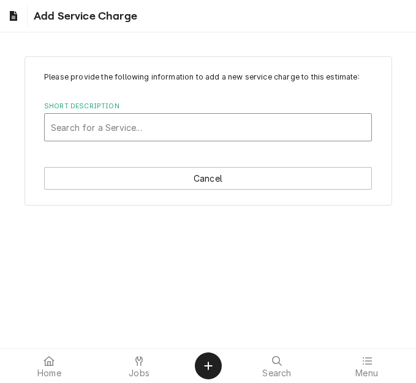
click at [116, 130] on div "Short Description" at bounding box center [208, 127] width 314 height 22
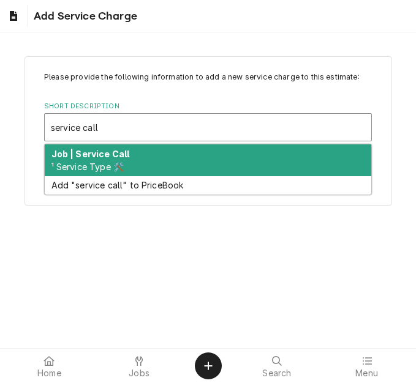
click at [111, 159] on strong "Job | Service Call" at bounding box center [90, 154] width 78 height 10
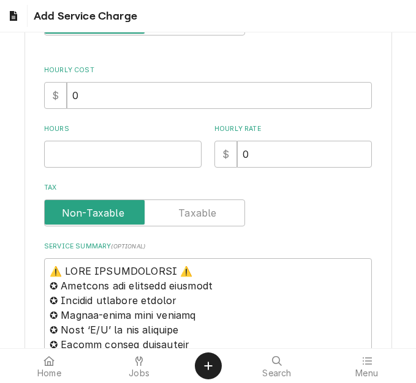
scroll to position [245, 0]
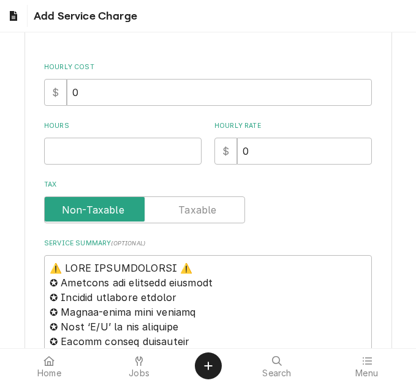
click at [81, 145] on input "Hours" at bounding box center [122, 151] width 157 height 27
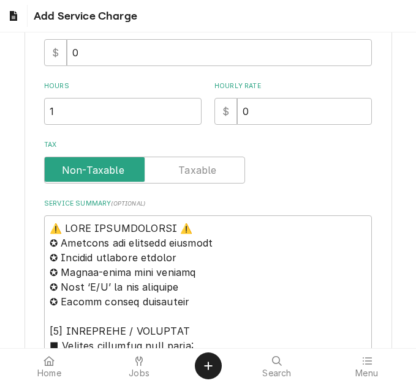
scroll to position [367, 0]
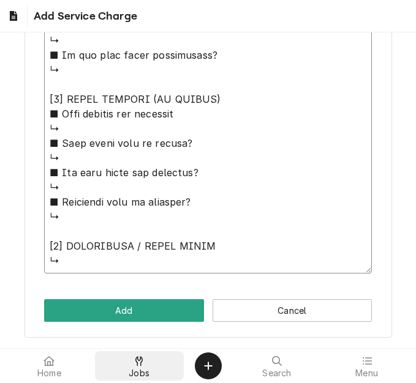
drag, startPoint x: 50, startPoint y: 145, endPoint x: 137, endPoint y: 375, distance: 245.4
click at [137, 375] on body "Add Service Charge Please provide the following information to add a new servic…" at bounding box center [208, 191] width 416 height 383
paste textarea "Quote to replace heating element and hi-limit switch on tilt skillet. To replac…"
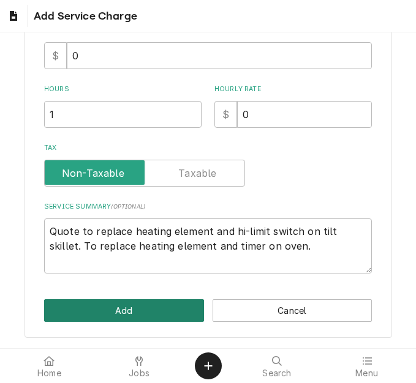
click at [118, 307] on button "Add" at bounding box center [124, 310] width 160 height 23
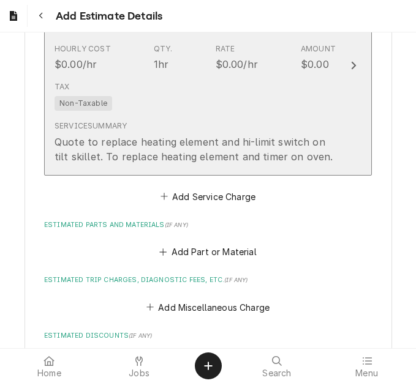
scroll to position [1947, 0]
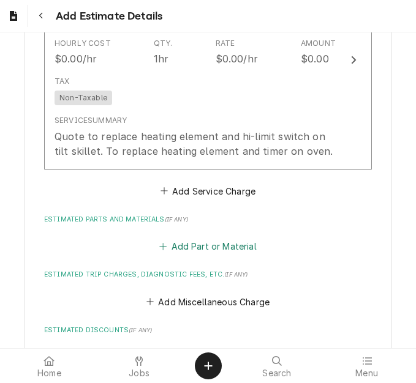
click at [176, 238] on button "Add Part or Material" at bounding box center [207, 246] width 101 height 17
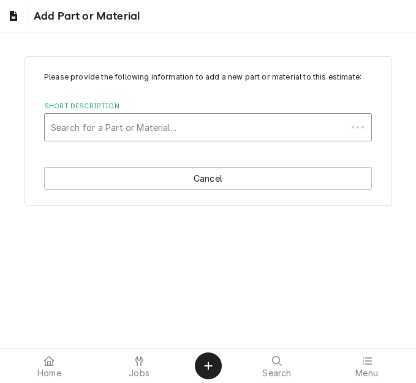
click at [103, 134] on div "Short Description" at bounding box center [196, 127] width 290 height 22
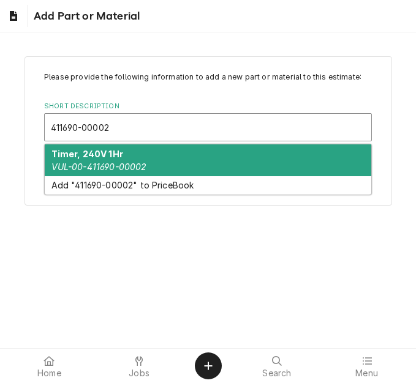
click at [104, 158] on strong "Timer, 240V 1Hr" at bounding box center [87, 154] width 72 height 10
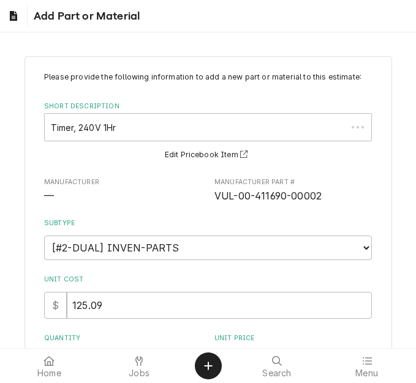
scroll to position [184, 0]
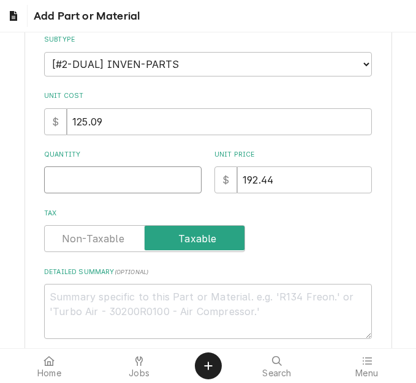
click at [69, 189] on input "Quantity" at bounding box center [122, 180] width 157 height 27
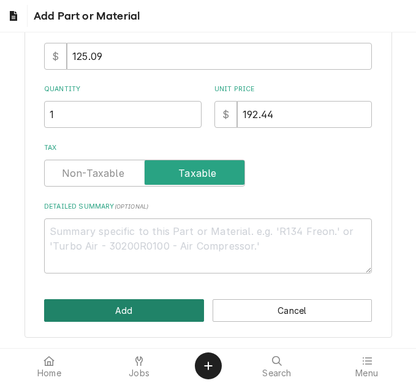
click at [73, 315] on button "Add" at bounding box center [124, 310] width 160 height 23
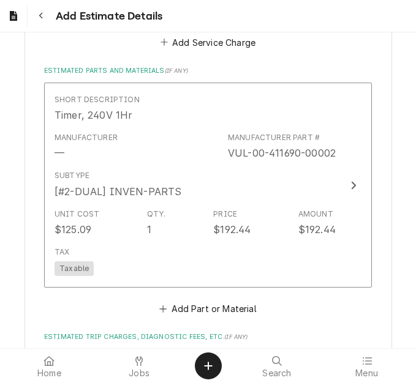
scroll to position [2169, 0]
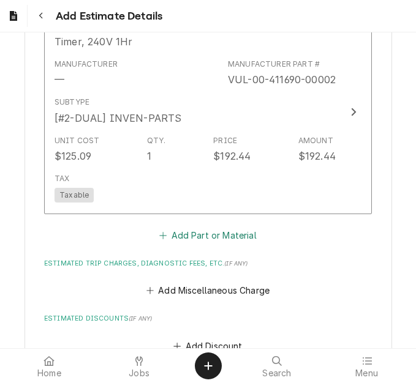
click at [190, 227] on button "Add Part or Material" at bounding box center [207, 235] width 101 height 17
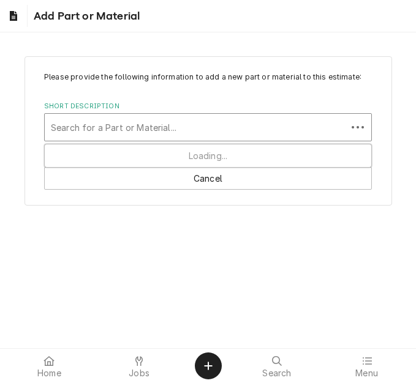
click at [133, 129] on div "Short Description" at bounding box center [196, 127] width 290 height 22
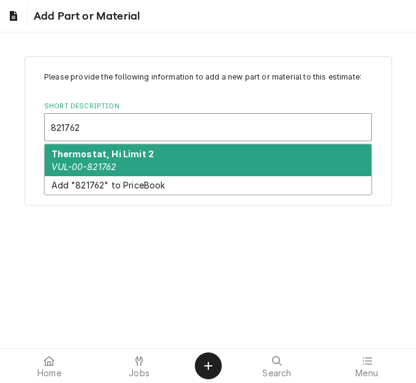
click at [118, 152] on strong "Thermostat, Hi Limit 2" at bounding box center [102, 154] width 103 height 10
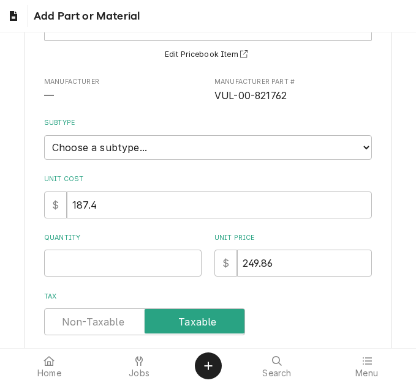
scroll to position [122, 0]
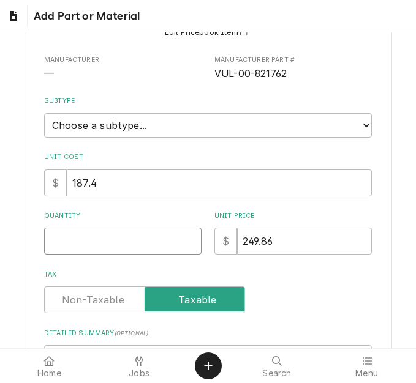
click at [118, 241] on input "Quantity" at bounding box center [122, 241] width 157 height 27
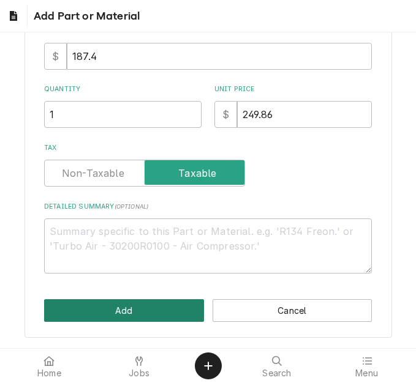
click at [110, 314] on button "Add" at bounding box center [124, 310] width 160 height 23
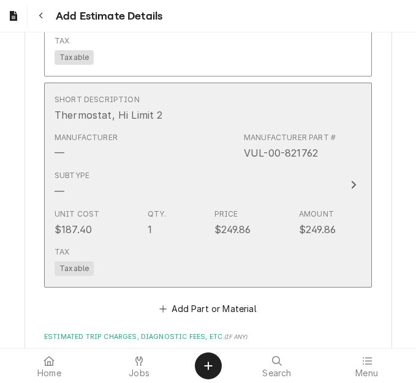
scroll to position [2368, 0]
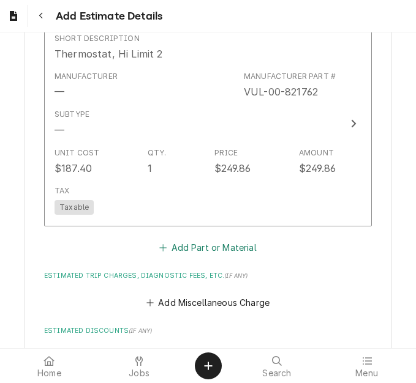
click at [235, 239] on button "Add Part or Material" at bounding box center [207, 247] width 101 height 17
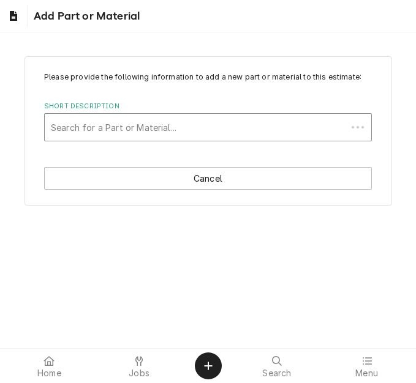
click at [126, 127] on div "Short Description" at bounding box center [196, 127] width 290 height 22
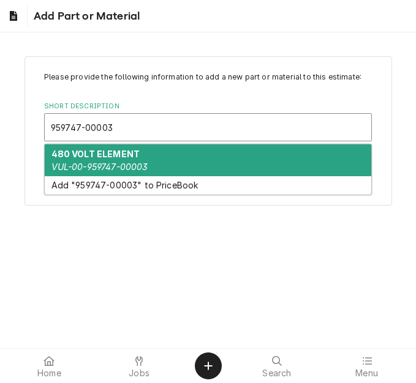
click at [108, 155] on strong "480 VOLT ELEMENT" at bounding box center [95, 154] width 89 height 10
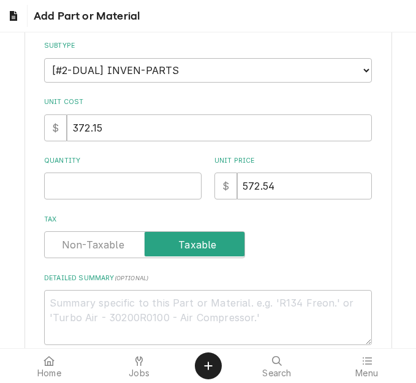
scroll to position [184, 0]
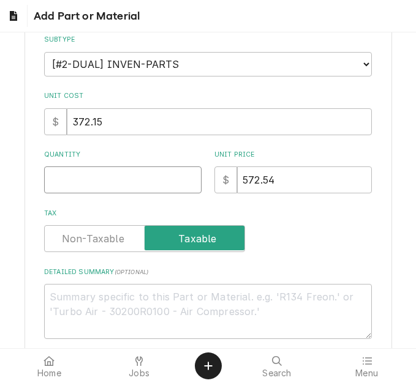
click at [72, 181] on input "Quantity" at bounding box center [122, 180] width 157 height 27
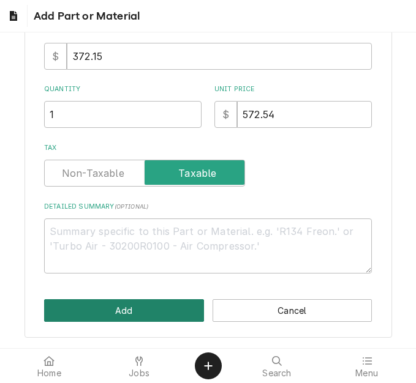
click at [92, 309] on button "Add" at bounding box center [124, 310] width 160 height 23
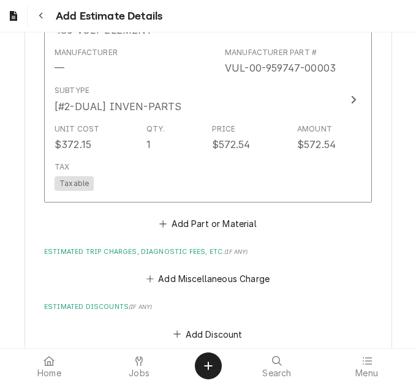
scroll to position [2629, 0]
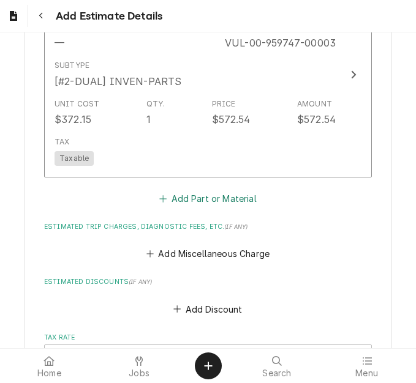
click at [178, 190] on button "Add Part or Material" at bounding box center [207, 198] width 101 height 17
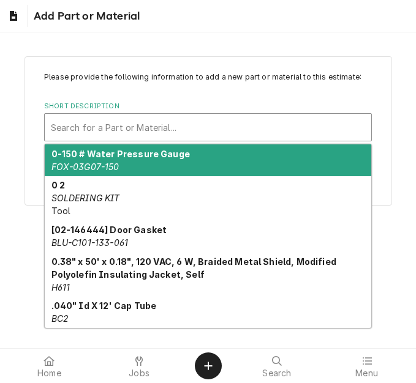
click at [121, 124] on div "Short Description" at bounding box center [208, 127] width 314 height 22
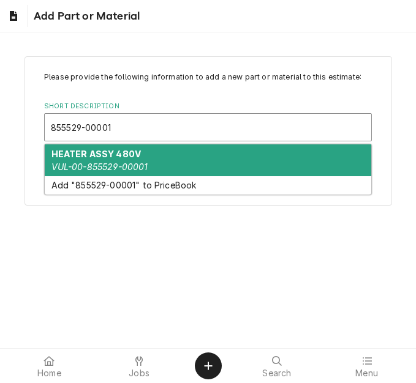
click at [111, 159] on div "HEATER ASSY 480V VUL-00-855529-00001" at bounding box center [208, 161] width 326 height 32
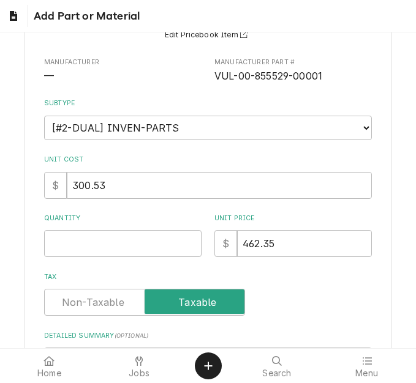
scroll to position [122, 0]
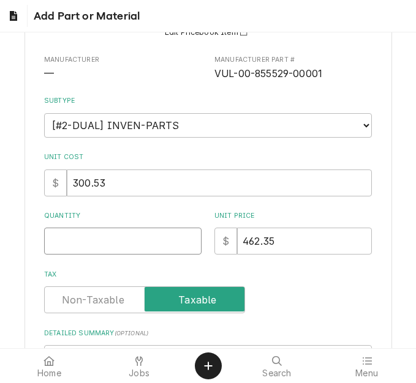
click at [69, 254] on input "Quantity" at bounding box center [122, 241] width 157 height 27
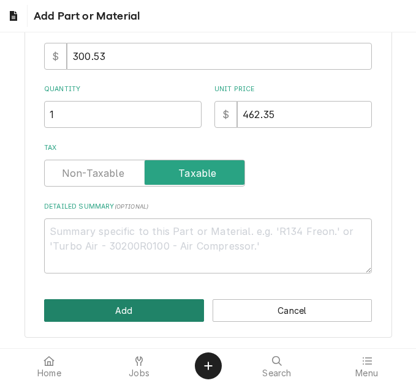
click at [132, 305] on button "Add" at bounding box center [124, 310] width 160 height 23
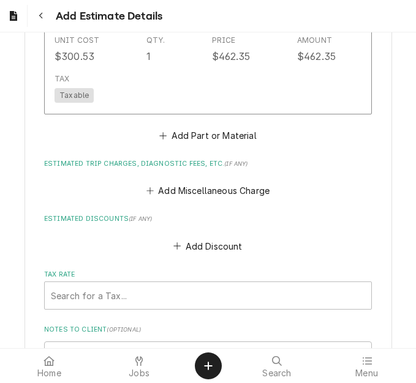
scroll to position [2904, 0]
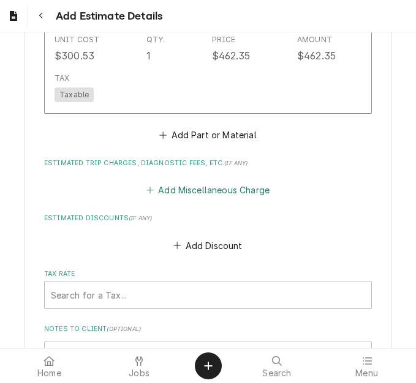
click at [177, 182] on button "Add Miscellaneous Charge" at bounding box center [207, 190] width 127 height 17
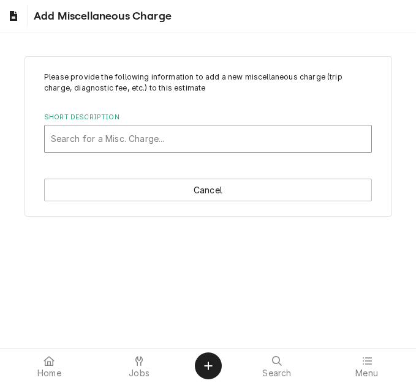
click at [100, 141] on div "Short Description" at bounding box center [208, 139] width 314 height 22
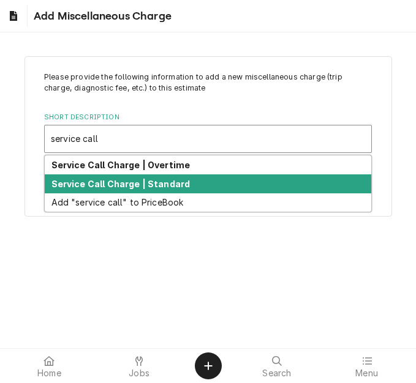
click at [112, 187] on strong "Service Call Charge | Standard" at bounding box center [120, 184] width 139 height 10
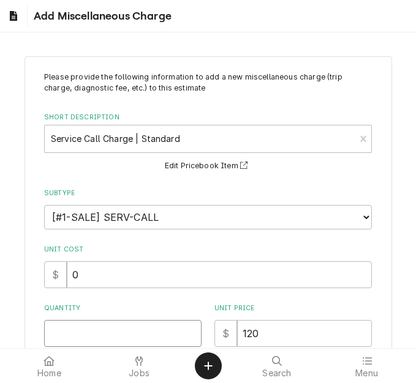
click at [82, 329] on input "Quantity" at bounding box center [122, 333] width 157 height 27
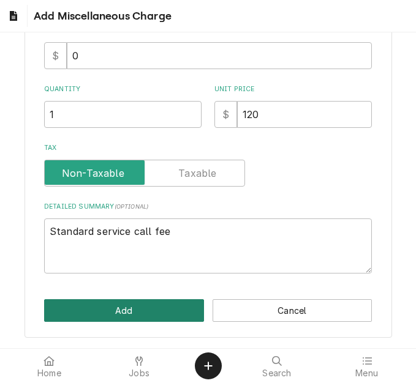
click at [101, 309] on button "Add" at bounding box center [124, 310] width 160 height 23
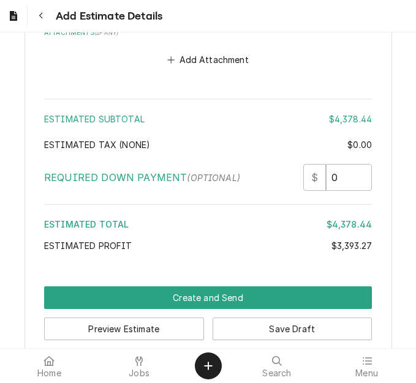
scroll to position [3193, 0]
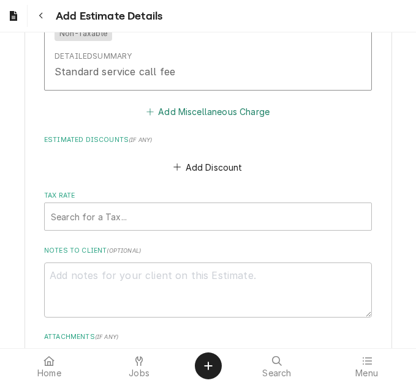
click at [195, 104] on button "Add Miscellaneous Charge" at bounding box center [207, 112] width 127 height 17
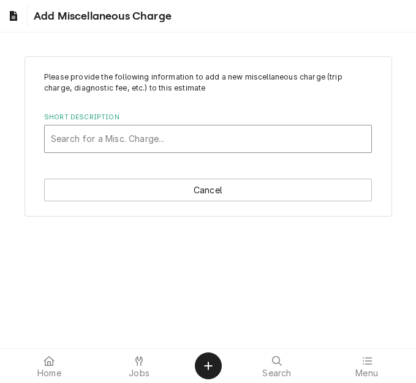
click at [138, 138] on div "Short Description" at bounding box center [208, 139] width 314 height 22
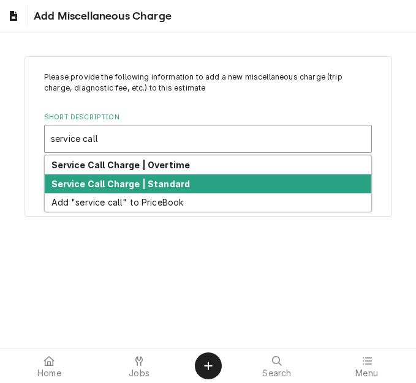
click at [133, 180] on strong "Service Call Charge | Standard" at bounding box center [120, 184] width 139 height 10
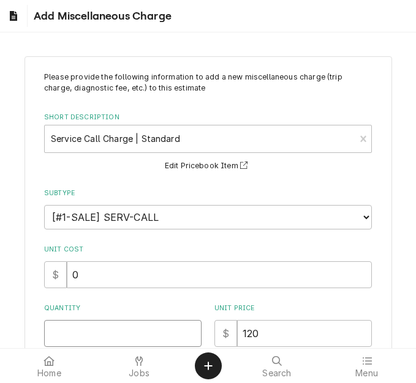
click at [70, 326] on input "Quantity" at bounding box center [122, 333] width 157 height 27
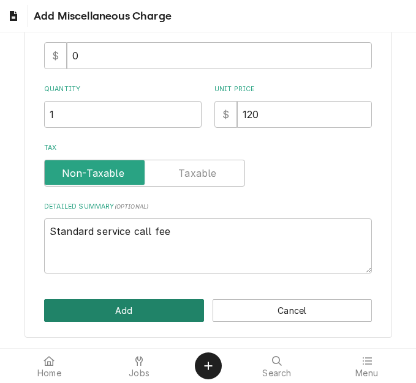
click at [83, 301] on button "Add" at bounding box center [124, 310] width 160 height 23
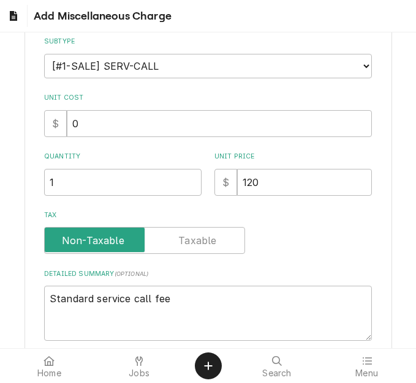
scroll to position [2, 0]
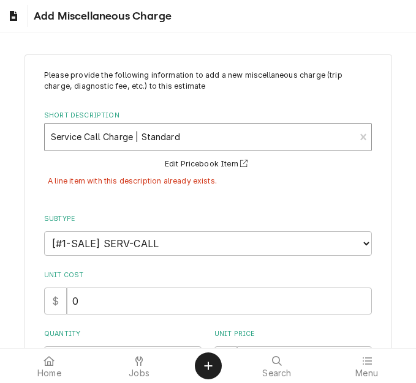
click at [154, 143] on div "Short Description" at bounding box center [200, 137] width 298 height 22
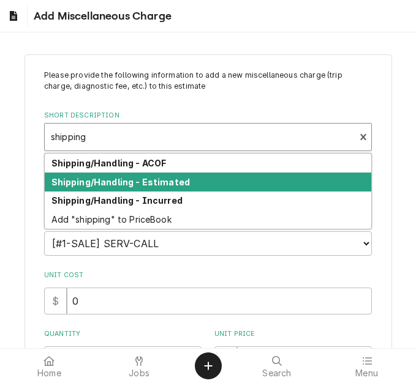
click at [143, 183] on strong "Shipping/Handling - Estimated" at bounding box center [120, 182] width 139 height 10
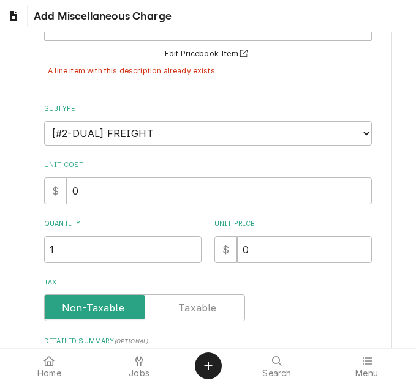
scroll to position [245, 0]
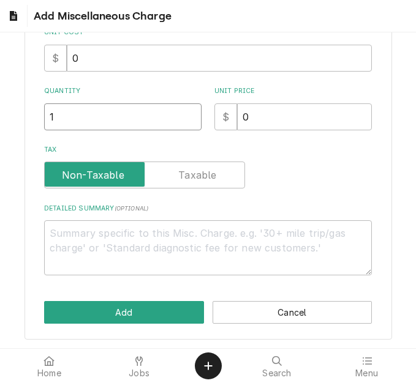
click at [64, 109] on input "1" at bounding box center [122, 117] width 157 height 27
drag, startPoint x: 276, startPoint y: 123, endPoint x: 190, endPoint y: 115, distance: 85.6
click at [190, 115] on div "Quantity 1 Unit Price $ 0" at bounding box center [208, 107] width 328 height 43
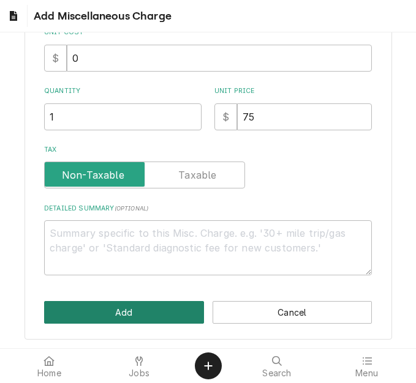
click at [127, 307] on button "Add" at bounding box center [124, 312] width 160 height 23
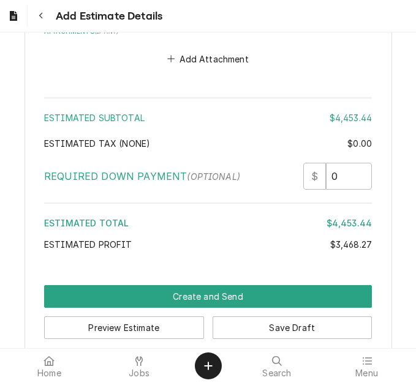
scroll to position [3675, 0]
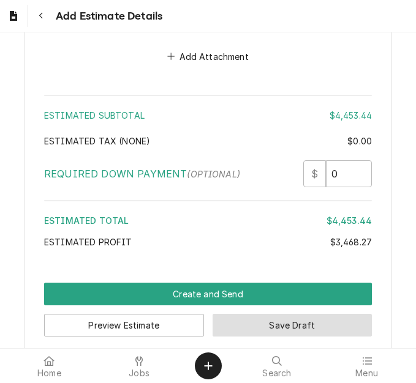
click at [257, 314] on button "Save Draft" at bounding box center [293, 325] width 160 height 23
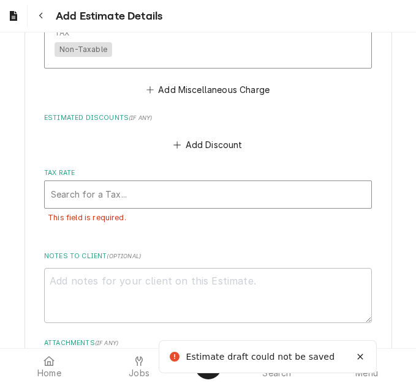
scroll to position [3387, 0]
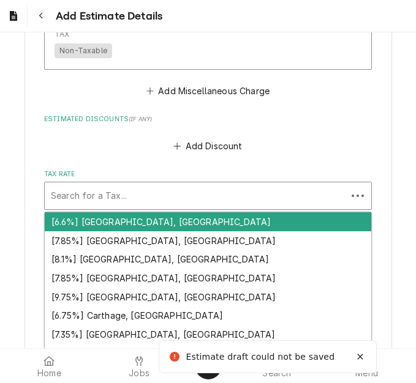
click at [130, 185] on div "Tax Rate" at bounding box center [196, 196] width 290 height 22
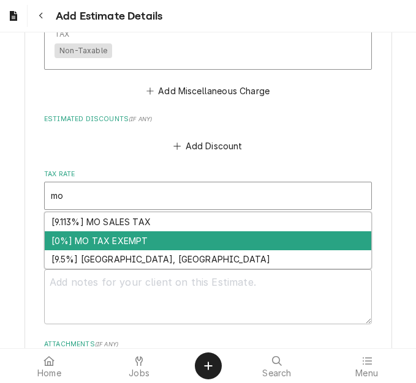
click at [122, 232] on div "[0%] MO TAX EXEMPT" at bounding box center [208, 241] width 326 height 19
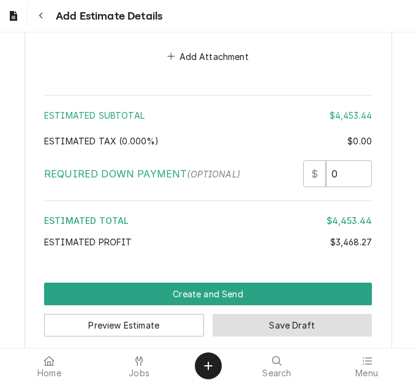
click at [253, 322] on button "Save Draft" at bounding box center [293, 325] width 160 height 23
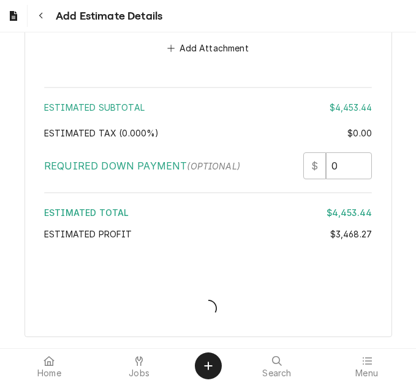
scroll to position [3689, 0]
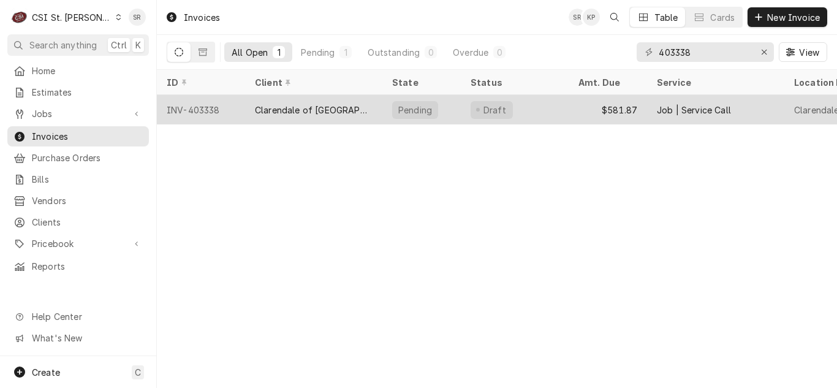
click at [622, 97] on div "$581.87" at bounding box center [607, 109] width 78 height 29
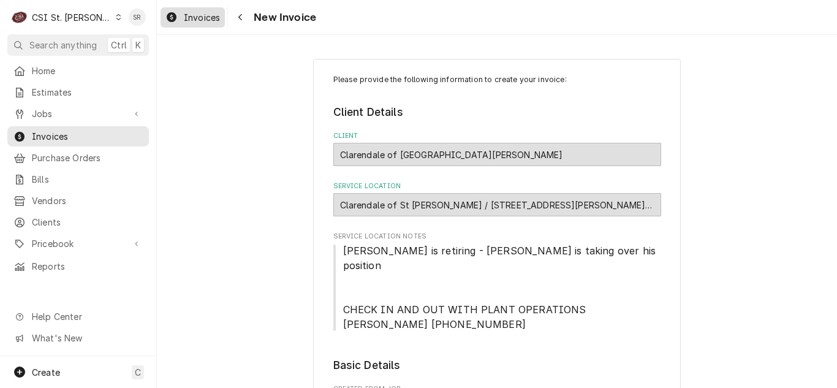
click at [201, 15] on span "Invoices" at bounding box center [202, 17] width 36 height 13
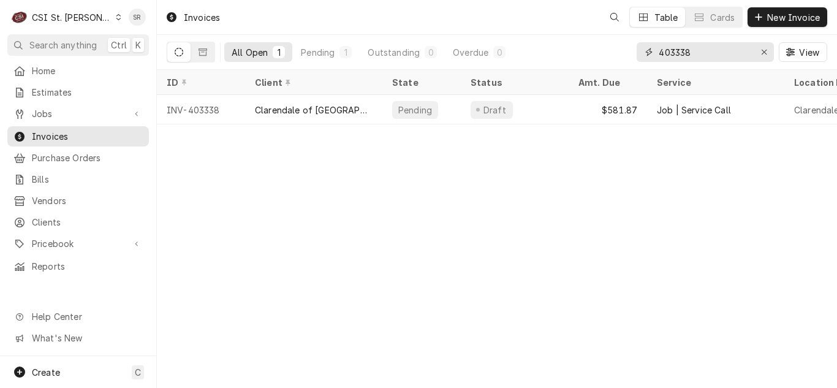
drag, startPoint x: 688, startPoint y: 50, endPoint x: 635, endPoint y: 42, distance: 53.9
click at [634, 42] on div "All Open 1 Pending 1 Outstanding 0 Overdue 0 403338 View" at bounding box center [497, 52] width 660 height 34
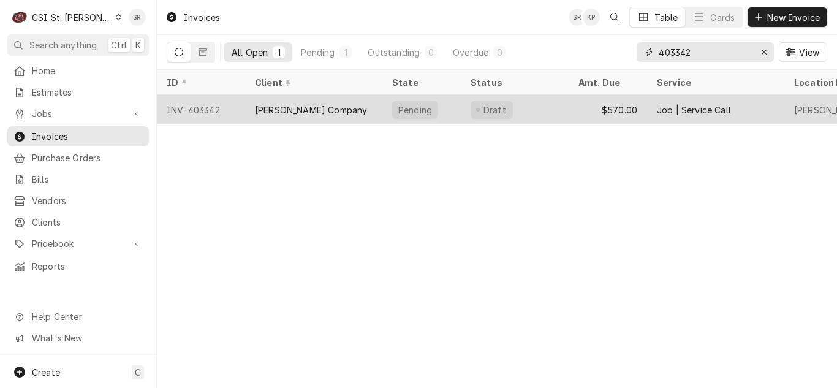
type input "403342"
click at [360, 108] on div "[PERSON_NAME] Company" at bounding box center [313, 109] width 137 height 29
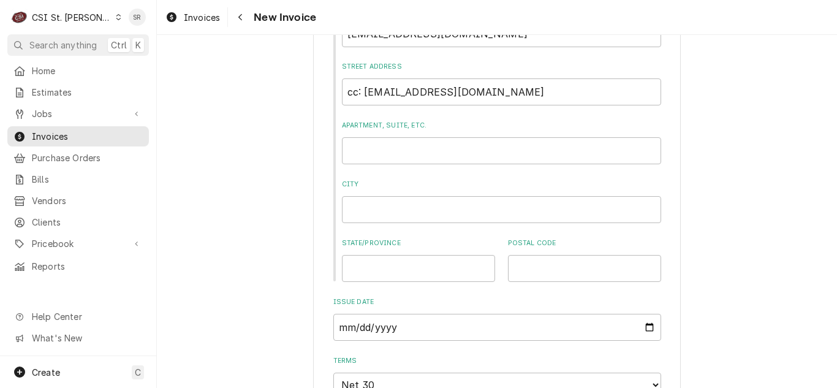
scroll to position [1164, 0]
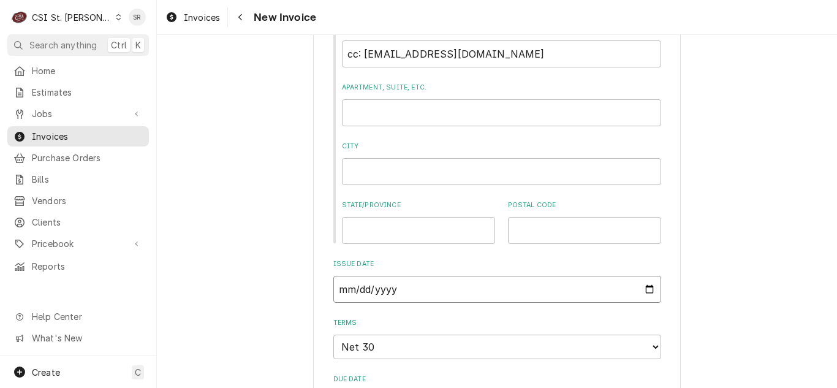
click at [641, 276] on input "[DATE]" at bounding box center [497, 289] width 328 height 27
type textarea "x"
type input "2025-08-31"
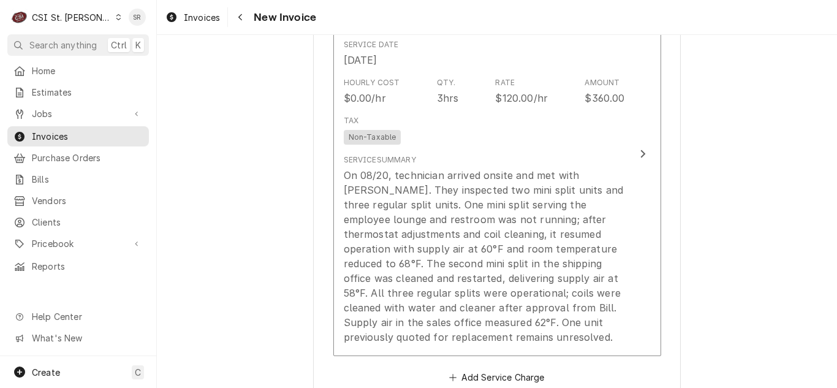
scroll to position [1715, 0]
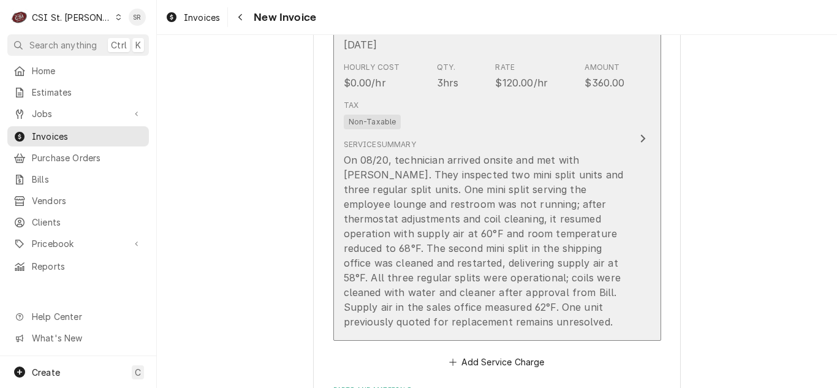
click at [474, 156] on div "On 08/20, technician arrived onsite and met with Bill. They inspected two mini …" at bounding box center [484, 240] width 281 height 176
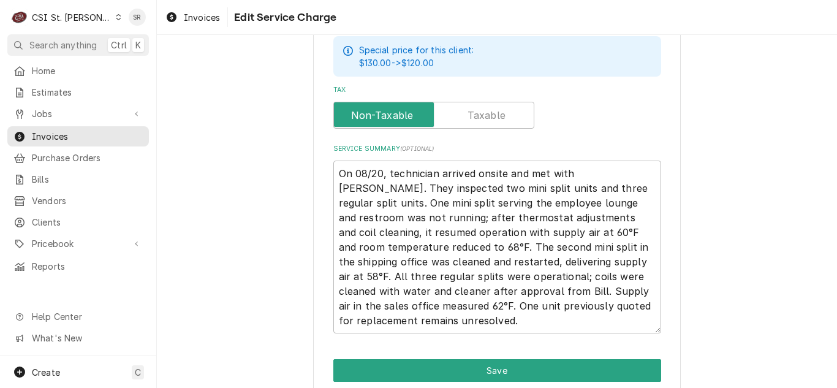
scroll to position [495, 0]
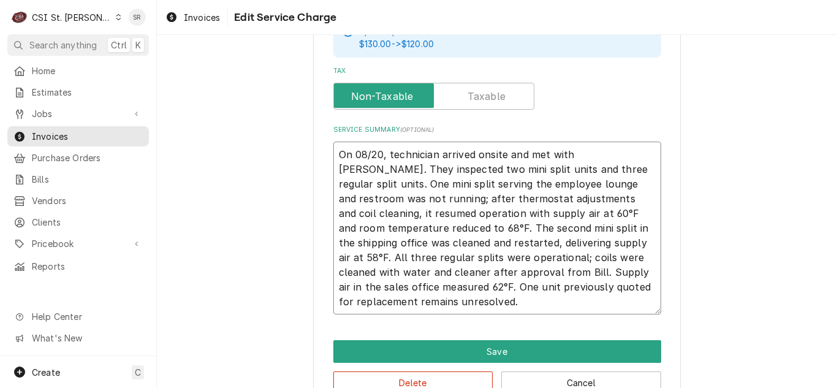
drag, startPoint x: 532, startPoint y: 210, endPoint x: 513, endPoint y: 213, distance: 18.5
click at [513, 213] on textarea "On 08/20, technician arrived onsite and met with Bill. They inspected two mini …" at bounding box center [497, 227] width 328 height 173
click at [497, 265] on textarea "On 08/20, technician arrived onsite and met with Bill. They inspected two mini …" at bounding box center [497, 227] width 328 height 173
click at [498, 237] on textarea "On 08/20, technician arrived onsite and met with Bill. They inspected two mini …" at bounding box center [497, 227] width 328 height 173
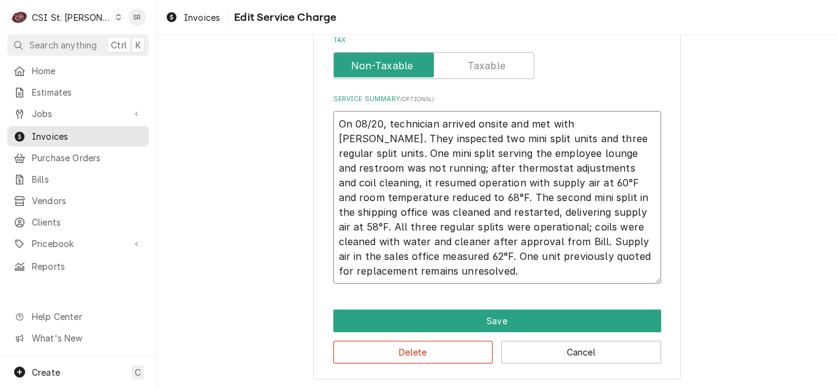
scroll to position [527, 0]
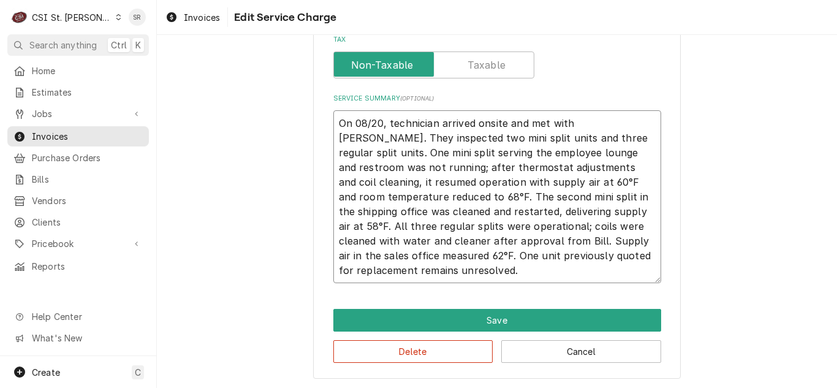
drag, startPoint x: 532, startPoint y: 178, endPoint x: 486, endPoint y: 181, distance: 46.0
click at [486, 181] on textarea "On 08/20, technician arrived onsite and met with Bill. They inspected two mini …" at bounding box center [497, 196] width 328 height 173
drag, startPoint x: 415, startPoint y: 195, endPoint x: 426, endPoint y: 182, distance: 17.4
click at [426, 182] on textarea "On 08/20, technician arrived onsite and met with Bill. They inspected two mini …" at bounding box center [497, 196] width 328 height 173
type textarea "x"
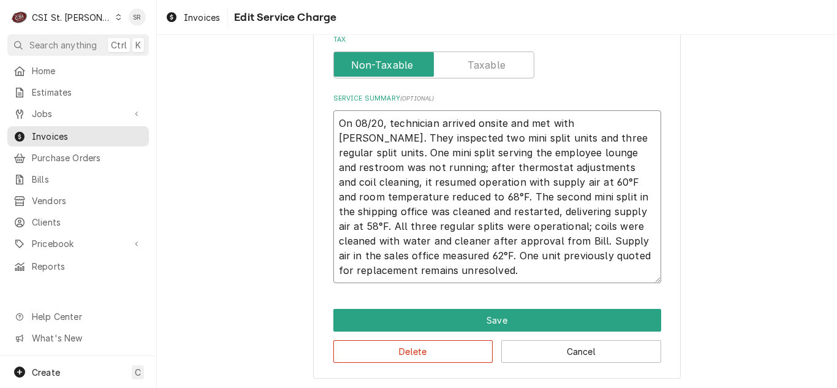
type textarea "On 08/20, technician arrived onsite and met with Bill. They inspected two mini …"
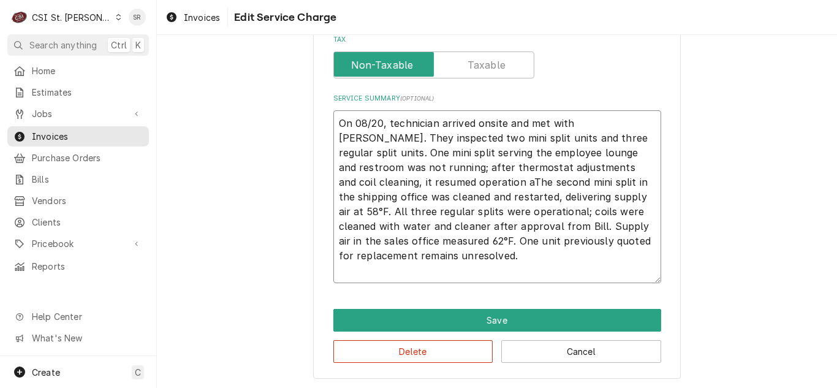
type textarea "x"
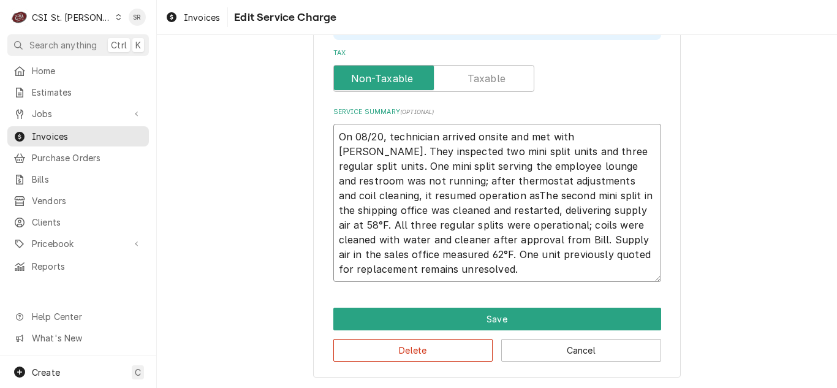
scroll to position [512, 0]
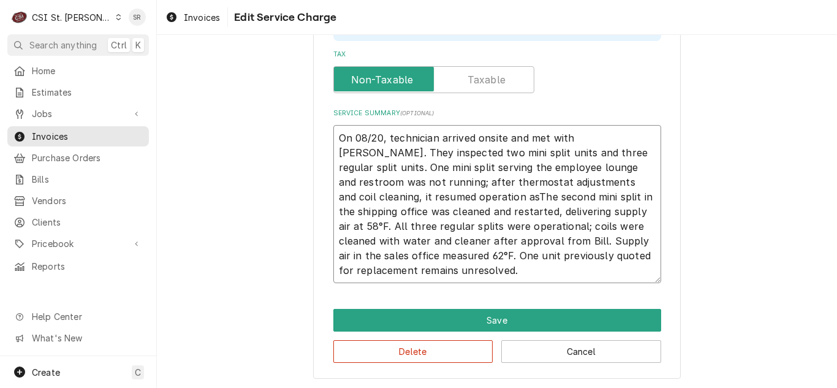
type textarea "On 08/20, technician arrived onsite and met with Bill. They inspected two mini …"
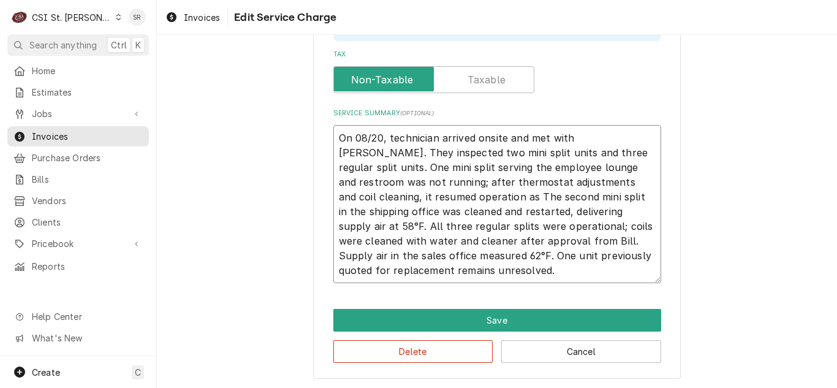
type textarea "x"
type textarea "On 08/20, technician arrived onsite and met with Bill. They inspected two mini …"
type textarea "x"
type textarea "On 08/20, technician arrived onsite and met with Bill. They inspected two mini …"
type textarea "x"
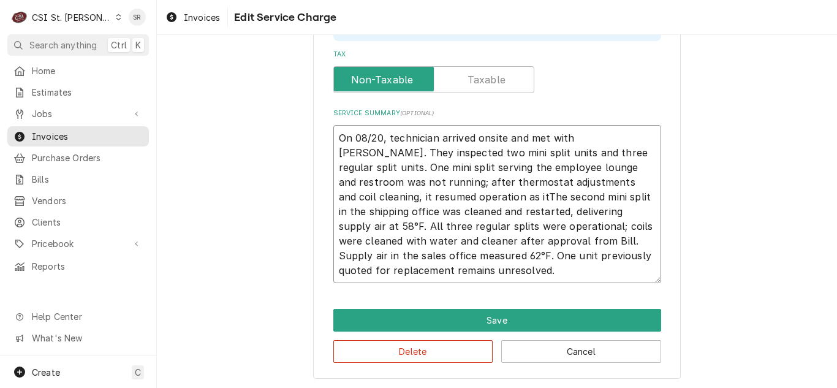
type textarea "On 08/20, technician arrived onsite and met with Bill. They inspected two mini …"
type textarea "x"
type textarea "On 08/20, technician arrived onsite and met with Bill. They inspected two mini …"
type textarea "x"
type textarea "On 08/20, technician arrived onsite and met with Bill. They inspected two mini …"
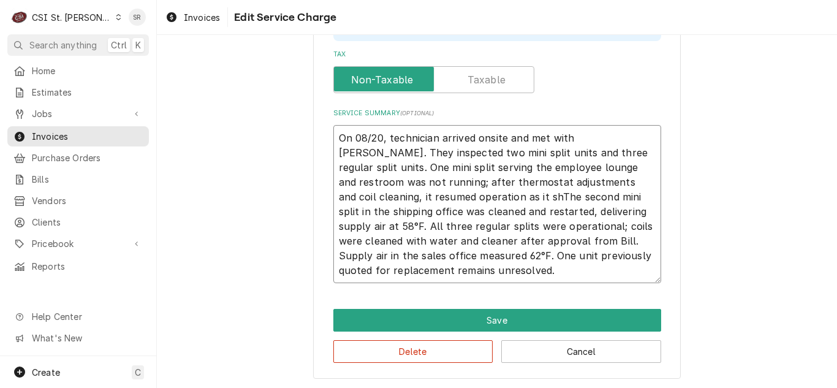
type textarea "x"
type textarea "On 08/20, technician arrived onsite and met with Bill. They inspected two mini …"
type textarea "x"
type textarea "On 08/20, technician arrived onsite and met with Bill. They inspected two mini …"
type textarea "x"
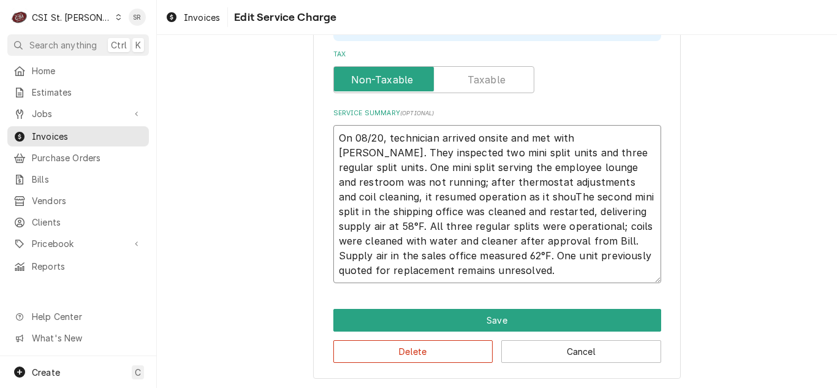
type textarea "On 08/20, technician arrived onsite and met with Bill. They inspected two mini …"
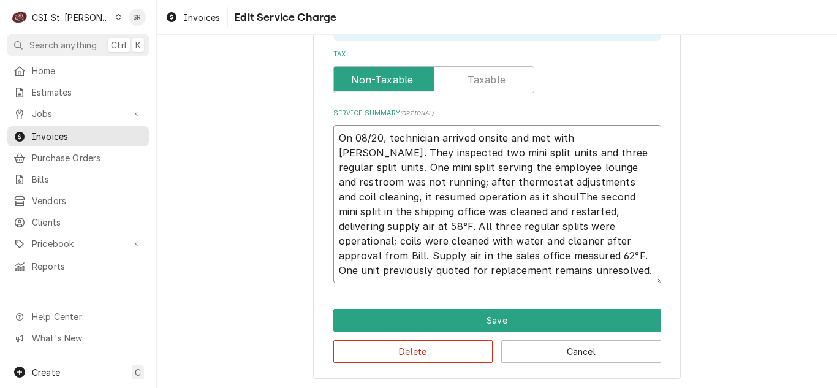
type textarea "x"
type textarea "On 08/20, technician arrived onsite and met with Bill. They inspected two mini …"
type textarea "x"
type textarea "On 08/20, technician arrived onsite and met with Bill. They inspected two mini …"
type textarea "x"
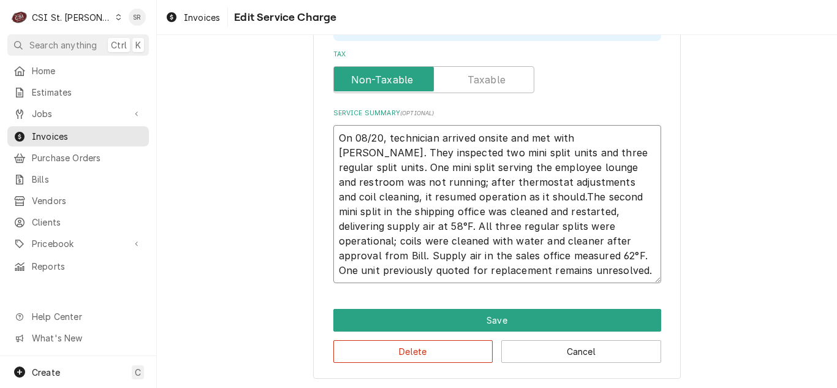
type textarea "On 08/20, technician arrived onsite and met with Bill. They inspected two mini …"
drag, startPoint x: 361, startPoint y: 224, endPoint x: 539, endPoint y: 208, distance: 178.3
click at [539, 208] on textarea "On 08/20, technician arrived onsite and met with Bill. They inspected two mini …" at bounding box center [497, 204] width 328 height 158
click at [361, 230] on textarea "On 08/20, technician arrived onsite and met with Bill. They inspected two mini …" at bounding box center [497, 204] width 328 height 158
click at [360, 224] on textarea "On 08/20, technician arrived onsite and met with Bill. They inspected two mini …" at bounding box center [497, 204] width 328 height 158
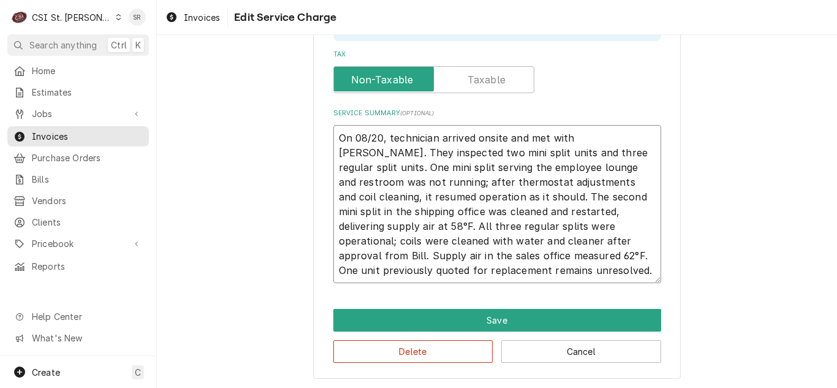
drag, startPoint x: 358, startPoint y: 226, endPoint x: 336, endPoint y: 224, distance: 22.1
click at [336, 224] on textarea "On 08/20, technician arrived onsite and met with Bill. They inspected two mini …" at bounding box center [497, 204] width 328 height 158
type textarea "x"
type textarea "On 08/20, technician arrived onsite and met with Bill. They inspected two mini …"
type textarea "x"
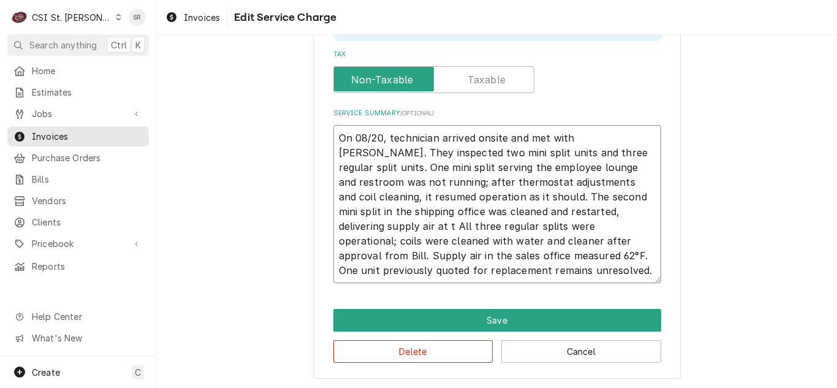
type textarea "On 08/20, technician arrived onsite and met with Bill. They inspected two mini …"
type textarea "x"
type textarea "On 08/20, technician arrived onsite and met with Bill. They inspected two mini …"
type textarea "x"
type textarea "On 08/20, technician arrived onsite and met with Bill. They inspected two mini …"
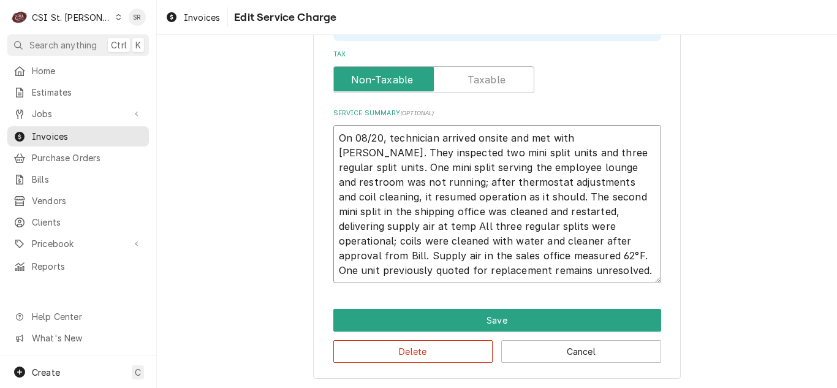
type textarea "x"
type textarea "On 08/20, technician arrived onsite and met with Bill. They inspected two mini …"
type textarea "x"
type textarea "On 08/20, technician arrived onsite and met with Bill. They inspected two mini …"
type textarea "x"
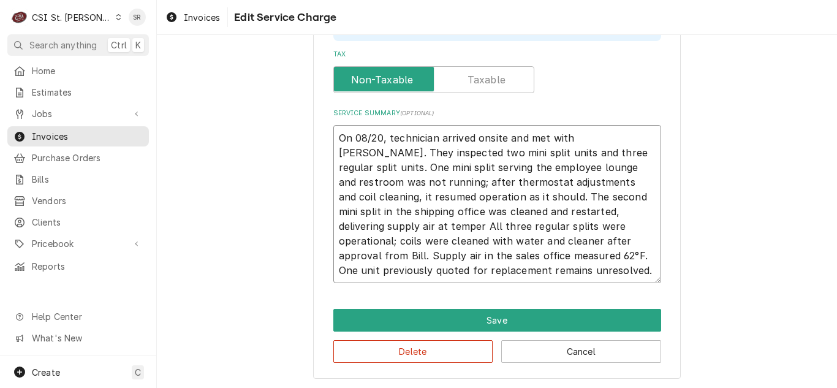
type textarea "On 08/20, technician arrived onsite and met with Bill. They inspected two mini …"
type textarea "x"
type textarea "On 08/20, technician arrived onsite and met with Bill. They inspected two mini …"
type textarea "x"
type textarea "On 08/20, technician arrived onsite and met with Bill. They inspected two mini …"
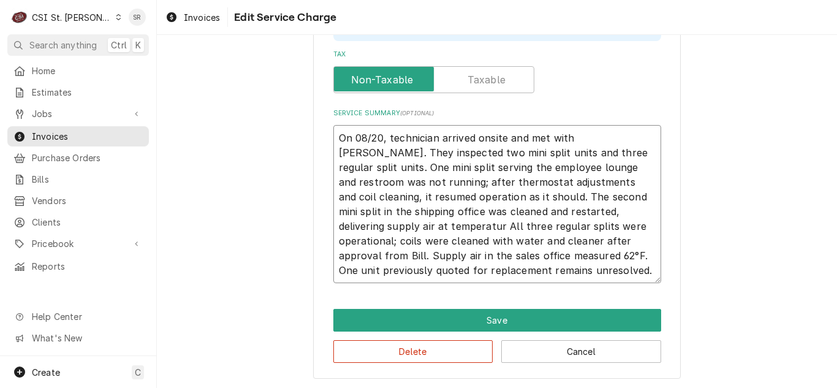
type textarea "x"
type textarea "On 08/20, technician arrived onsite and met with Bill. They inspected two mini …"
type textarea "x"
type textarea "On 08/20, technician arrived onsite and met with Bill. They inspected two mini …"
drag, startPoint x: 494, startPoint y: 253, endPoint x: 471, endPoint y: 252, distance: 23.3
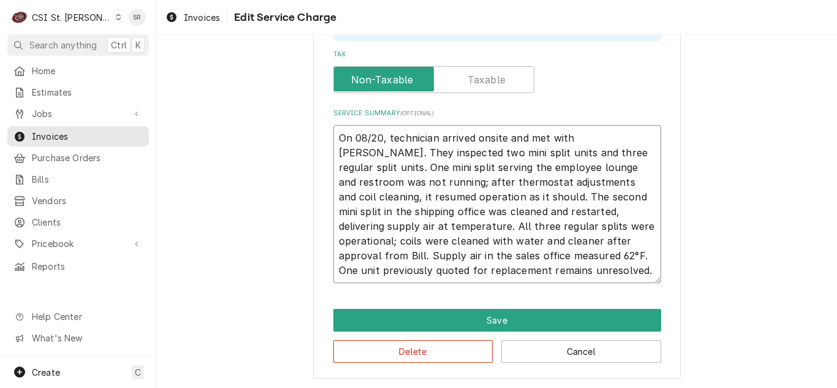
click at [471, 252] on textarea "On 08/20, technician arrived onsite and met with Bill. They inspected two mini …" at bounding box center [497, 204] width 328 height 158
type textarea "x"
type textarea "On 08/20, technician arrived onsite and met with Bill. They inspected two mini …"
type textarea "x"
type textarea "On 08/20, technician arrived onsite and met with Bill. They inspected two mini …"
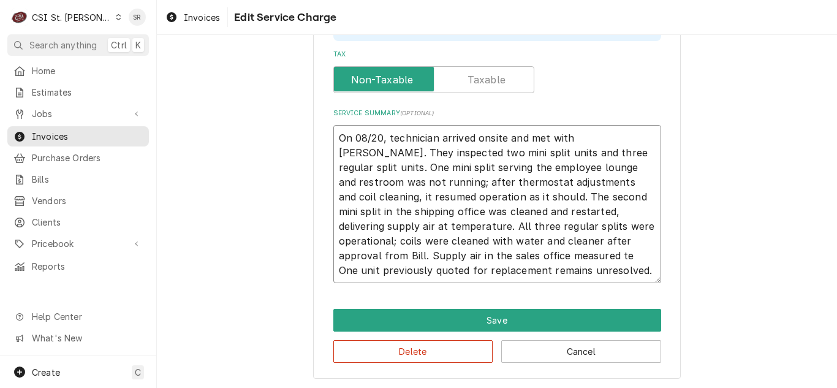
type textarea "x"
type textarea "On 08/20, technician arrived onsite and met with Bill. They inspected two mini …"
type textarea "x"
type textarea "On 08/20, technician arrived onsite and met with Bill. They inspected two mini …"
type textarea "x"
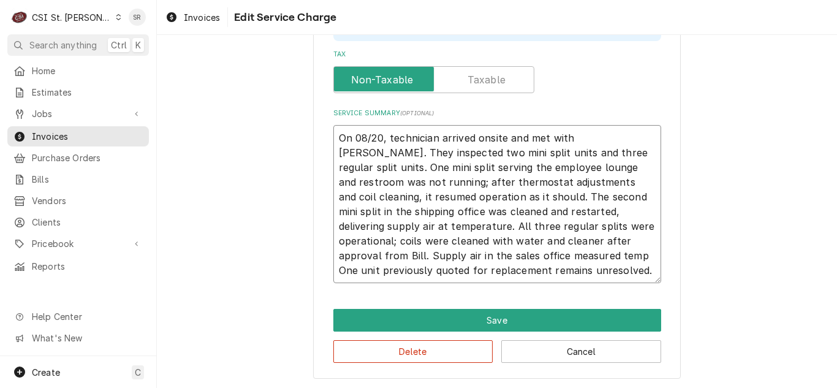
type textarea "On 08/20, technician arrived onsite and met with Bill. They inspected two mini …"
type textarea "x"
type textarea "On 08/20, technician arrived onsite and met with Bill. They inspected two mini …"
type textarea "x"
type textarea "On 08/20, technician arrived onsite and met with Bill. They inspected two mini …"
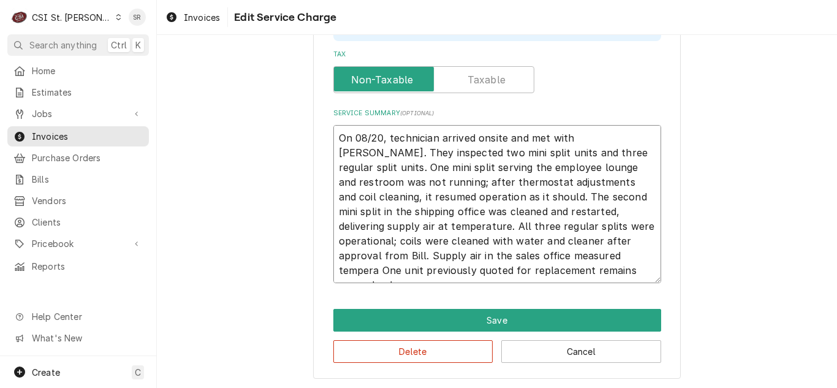
type textarea "x"
type textarea "On 08/20, technician arrived onsite and met with Bill. They inspected two mini …"
type textarea "x"
type textarea "On 08/20, technician arrived onsite and met with Bill. They inspected two mini …"
type textarea "x"
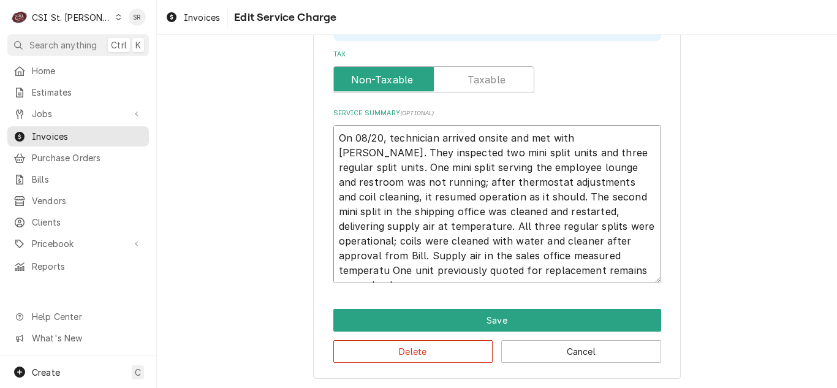
type textarea "On 08/20, technician arrived onsite and met with Bill. They inspected two mini …"
type textarea "x"
type textarea "On 08/20, technician arrived onsite and met with Bill. They inspected two mini …"
type textarea "x"
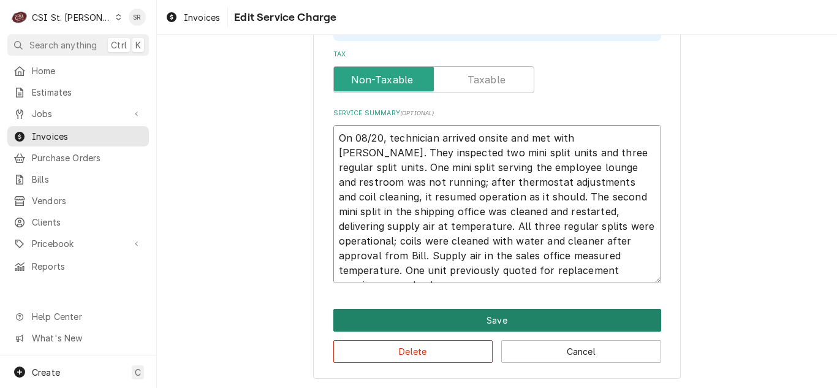
type textarea "On 08/20, technician arrived onsite and met with Bill. They inspected two mini …"
click at [492, 317] on button "Save" at bounding box center [497, 320] width 328 height 23
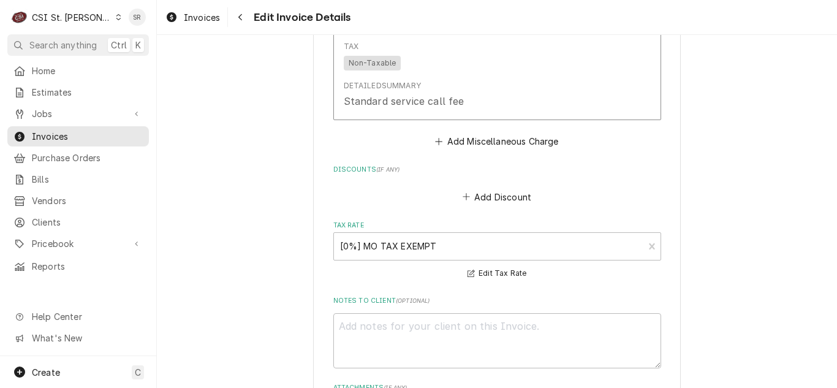
scroll to position [2902, 0]
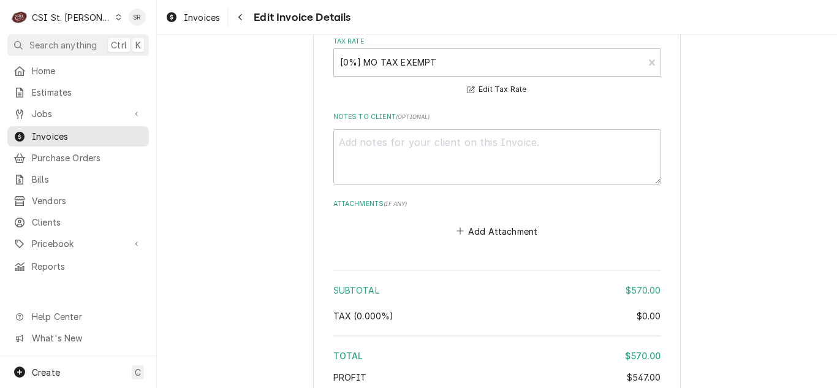
type textarea "x"
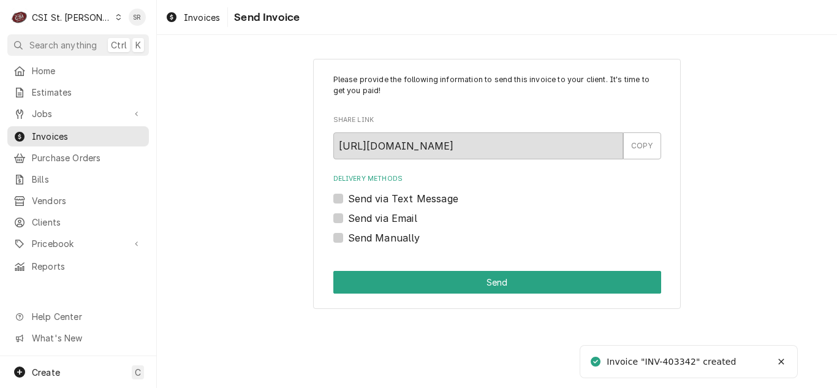
click at [393, 214] on label "Send via Email" at bounding box center [382, 218] width 69 height 15
click at [393, 214] on input "Send via Email" at bounding box center [512, 224] width 328 height 27
checkbox input "true"
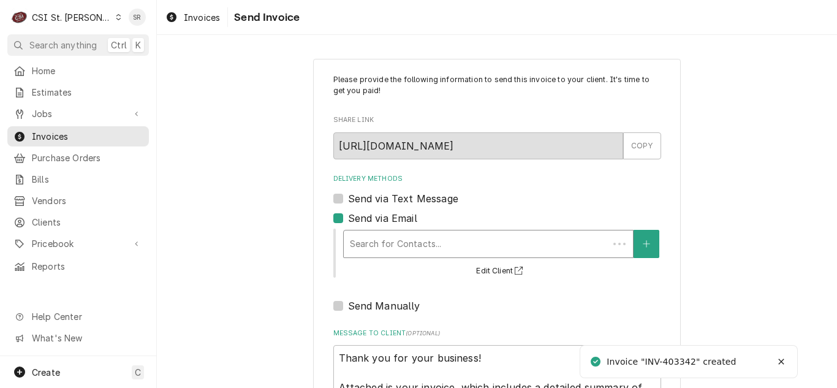
click at [433, 243] on div "Delivery Methods" at bounding box center [476, 244] width 252 height 22
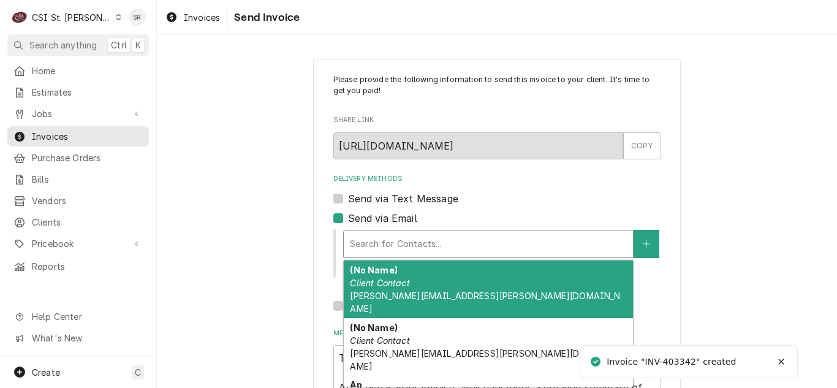
scroll to position [61, 0]
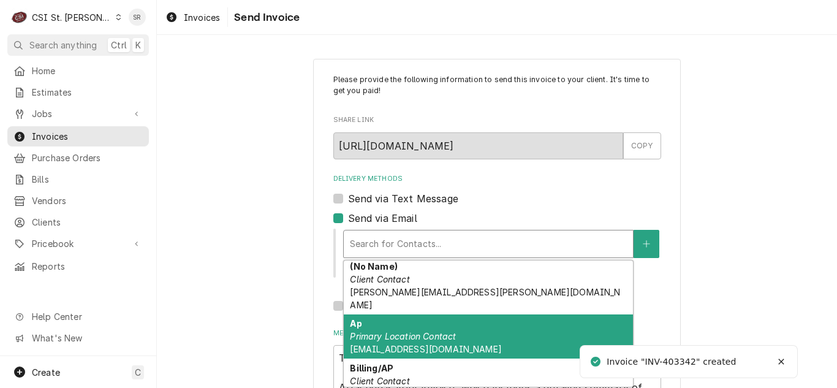
click at [443, 331] on em "Primary Location Contact" at bounding box center [403, 336] width 106 height 10
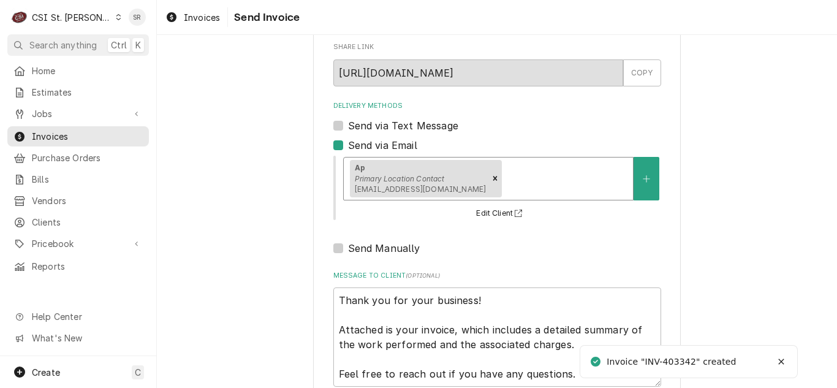
scroll to position [146, 0]
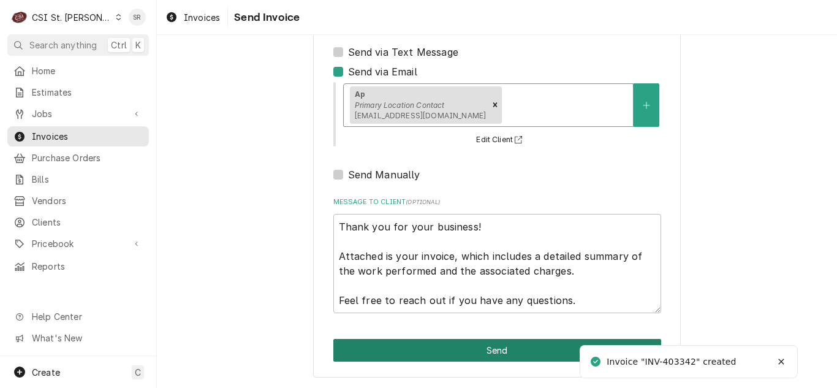
click at [495, 349] on button "Send" at bounding box center [497, 350] width 328 height 23
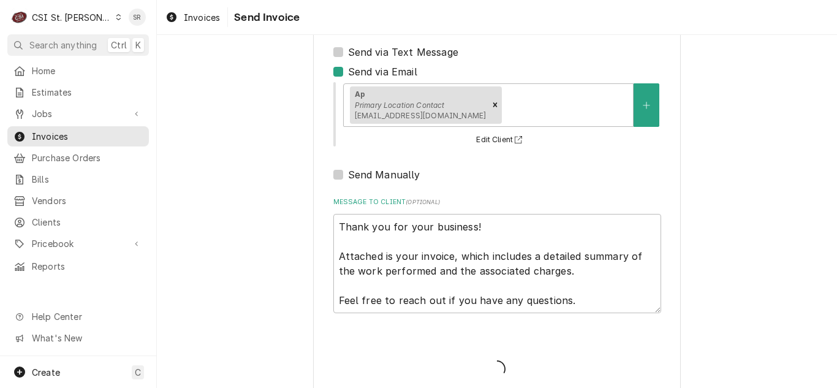
type textarea "x"
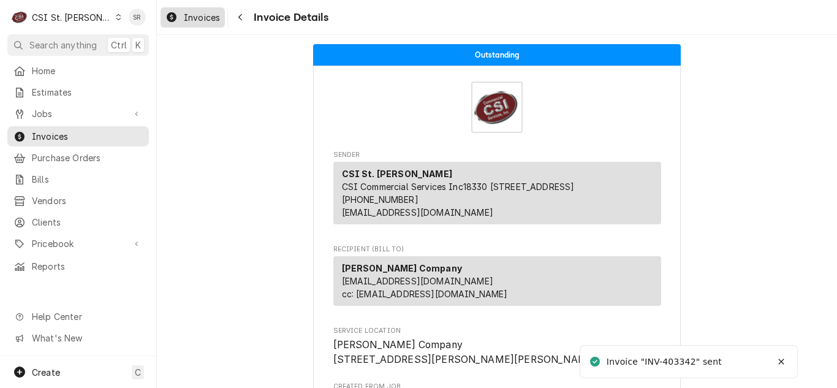
click at [188, 20] on span "Invoices" at bounding box center [202, 17] width 36 height 13
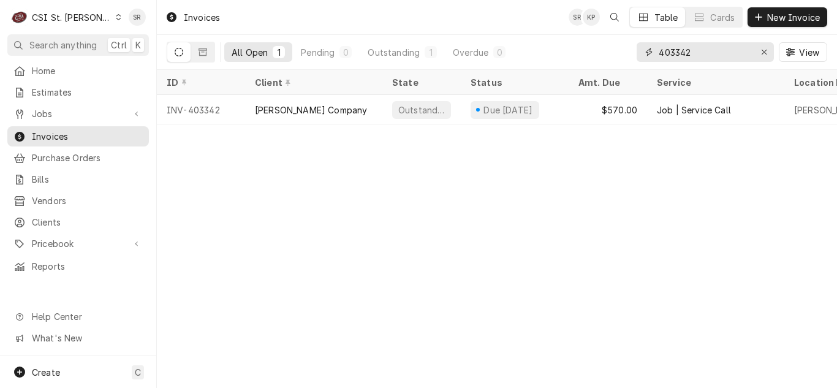
drag, startPoint x: 710, startPoint y: 50, endPoint x: 602, endPoint y: 41, distance: 108.1
click at [602, 41] on div "All Open 1 Pending 0 Outstanding 1 Overdue 0 403342 View" at bounding box center [497, 52] width 660 height 34
type input "403344"
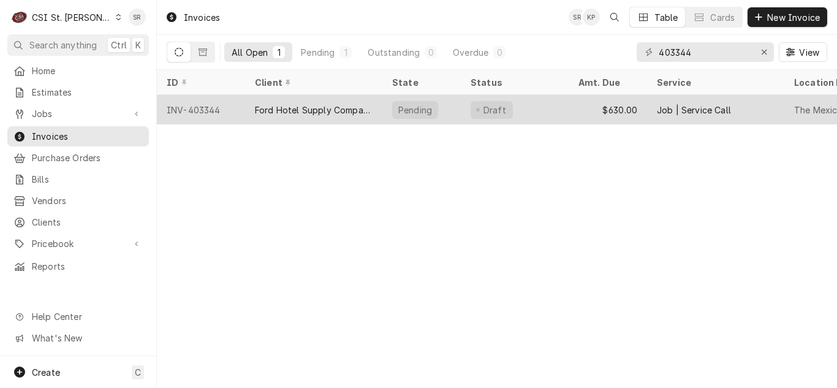
click at [429, 110] on div "Pending" at bounding box center [415, 110] width 46 height 18
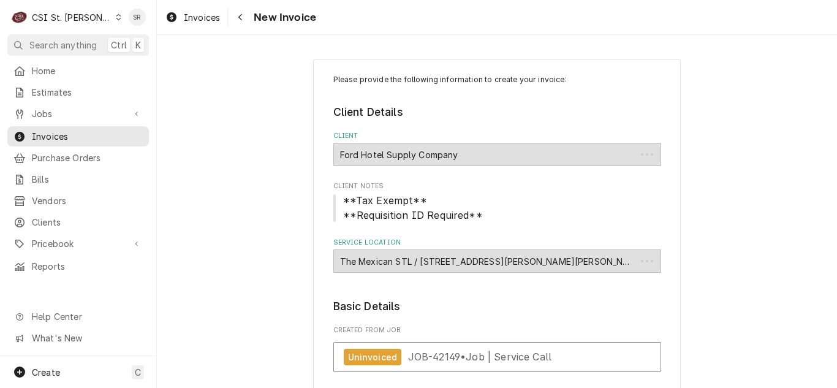
type textarea "x"
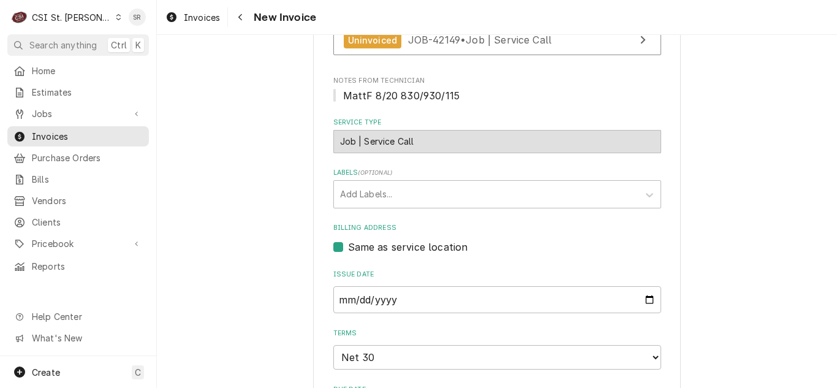
scroll to position [490, 0]
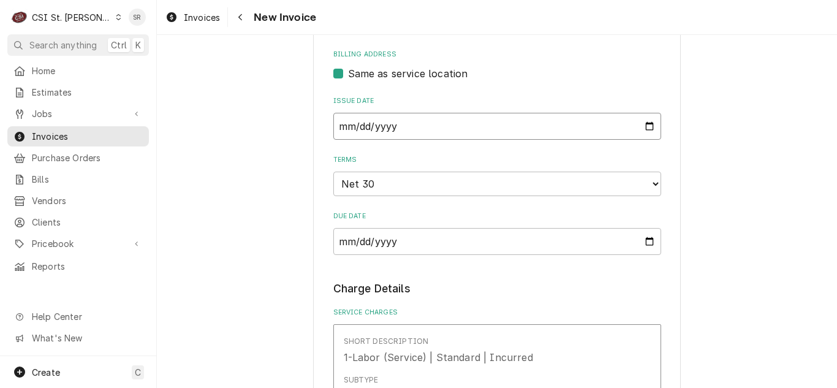
click at [644, 127] on input "[DATE]" at bounding box center [497, 126] width 328 height 27
type input "[DATE]"
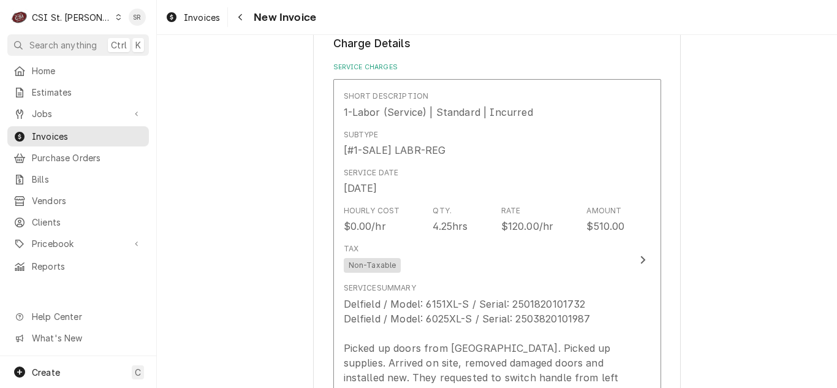
scroll to position [796, 0]
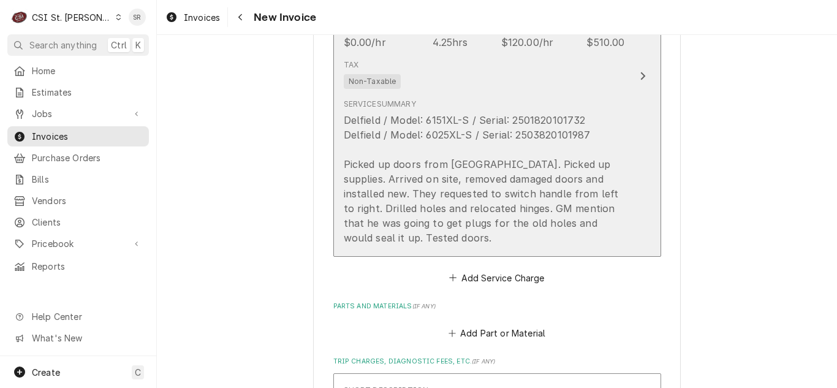
click at [475, 195] on div "Delfield / Model: 6151XL-S / Serial: 2501820101732 Delfield / Model: 6025XL-S /…" at bounding box center [484, 179] width 281 height 132
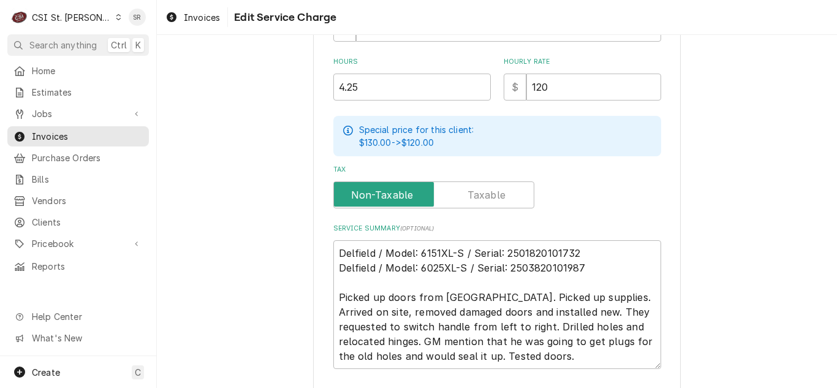
scroll to position [299, 0]
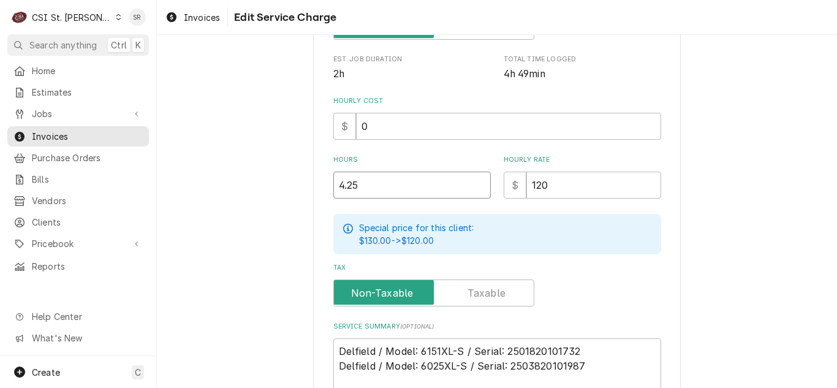
drag, startPoint x: 367, startPoint y: 178, endPoint x: 302, endPoint y: 179, distance: 65.5
click at [302, 179] on div "Use the fields below to edit this service charge Short Description 1-Labor (Ser…" at bounding box center [497, 161] width 680 height 824
type textarea "x"
type input "3"
type textarea "x"
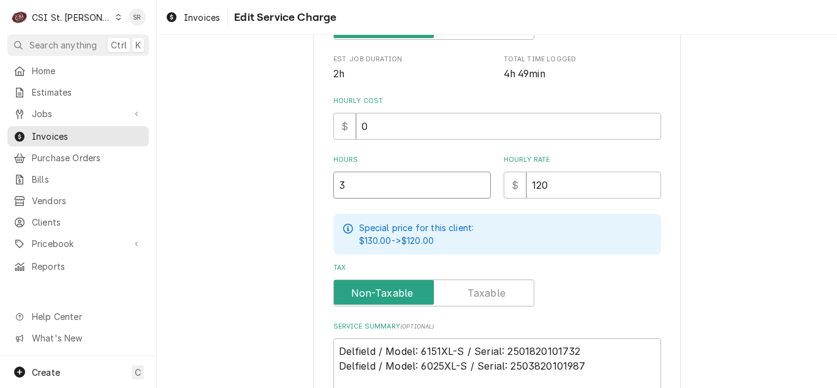
type input "3.7"
type textarea "x"
type input "3.75"
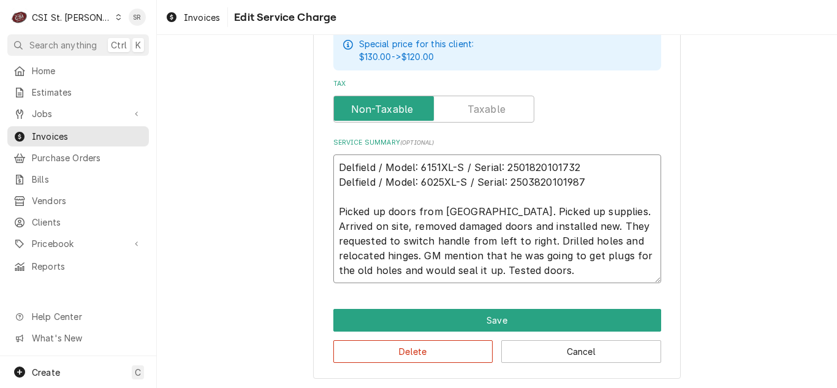
drag, startPoint x: 461, startPoint y: 272, endPoint x: 372, endPoint y: 254, distance: 90.7
click at [372, 254] on textarea "Delfield / Model: 6151XL-S / Serial: 2501820101732 Delfield / Model: 6025XL-S /…" at bounding box center [497, 218] width 328 height 129
type textarea "x"
type textarea "Delfield / Model: 6151XL-S / Serial: 2501820101732 Delfield / Model: 6025XL-S /…"
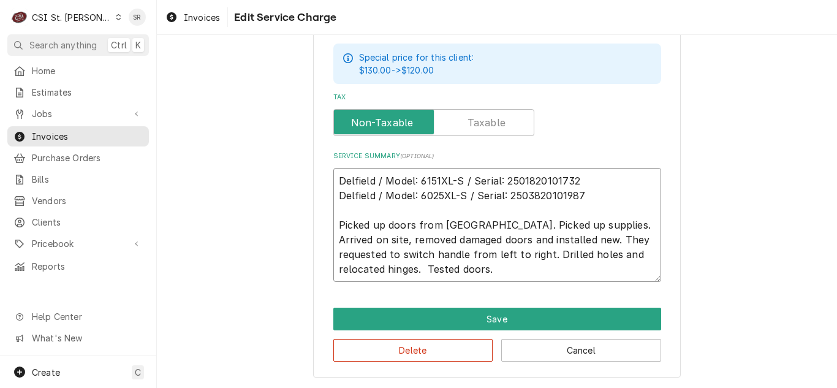
scroll to position [468, 0]
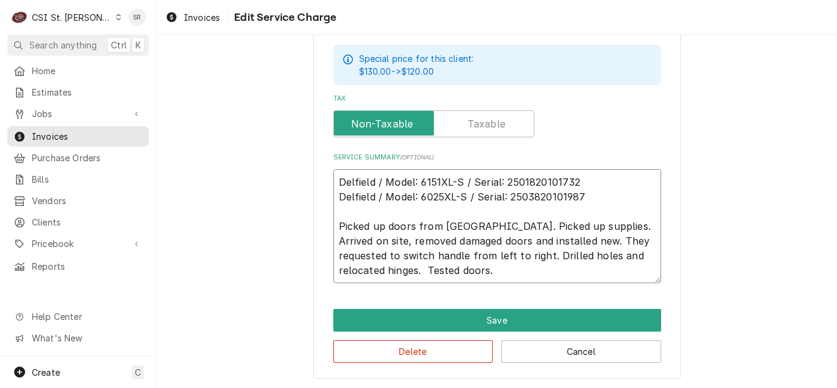
type textarea "x"
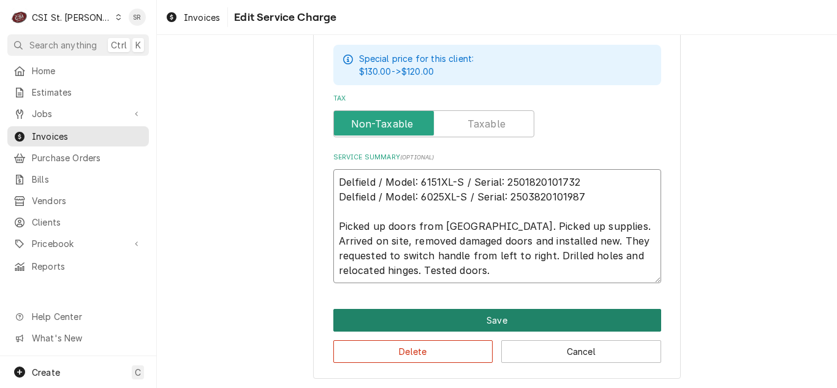
type textarea "Delfield / Model: 6151XL-S / Serial: 2501820101732 Delfield / Model: 6025XL-S /…"
click at [478, 314] on button "Save" at bounding box center [497, 320] width 328 height 23
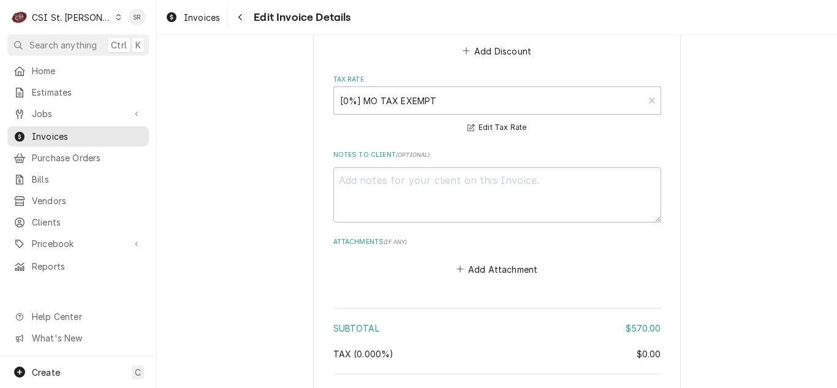
scroll to position [1616, 0]
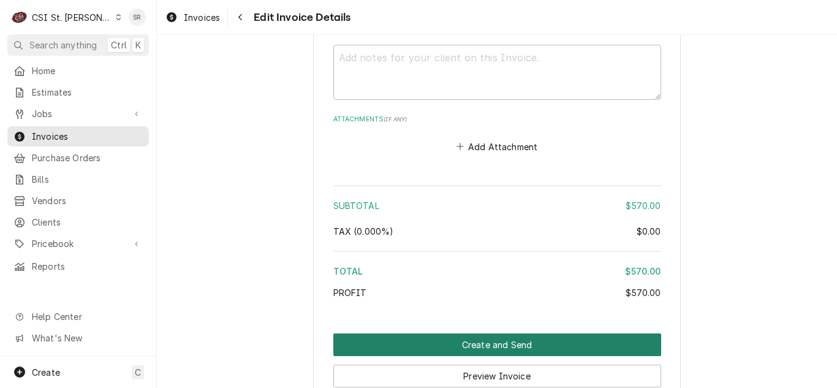
click at [503, 341] on button "Create and Send" at bounding box center [497, 344] width 328 height 23
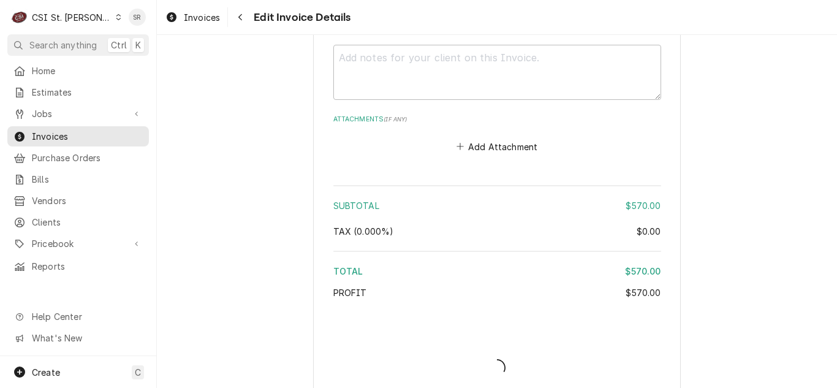
type textarea "x"
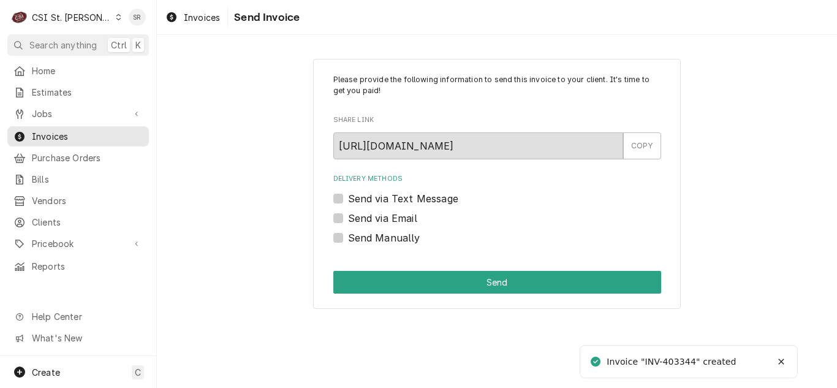
click at [376, 219] on label "Send via Email" at bounding box center [382, 218] width 69 height 15
click at [376, 219] on input "Send via Email" at bounding box center [512, 224] width 328 height 27
checkbox input "true"
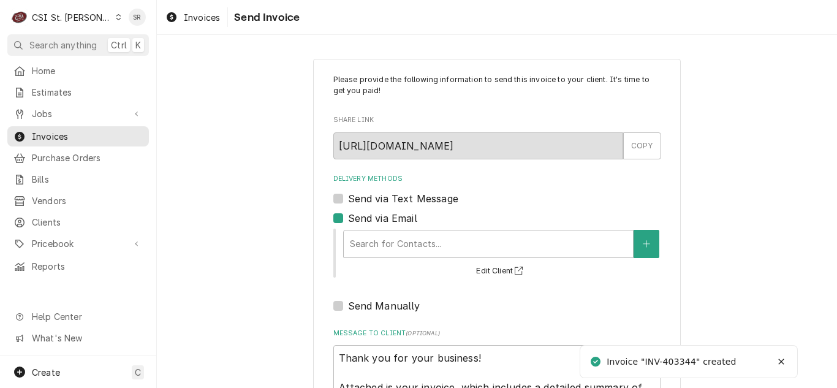
click at [434, 263] on div "Search for Contacts... Edit Client" at bounding box center [501, 252] width 319 height 51
click at [430, 246] on div "Delivery Methods" at bounding box center [488, 244] width 277 height 22
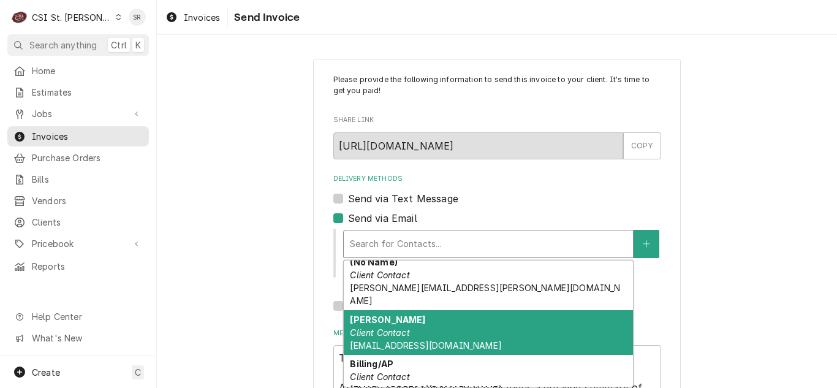
scroll to position [184, 0]
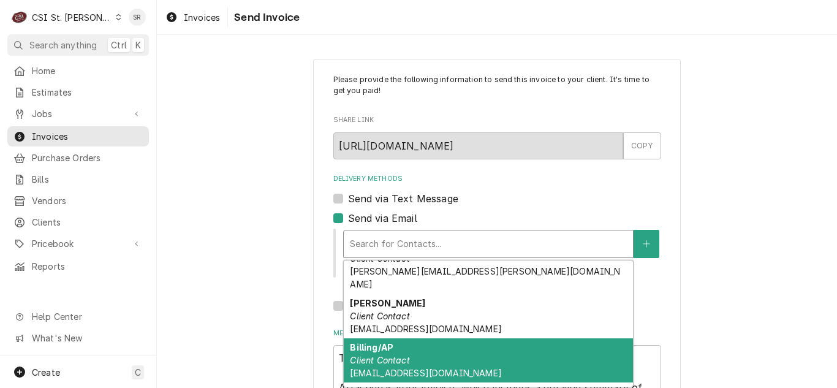
click at [419, 367] on span "invoices@fordstl.com" at bounding box center [425, 372] width 151 height 10
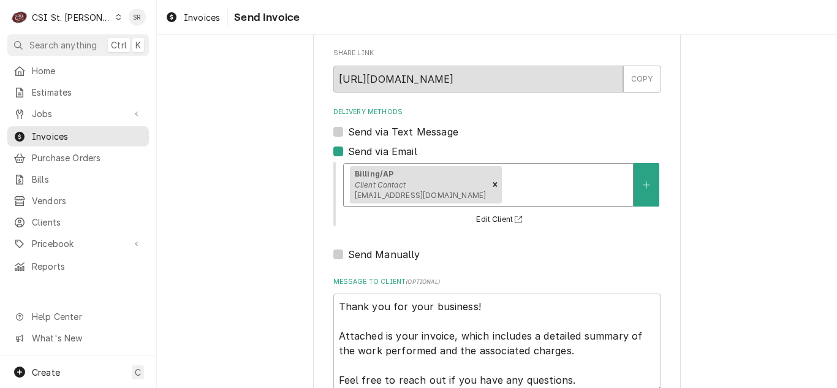
scroll to position [146, 0]
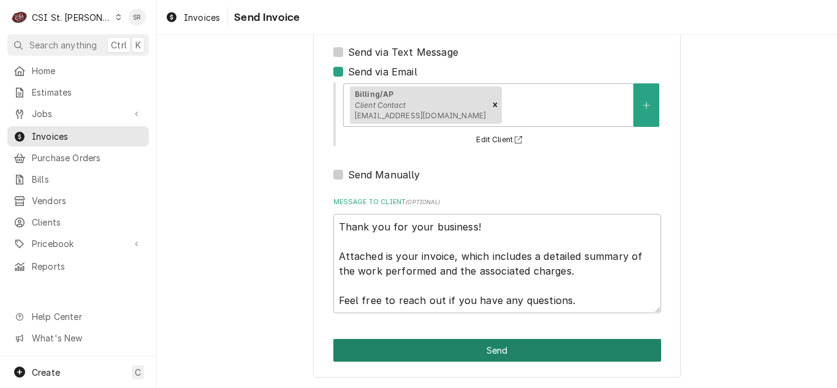
click at [522, 346] on button "Send" at bounding box center [497, 350] width 328 height 23
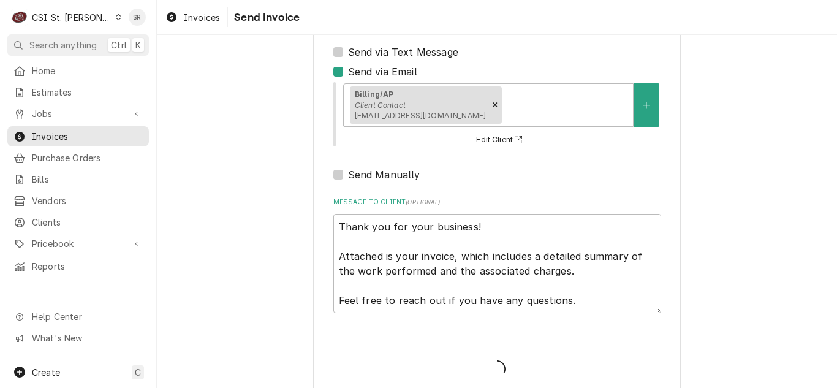
type textarea "x"
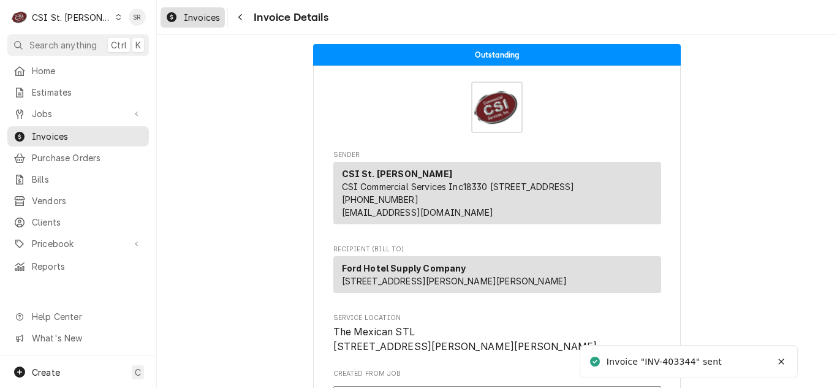
click at [195, 18] on span "Invoices" at bounding box center [202, 17] width 36 height 13
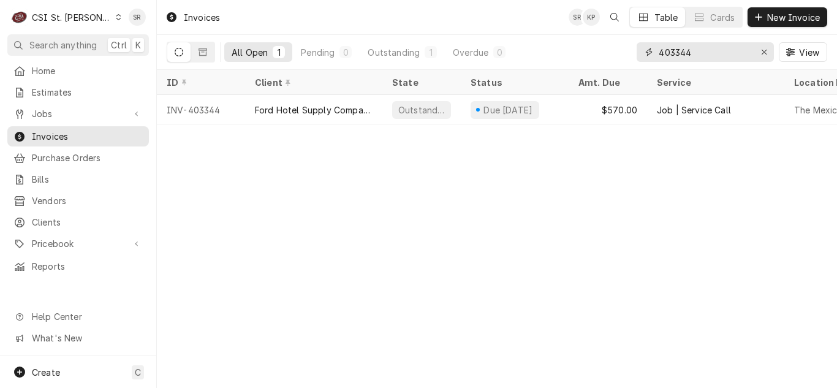
click at [714, 57] on input "403344" at bounding box center [704, 52] width 92 height 20
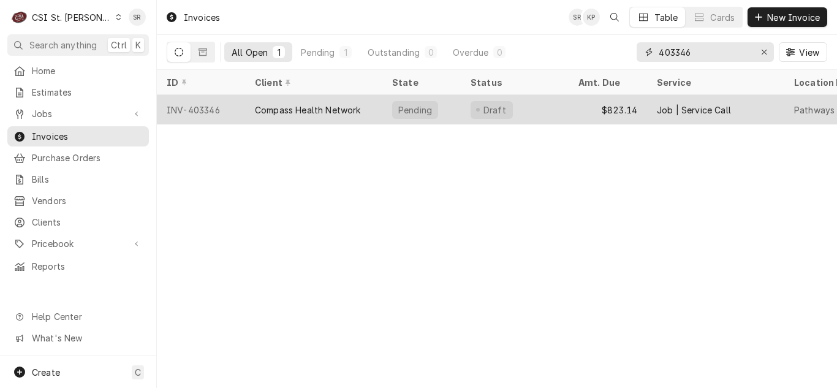
type input "403346"
click at [499, 118] on div "Draft" at bounding box center [515, 109] width 108 height 29
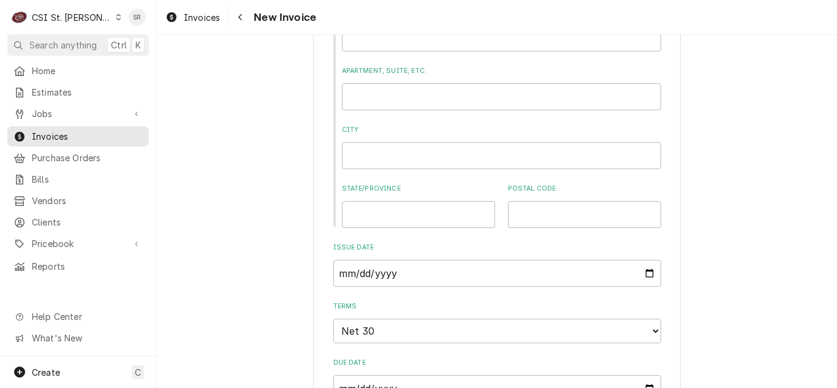
scroll to position [674, 0]
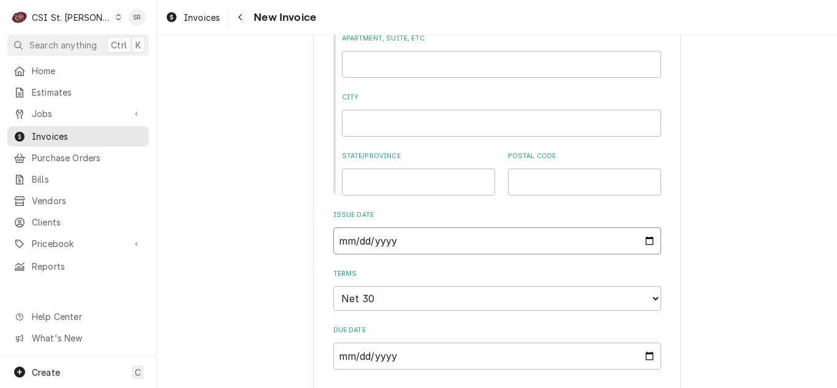
click at [652, 241] on input "2025-08-22" at bounding box center [497, 240] width 328 height 27
click at [642, 240] on input "2025-08-22" at bounding box center [497, 240] width 328 height 27
type textarea "x"
type input "2025-08-31"
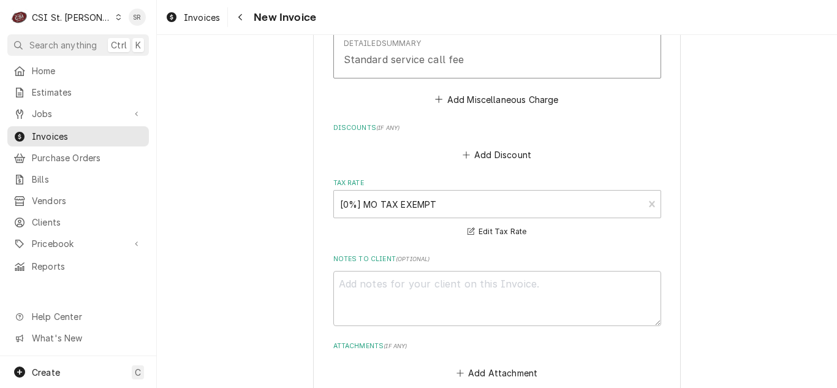
scroll to position [2572, 0]
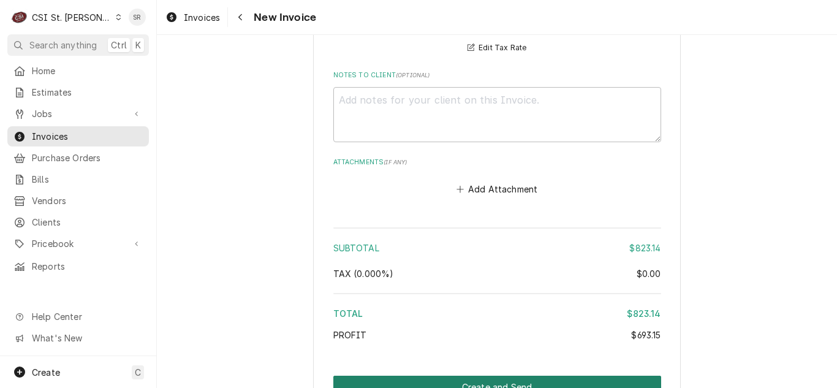
click at [485, 378] on button "Create and Send" at bounding box center [497, 386] width 328 height 23
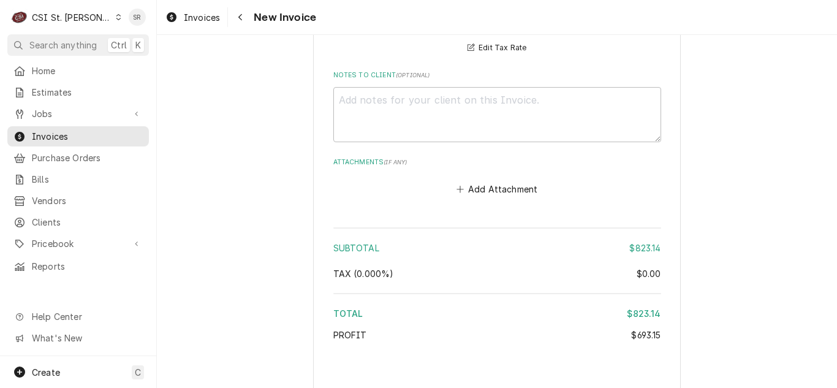
type textarea "x"
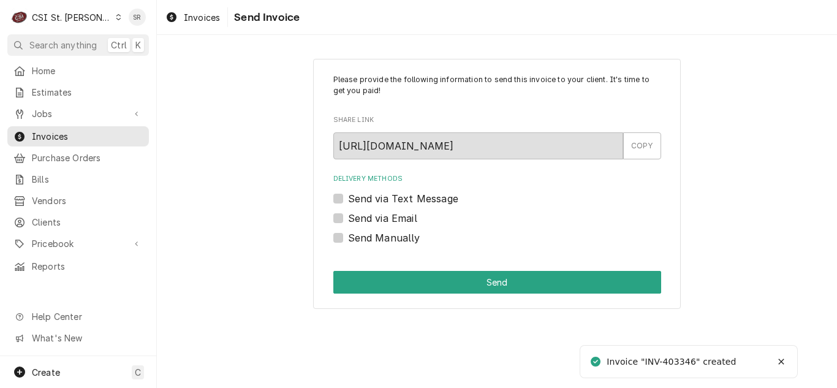
click at [400, 219] on label "Send via Email" at bounding box center [382, 218] width 69 height 15
click at [400, 219] on input "Send via Email" at bounding box center [512, 224] width 328 height 27
checkbox input "true"
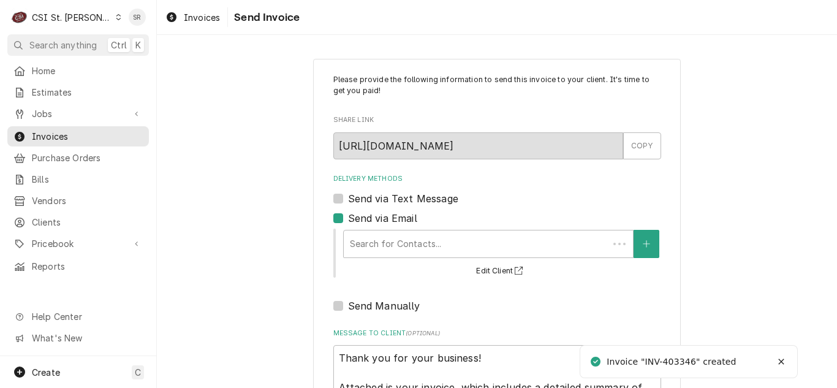
click at [424, 243] on div "Delivery Methods" at bounding box center [476, 244] width 252 height 22
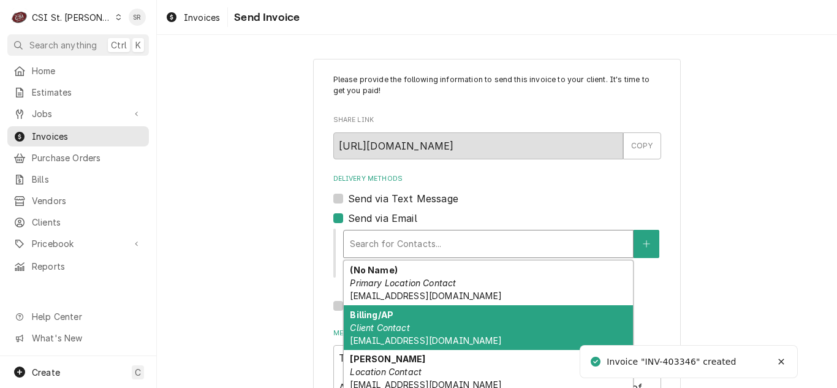
click at [422, 338] on span "accountspayable@compasshn.org" at bounding box center [425, 340] width 151 height 10
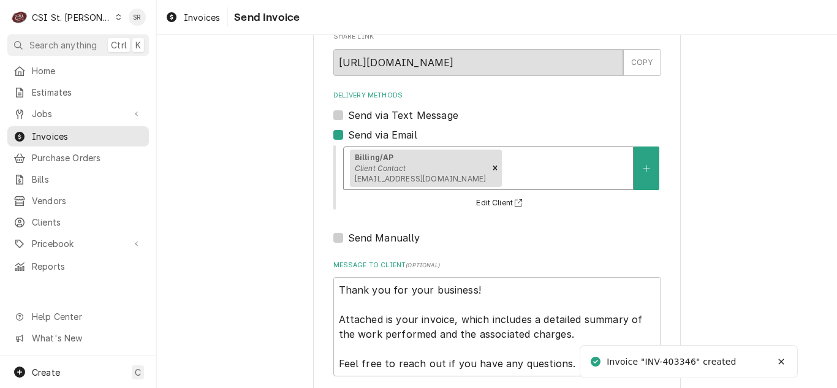
scroll to position [146, 0]
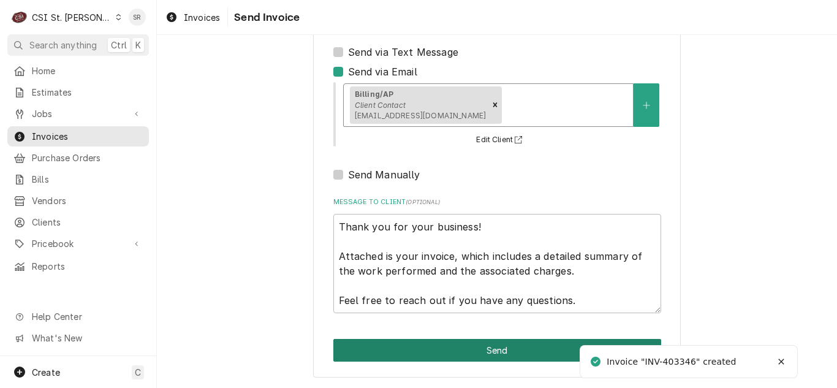
click at [481, 350] on button "Send" at bounding box center [497, 350] width 328 height 23
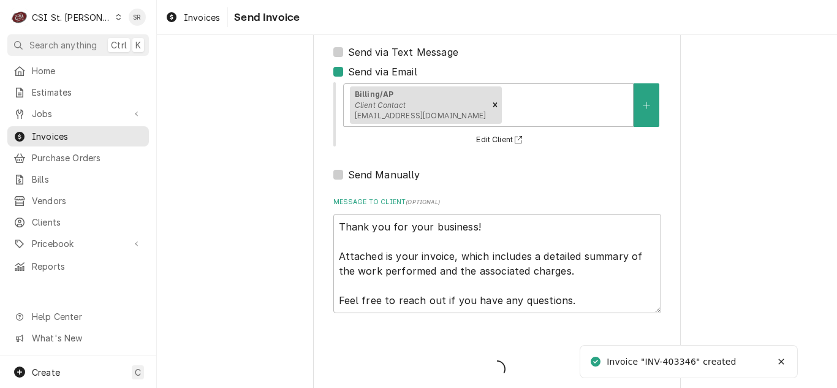
type textarea "x"
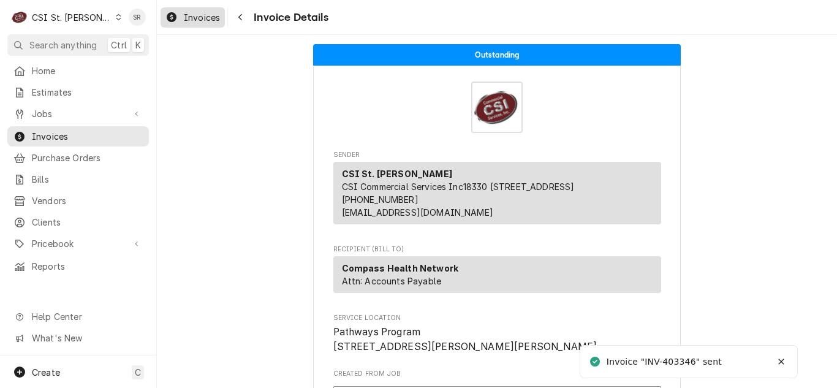
click at [196, 20] on span "Invoices" at bounding box center [202, 17] width 36 height 13
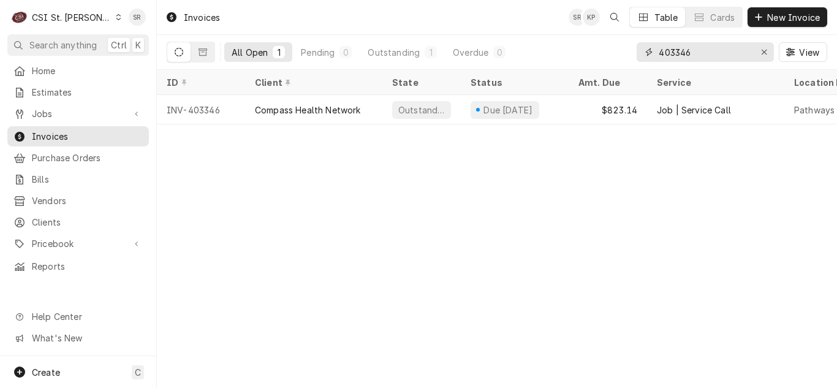
click at [721, 51] on input "403346" at bounding box center [704, 52] width 92 height 20
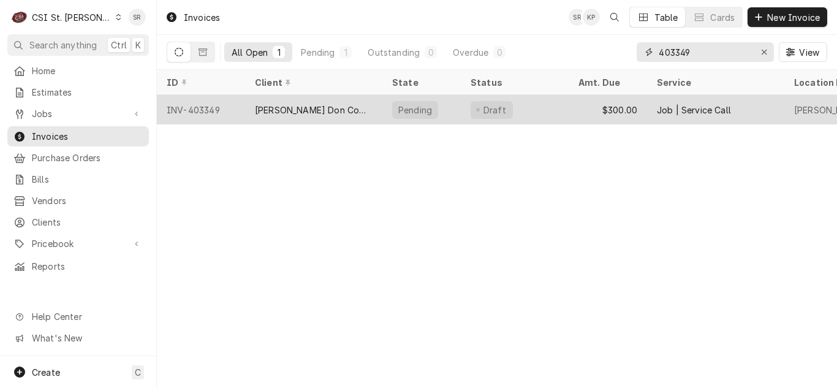
type input "403349"
click at [608, 111] on div "$300.00" at bounding box center [607, 109] width 78 height 29
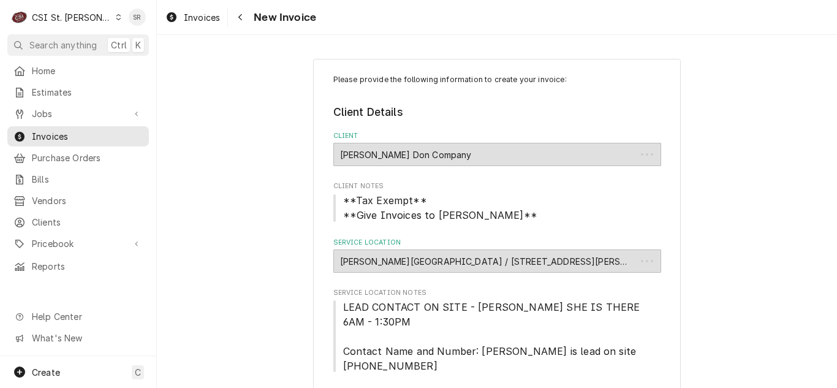
type textarea "x"
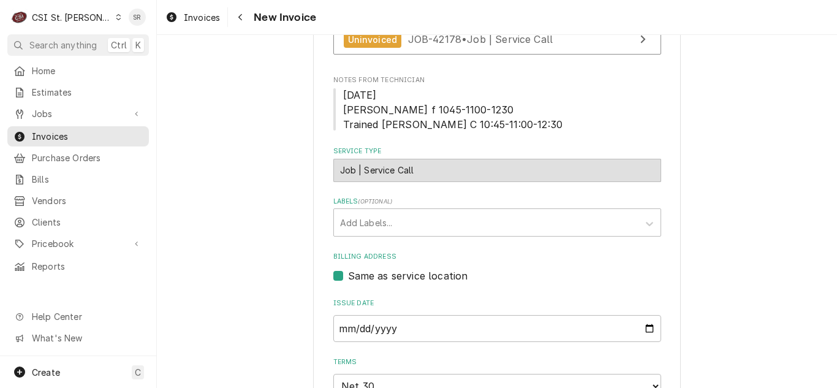
scroll to position [490, 0]
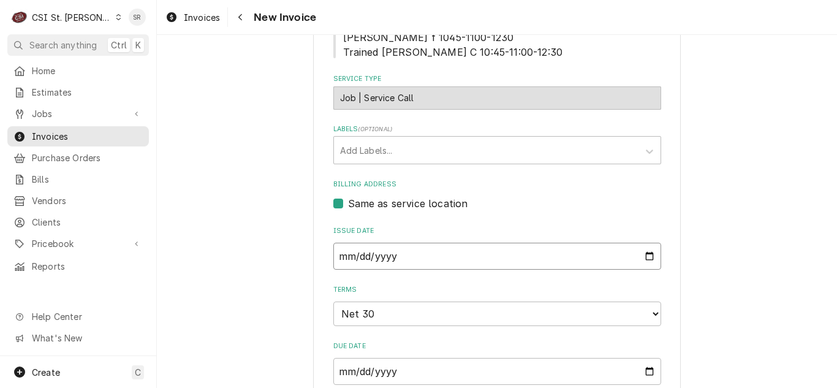
click at [641, 255] on input "[DATE]" at bounding box center [497, 256] width 328 height 27
type input "[DATE]"
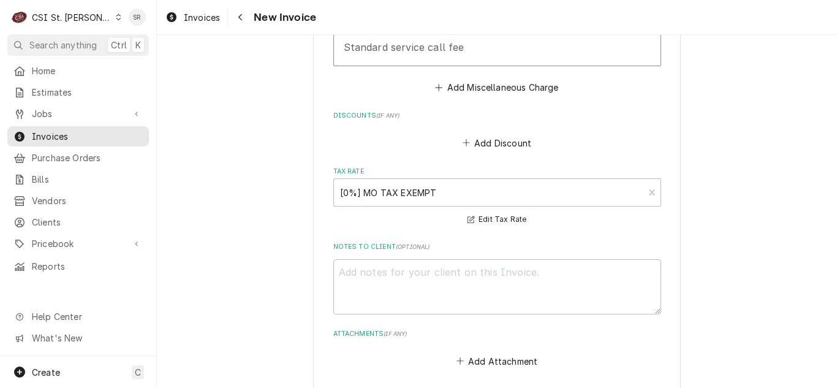
scroll to position [1776, 0]
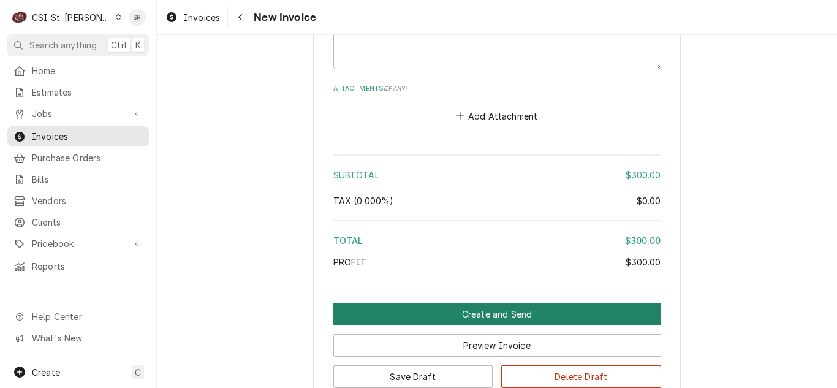
click at [491, 303] on button "Create and Send" at bounding box center [497, 314] width 328 height 23
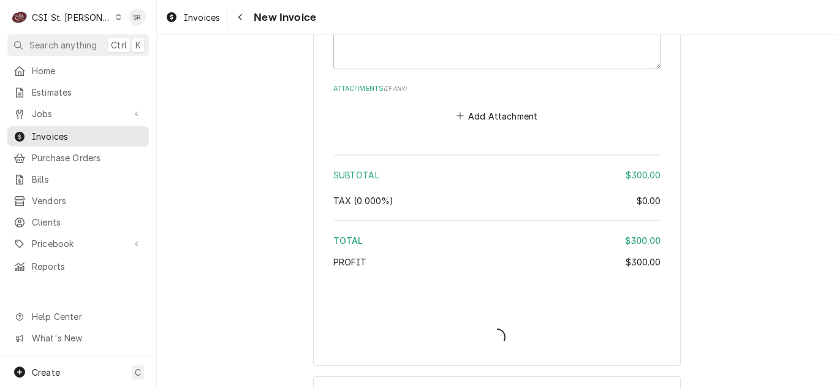
type textarea "x"
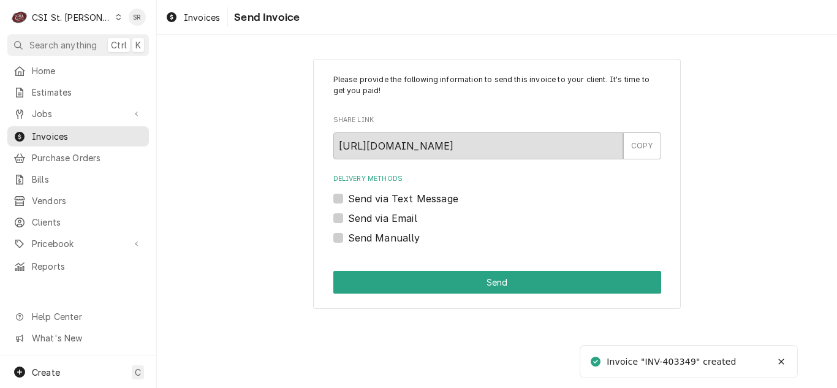
click at [378, 218] on label "Send via Email" at bounding box center [382, 218] width 69 height 15
click at [378, 218] on input "Send via Email" at bounding box center [512, 224] width 328 height 27
checkbox input "true"
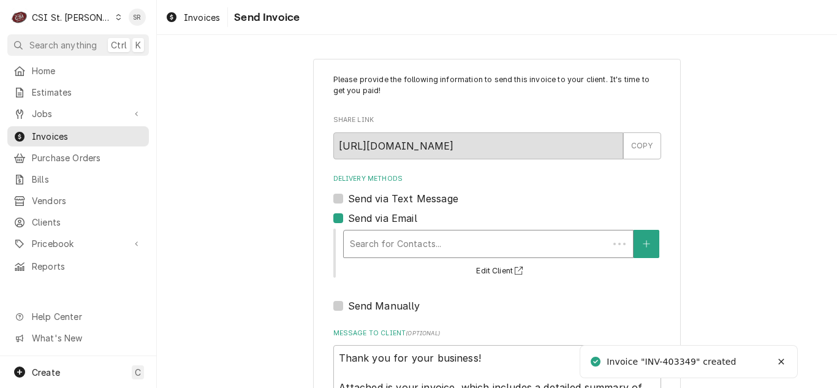
click at [415, 241] on div "Delivery Methods" at bounding box center [476, 244] width 252 height 22
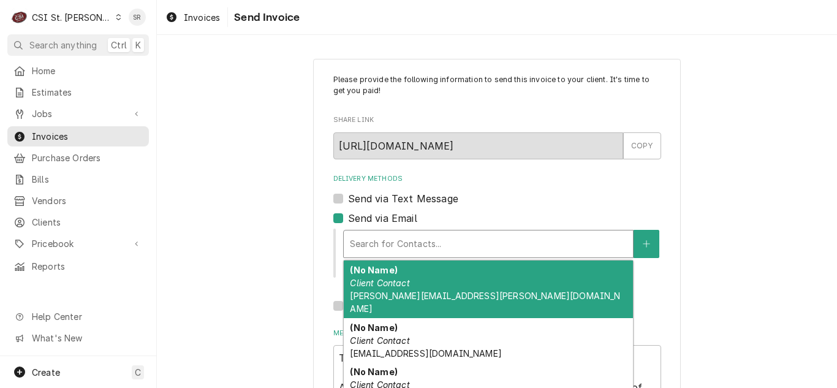
click at [416, 279] on div "(No Name) Client Contact vicky.stuesse@csi1.com" at bounding box center [488, 289] width 289 height 58
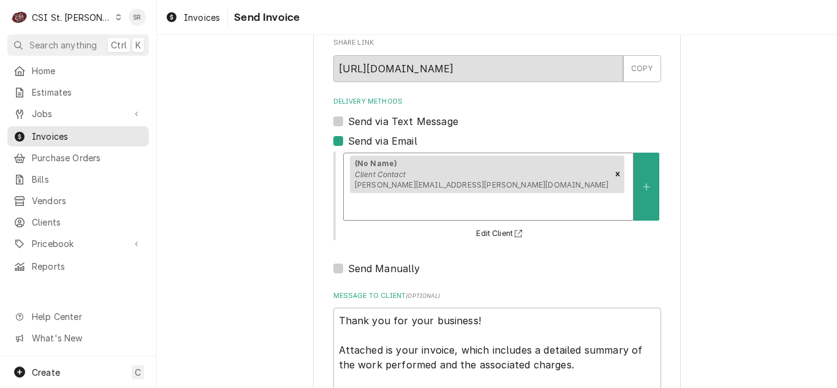
scroll to position [146, 0]
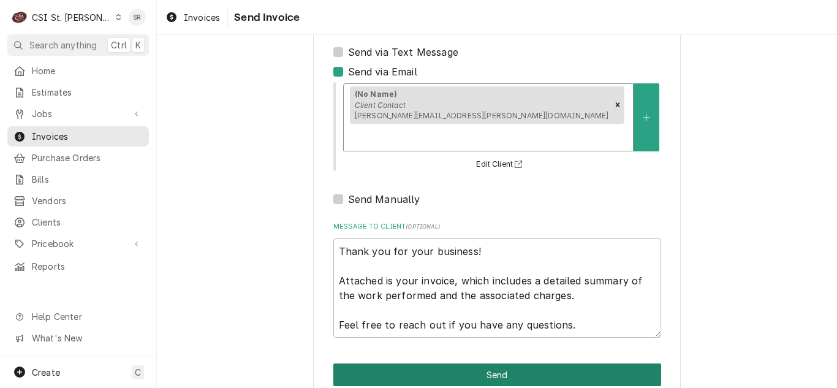
click at [510, 363] on button "Send" at bounding box center [497, 374] width 328 height 23
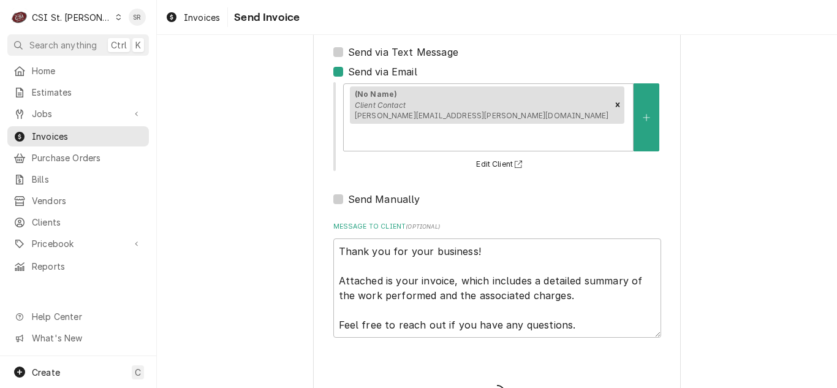
type textarea "x"
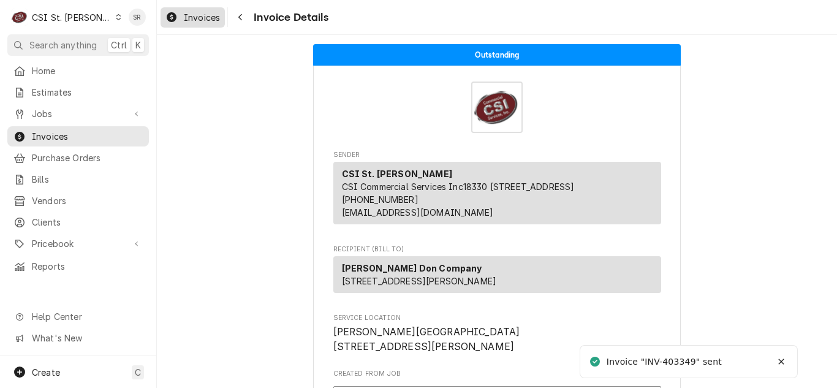
click at [199, 18] on span "Invoices" at bounding box center [202, 17] width 36 height 13
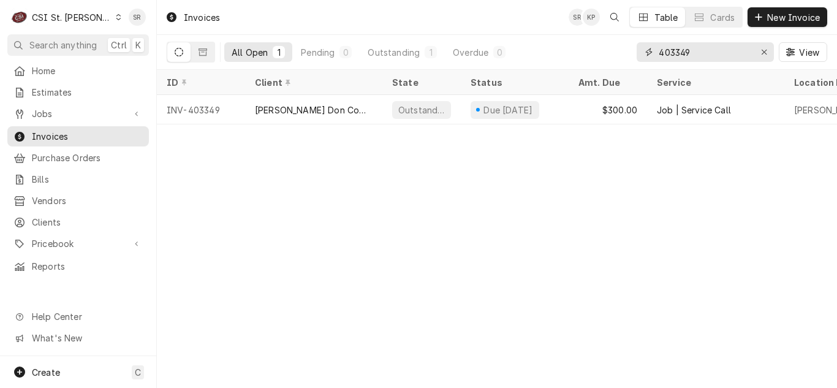
click at [703, 49] on input "403349" at bounding box center [704, 52] width 92 height 20
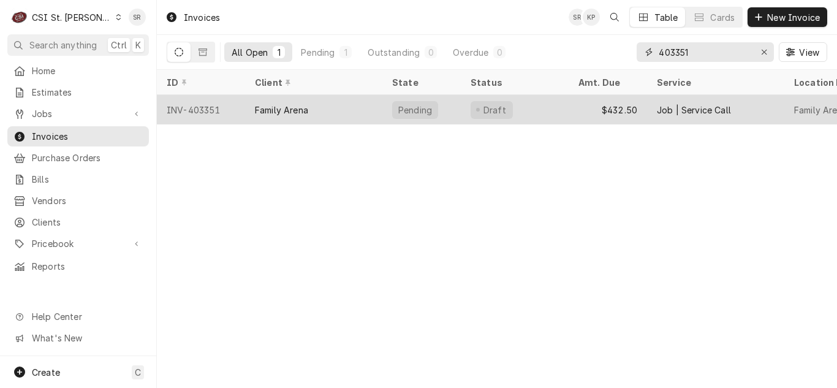
type input "403351"
click at [399, 112] on div "Pending" at bounding box center [415, 110] width 36 height 13
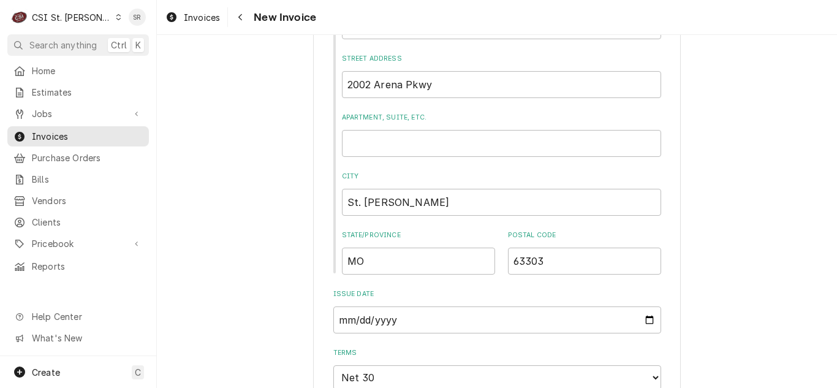
scroll to position [857, 0]
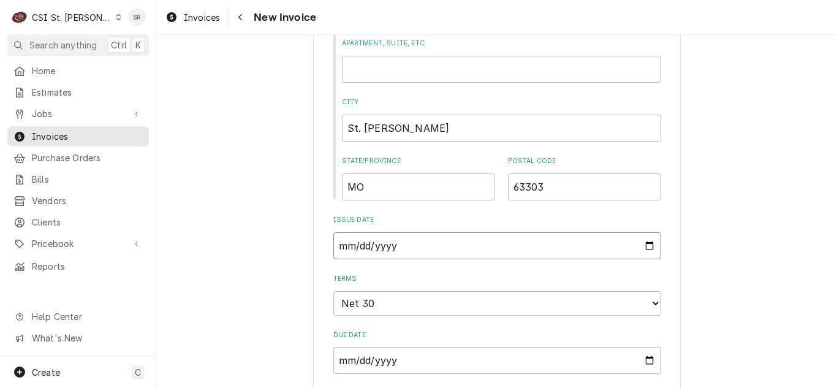
click at [641, 233] on input "[DATE]" at bounding box center [497, 245] width 328 height 27
type input "[DATE]"
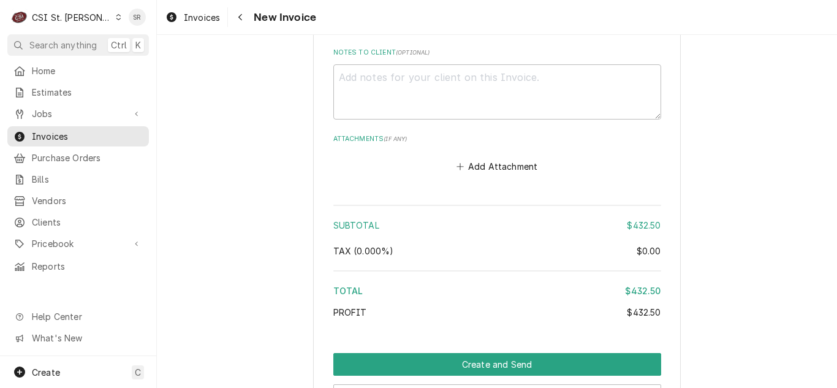
scroll to position [2202, 0]
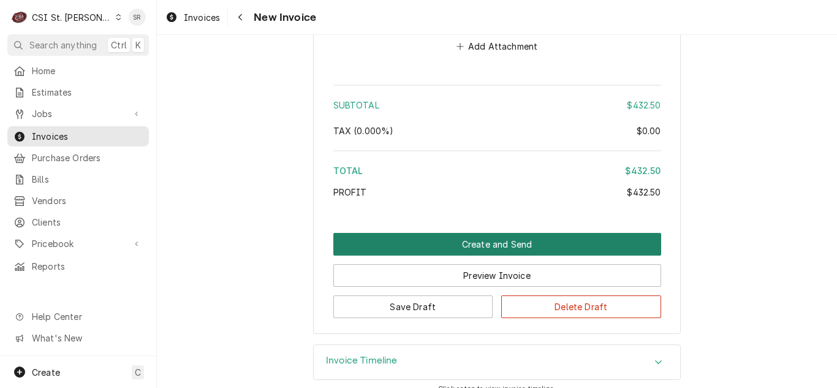
click at [538, 235] on button "Create and Send" at bounding box center [497, 244] width 328 height 23
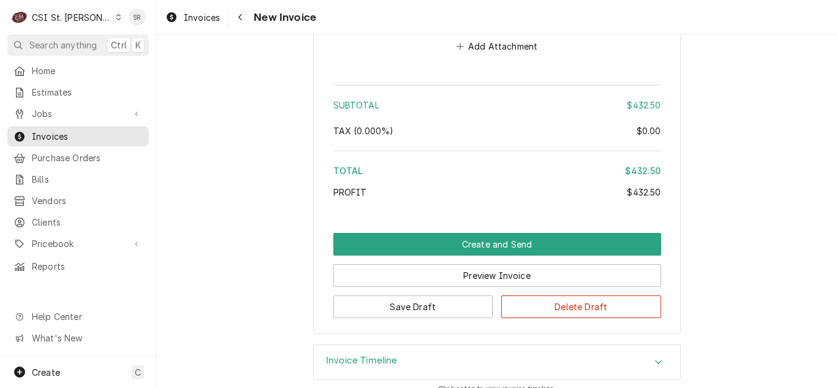
scroll to position [2164, 0]
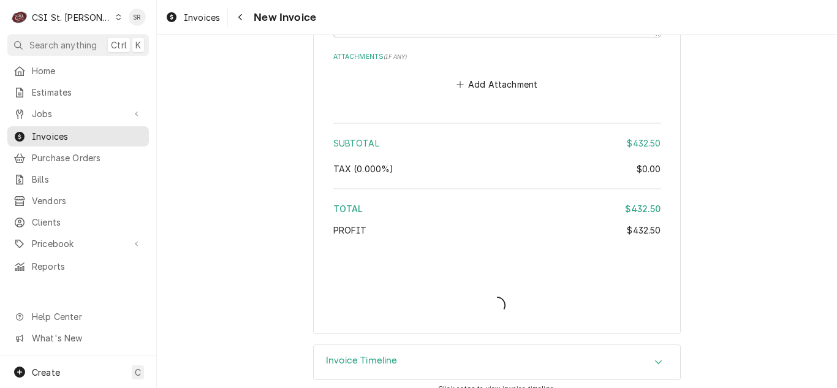
type textarea "x"
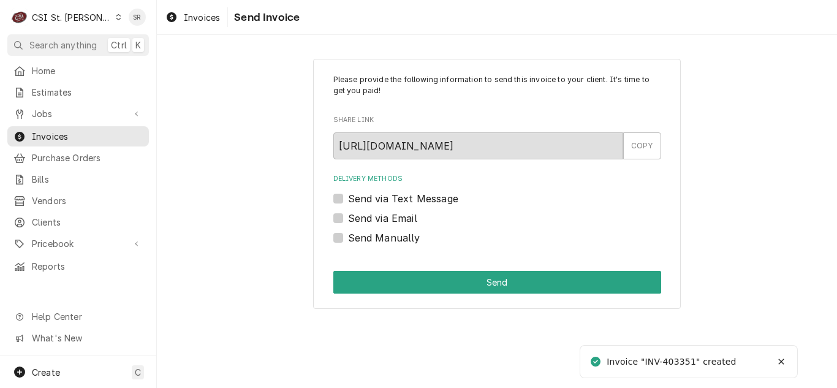
click at [383, 213] on label "Send via Email" at bounding box center [382, 218] width 69 height 15
click at [383, 213] on input "Send via Email" at bounding box center [512, 224] width 328 height 27
checkbox input "true"
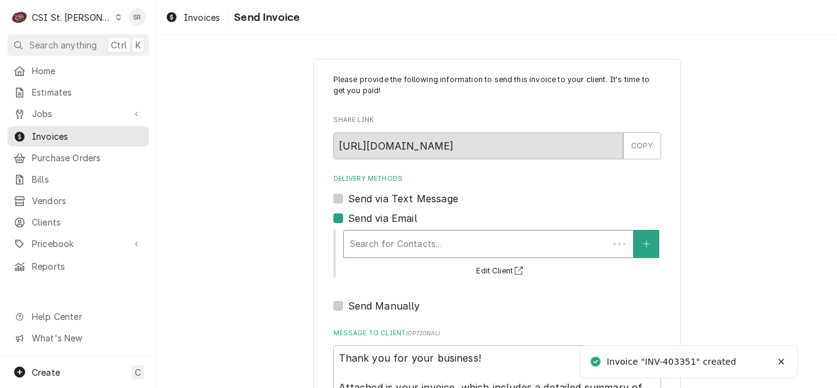
click at [423, 244] on div "Delivery Methods" at bounding box center [476, 244] width 252 height 22
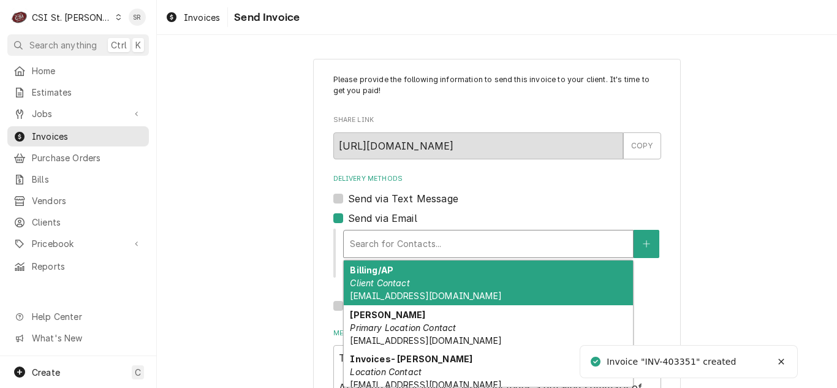
click at [423, 280] on div "Billing/AP Client Contact [EMAIL_ADDRESS][DOMAIN_NAME]" at bounding box center [488, 282] width 289 height 45
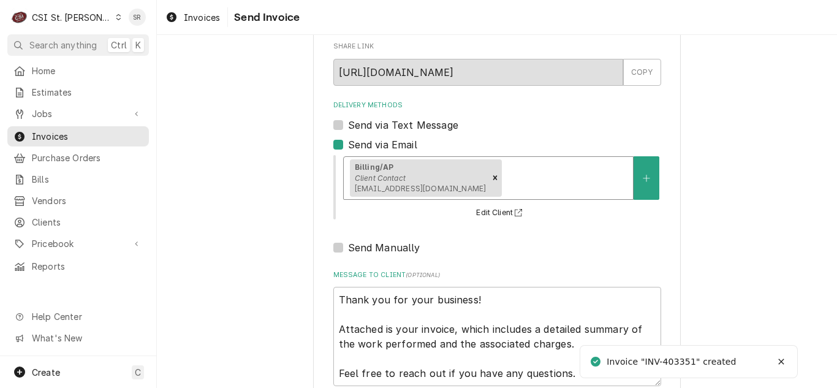
scroll to position [146, 0]
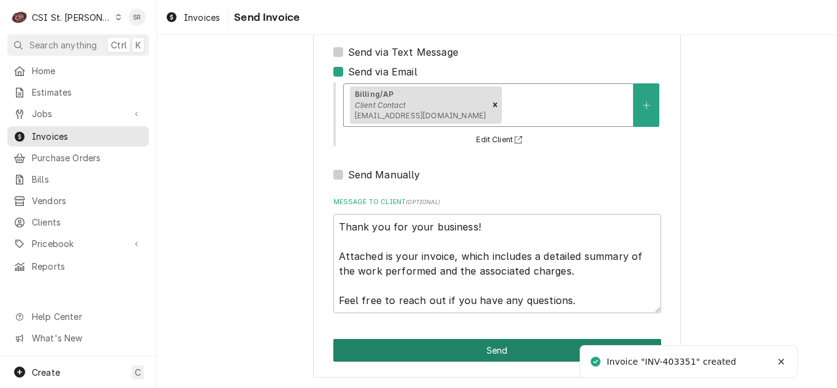
click at [498, 354] on button "Send" at bounding box center [497, 350] width 328 height 23
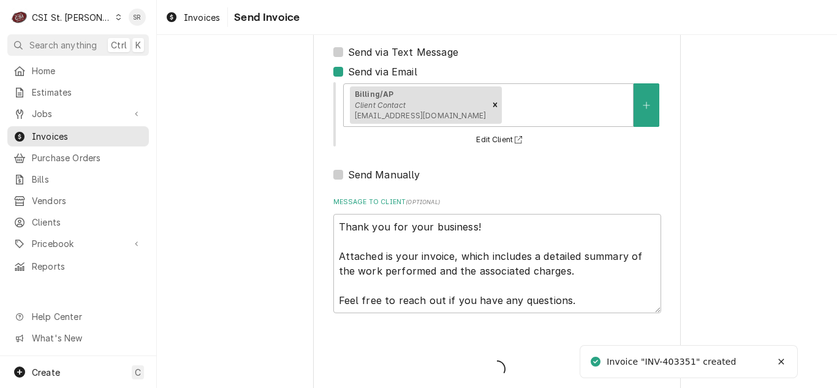
type textarea "x"
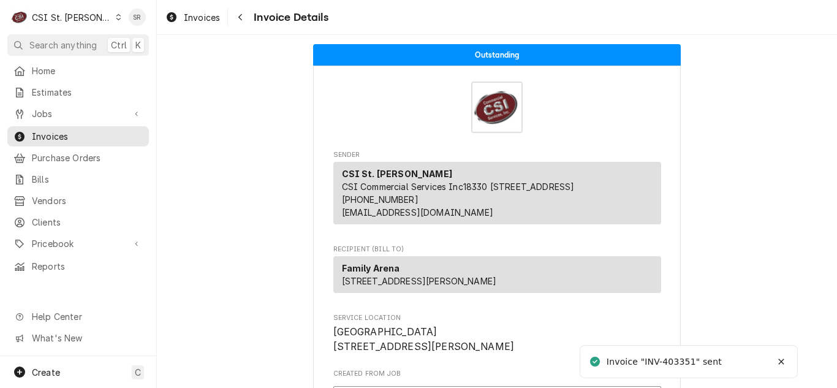
drag, startPoint x: 209, startPoint y: 22, endPoint x: 222, endPoint y: 34, distance: 18.2
click at [209, 22] on span "Invoices" at bounding box center [202, 17] width 36 height 13
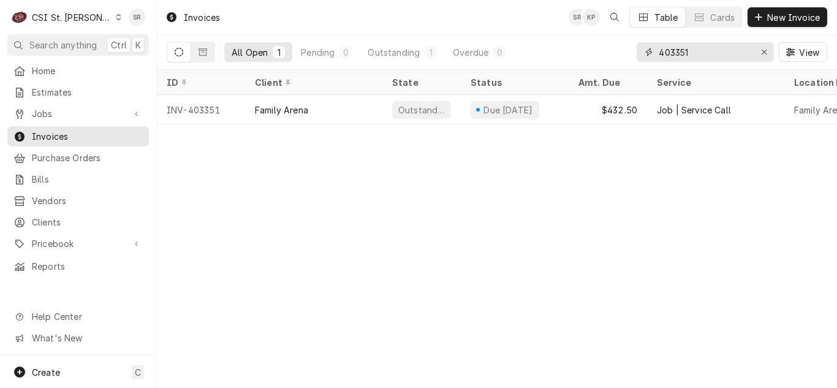
click at [690, 53] on input "403351" at bounding box center [704, 52] width 92 height 20
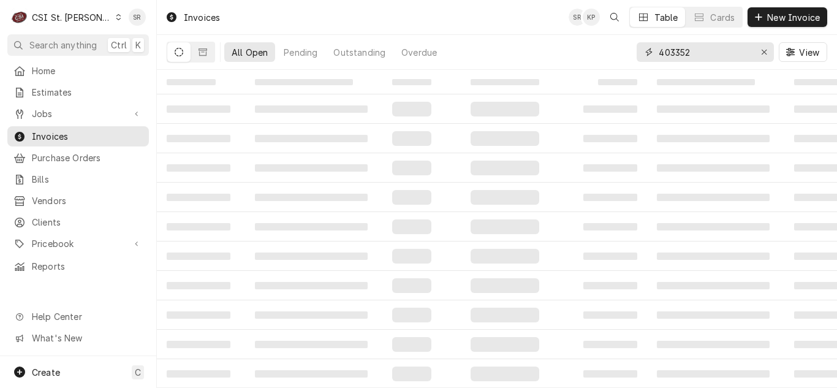
type input "403352"
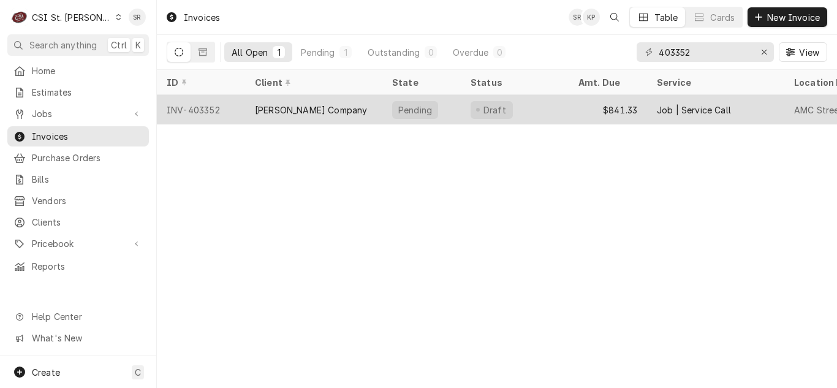
click at [417, 108] on div "Pending" at bounding box center [415, 110] width 36 height 13
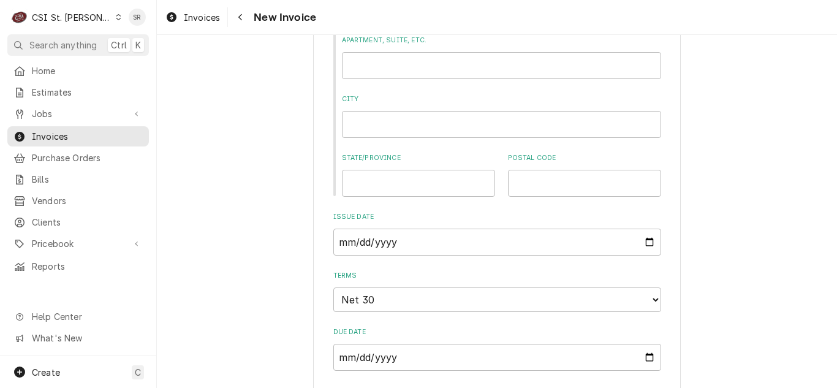
scroll to position [919, 0]
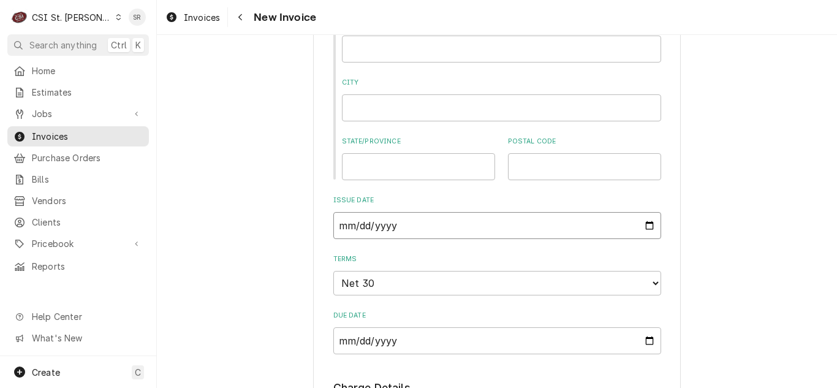
click at [644, 224] on input "[DATE]" at bounding box center [497, 225] width 328 height 27
type textarea "x"
type input "[DATE]"
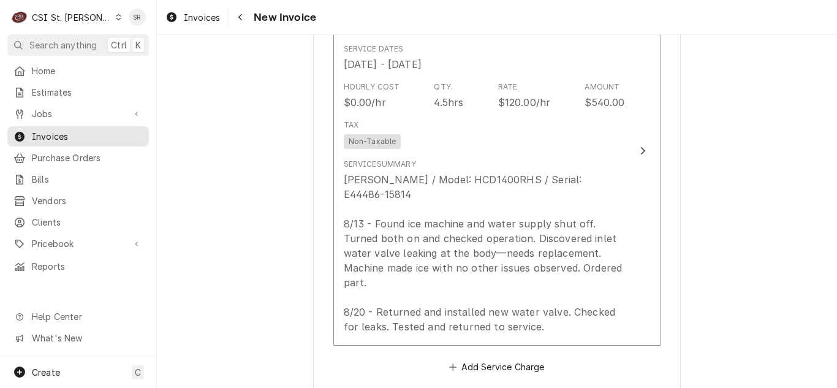
scroll to position [1409, 0]
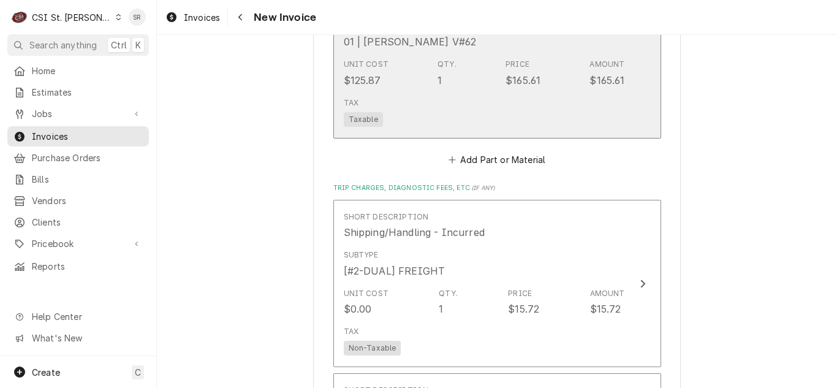
click at [420, 105] on div "Tax Taxable" at bounding box center [484, 111] width 281 height 39
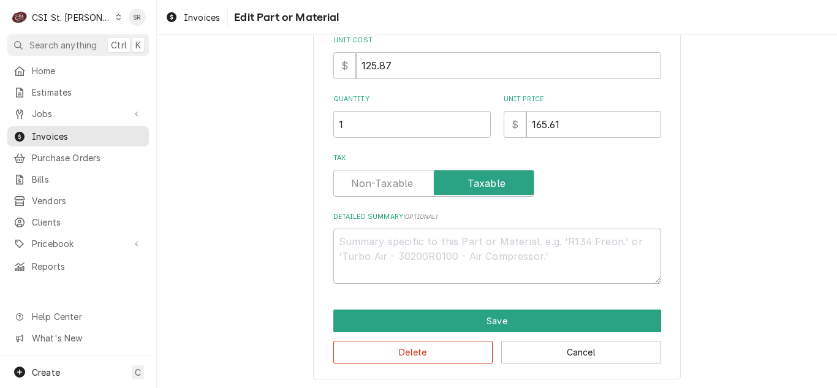
scroll to position [300, 0]
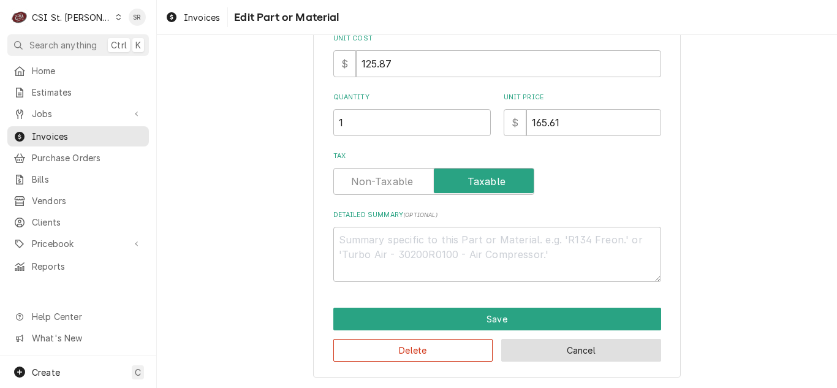
click at [548, 355] on button "Cancel" at bounding box center [581, 350] width 160 height 23
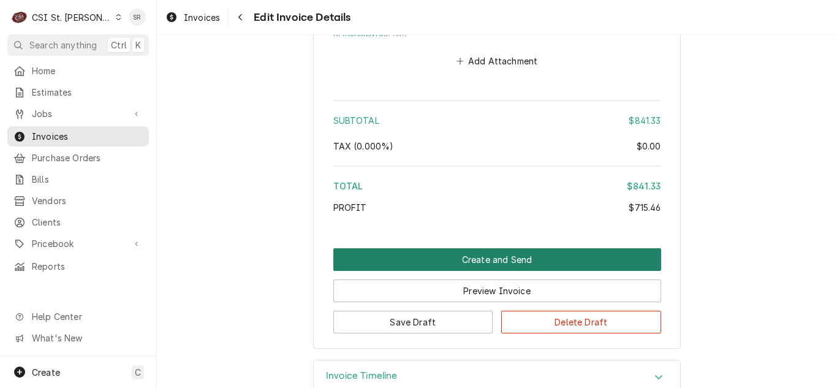
click at [493, 249] on button "Create and Send" at bounding box center [497, 259] width 328 height 23
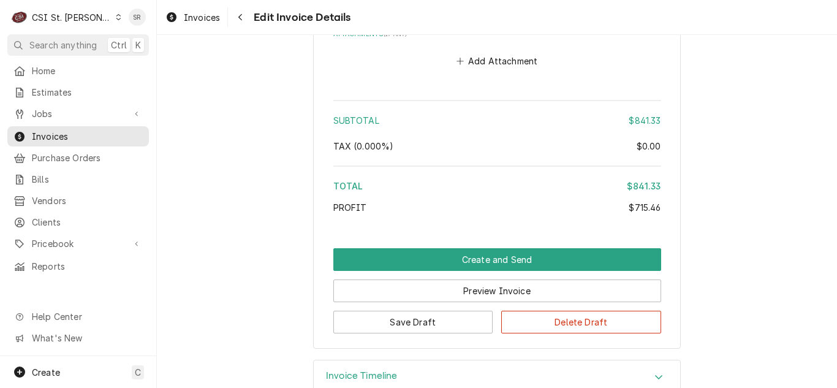
scroll to position [2687, 0]
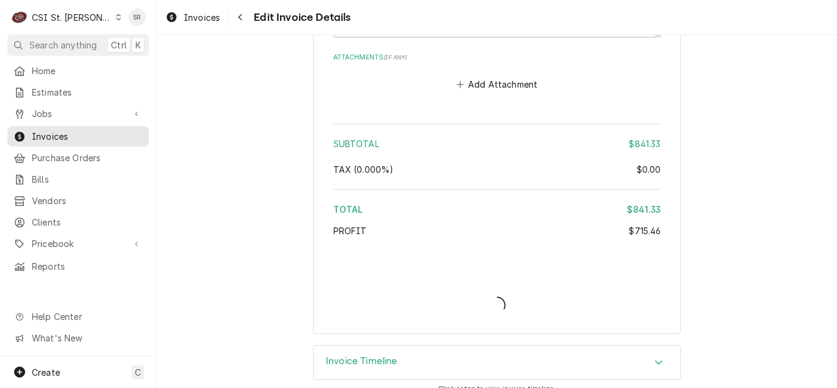
type textarea "x"
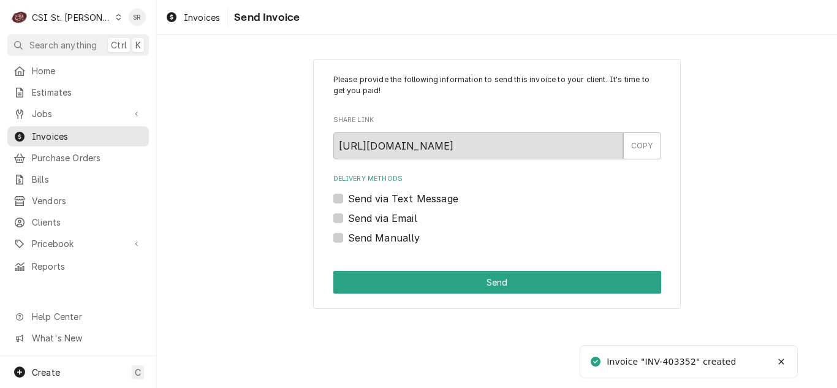
click at [384, 217] on label "Send via Email" at bounding box center [382, 218] width 69 height 15
click at [384, 217] on input "Send via Email" at bounding box center [512, 224] width 328 height 27
checkbox input "true"
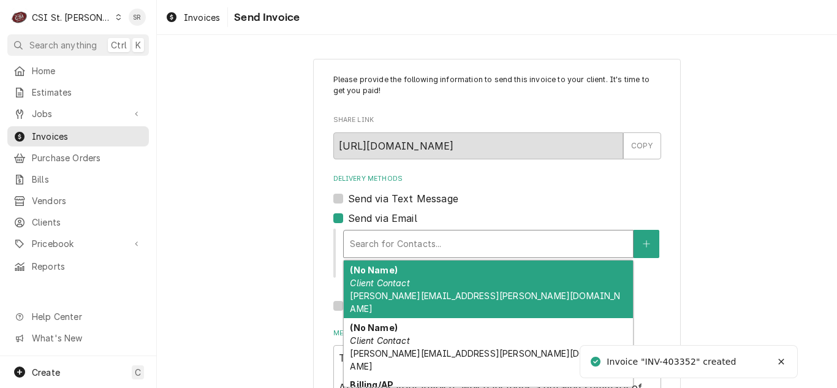
click at [426, 239] on div "Delivery Methods" at bounding box center [488, 244] width 277 height 22
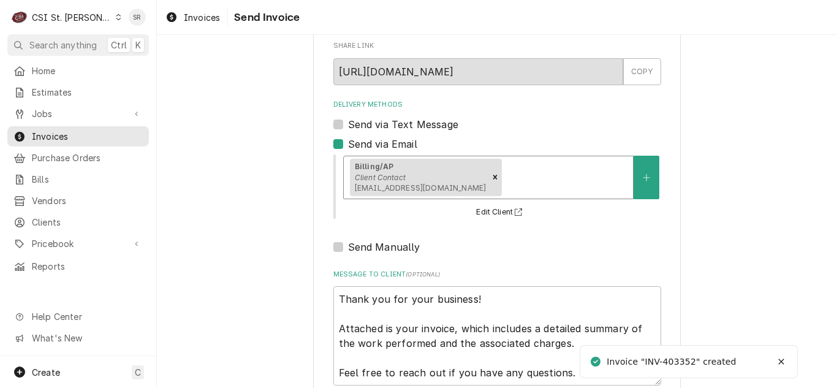
scroll to position [146, 0]
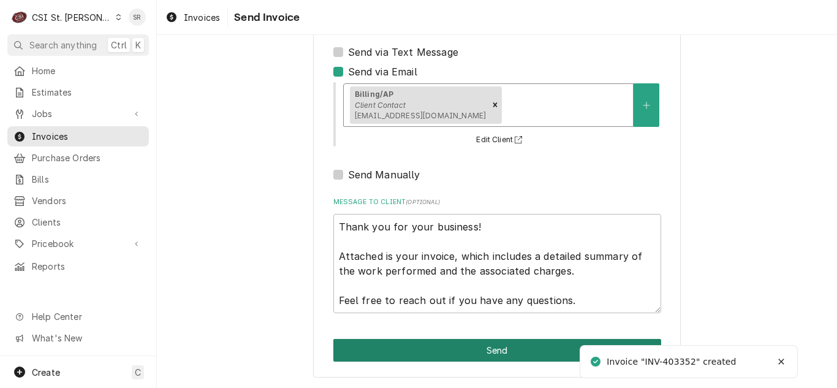
click at [495, 356] on button "Send" at bounding box center [497, 350] width 328 height 23
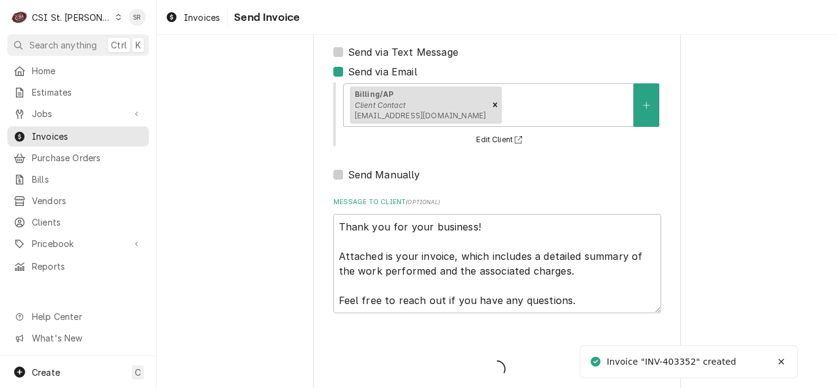
type textarea "x"
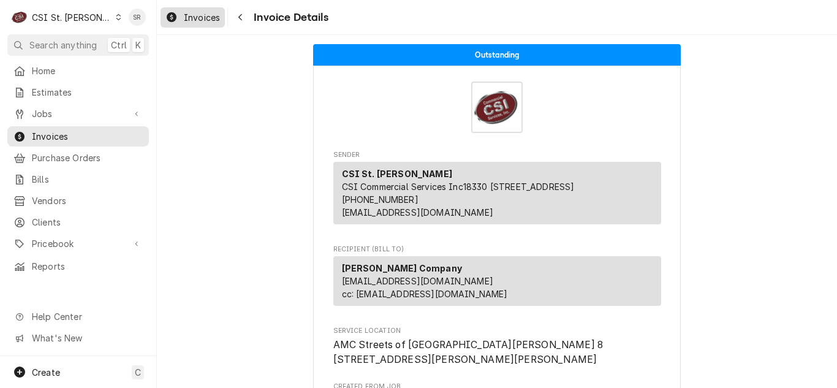
drag, startPoint x: 0, startPoint y: 0, endPoint x: 223, endPoint y: 20, distance: 223.8
click at [223, 20] on link "Invoices" at bounding box center [192, 17] width 64 height 20
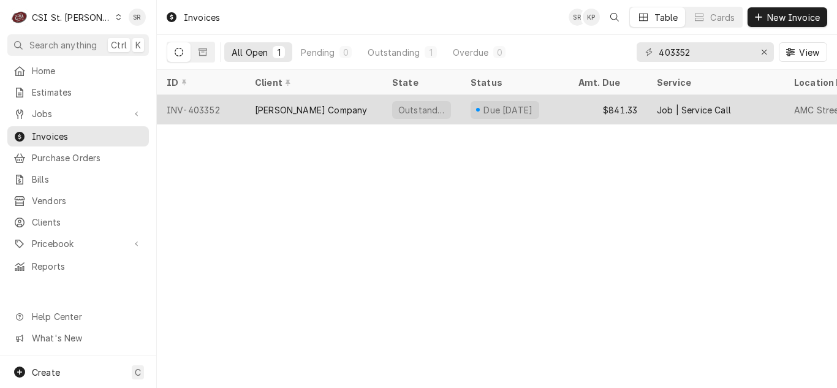
click at [306, 104] on div "[PERSON_NAME] Company" at bounding box center [311, 110] width 112 height 13
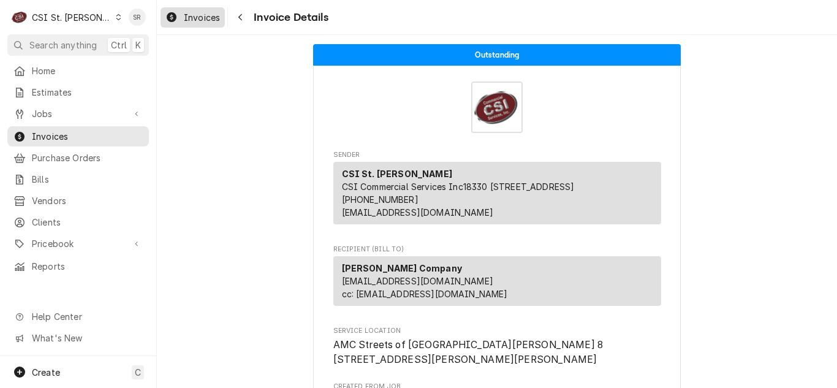
click at [200, 23] on div "Invoices" at bounding box center [192, 17] width 59 height 15
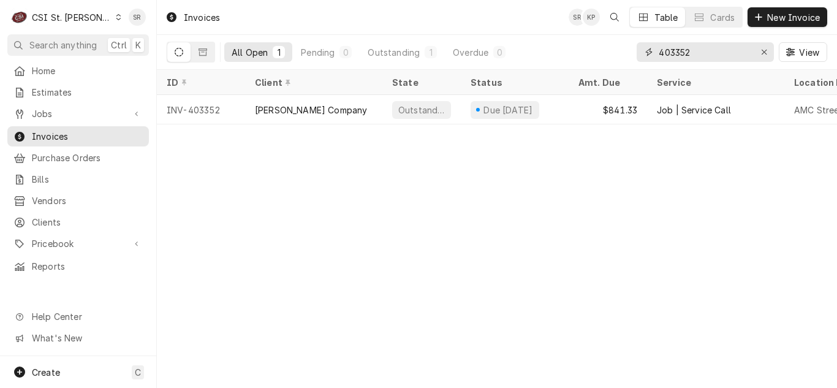
click at [705, 45] on input "403352" at bounding box center [704, 52] width 92 height 20
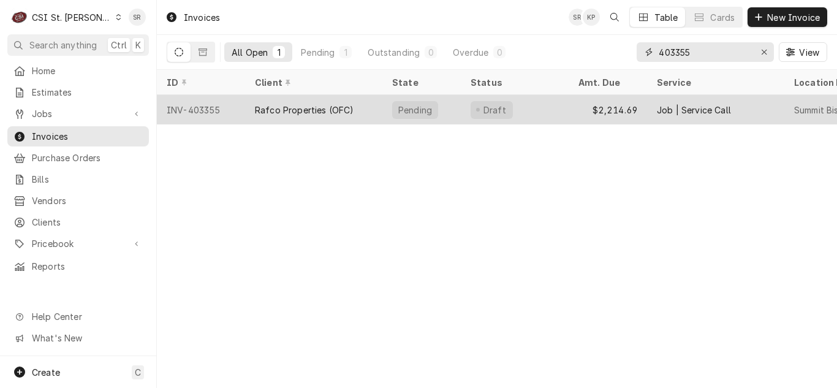
type input "403355"
click at [327, 112] on div "Rafco Properties (OFC)" at bounding box center [304, 110] width 99 height 13
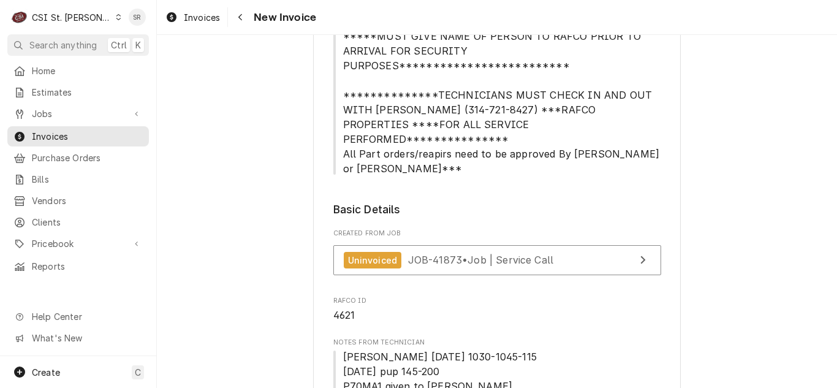
scroll to position [551, 0]
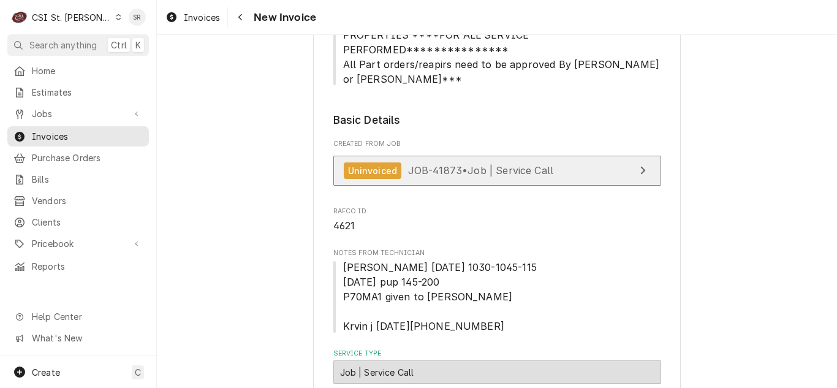
click at [481, 162] on div "Uninvoiced JOB-41873 • Job | Service Call" at bounding box center [449, 170] width 210 height 17
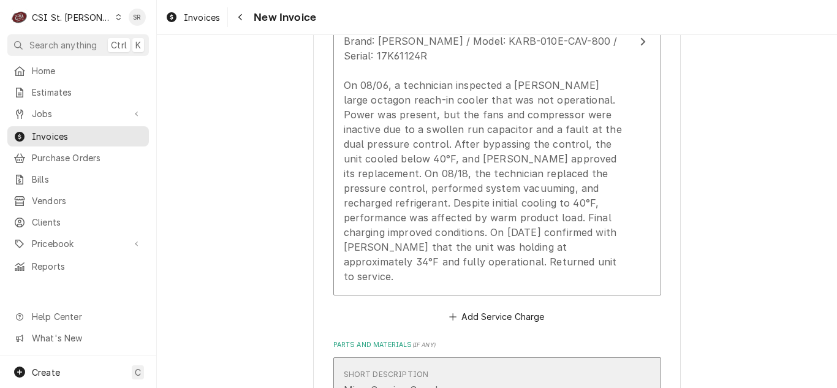
scroll to position [1776, 0]
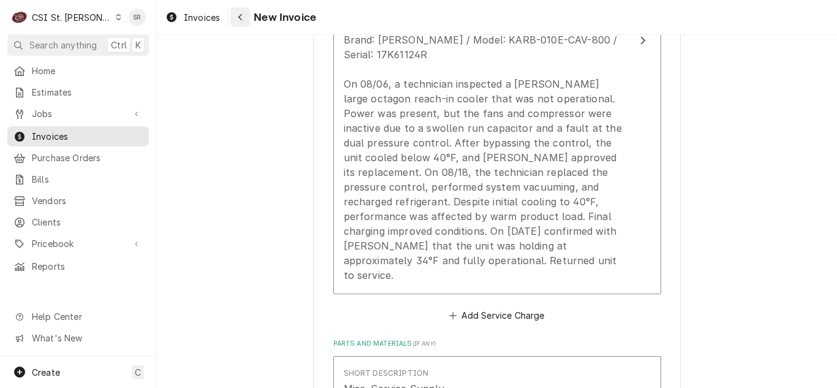
drag, startPoint x: 198, startPoint y: 16, endPoint x: 241, endPoint y: 16, distance: 42.3
click at [198, 16] on span "Invoices" at bounding box center [202, 17] width 36 height 13
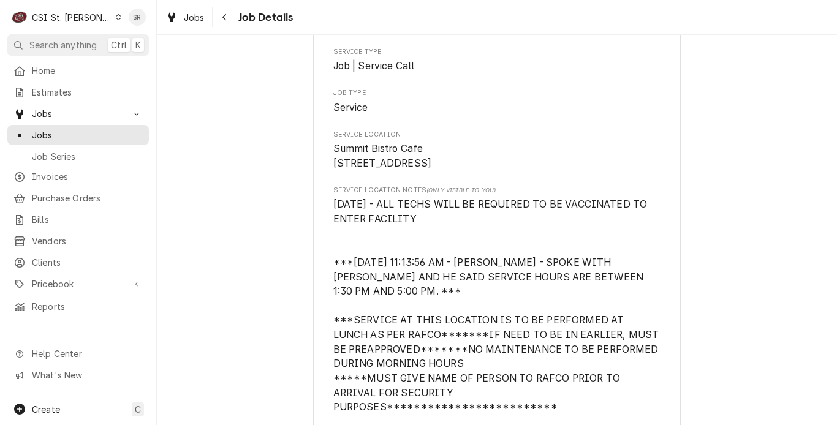
scroll to position [245, 0]
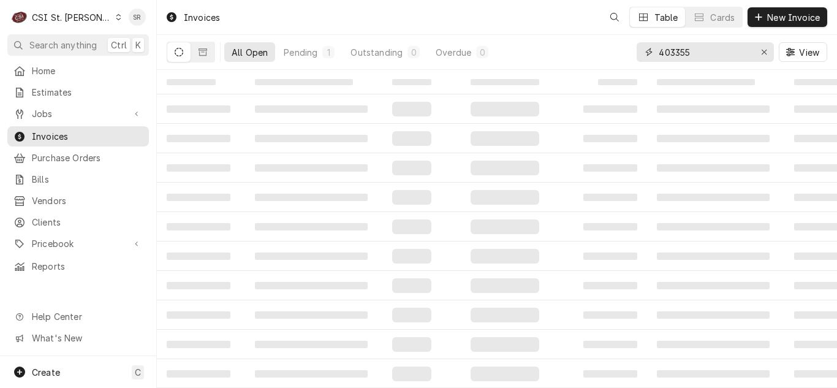
click at [699, 52] on input "403355" at bounding box center [704, 52] width 92 height 20
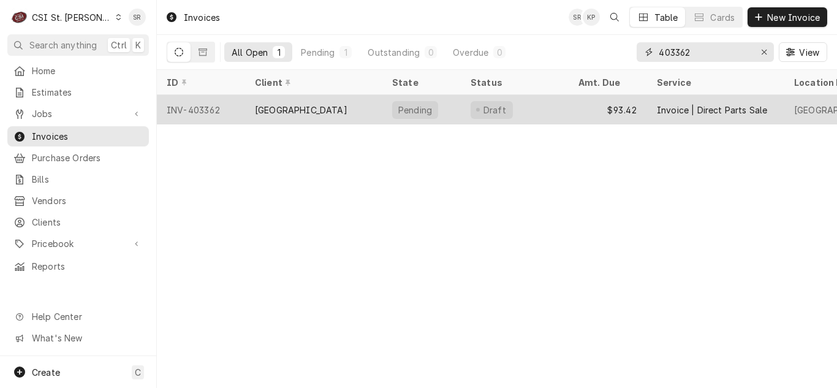
type input "403362"
click at [309, 108] on div "[GEOGRAPHIC_DATA]" at bounding box center [301, 110] width 92 height 13
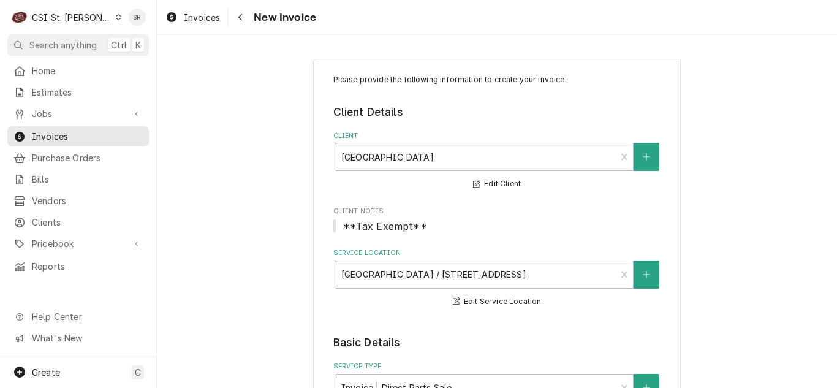
drag, startPoint x: 187, startPoint y: 13, endPoint x: 210, endPoint y: 36, distance: 32.1
click at [187, 13] on span "Invoices" at bounding box center [202, 17] width 36 height 13
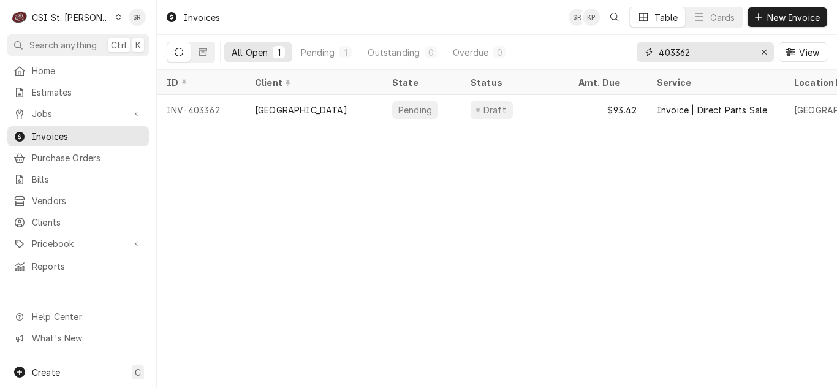
click at [713, 57] on input "403362" at bounding box center [704, 52] width 92 height 20
click at [196, 14] on div "Invoices" at bounding box center [192, 17] width 64 height 20
click at [712, 50] on input "403389" at bounding box center [704, 52] width 92 height 20
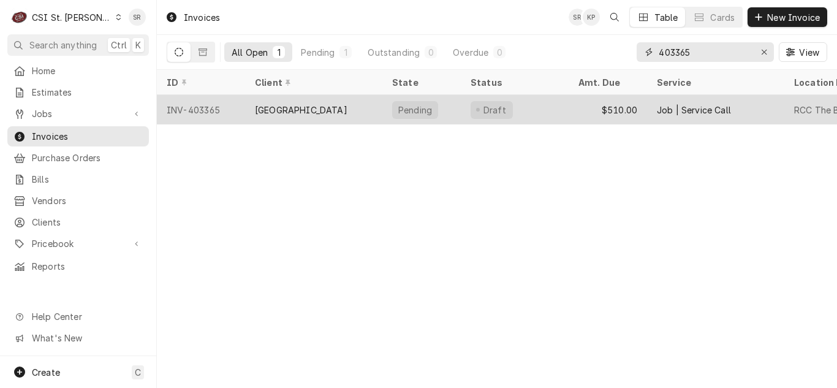
type input "403365"
click at [619, 102] on div "$510.00" at bounding box center [607, 109] width 78 height 29
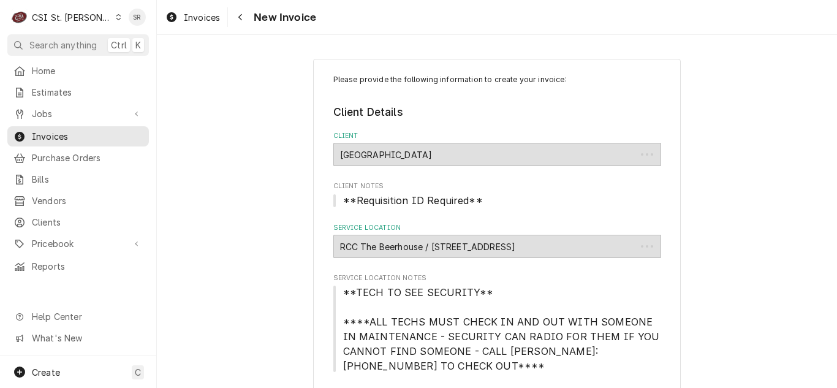
type textarea "x"
